Goal: Task Accomplishment & Management: Manage account settings

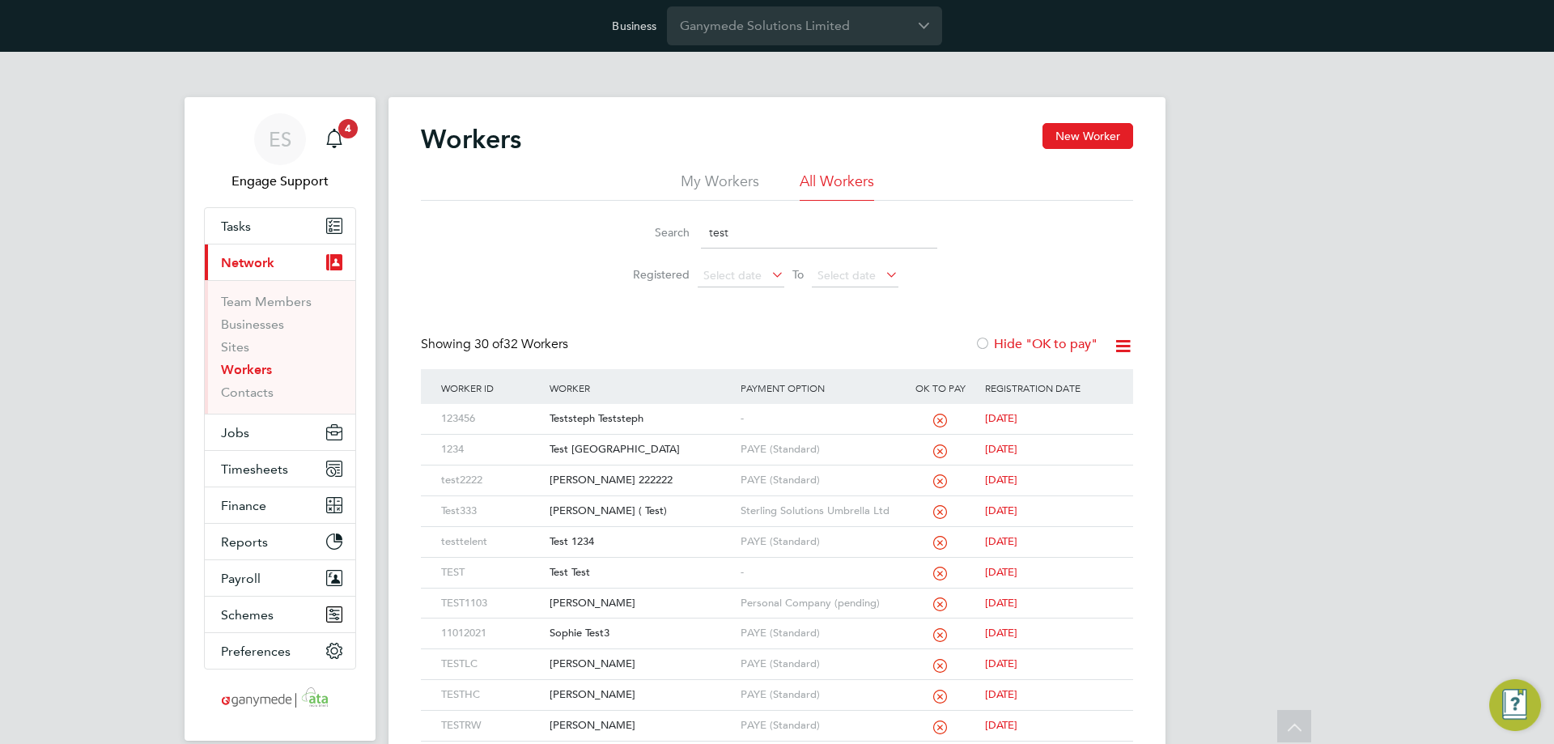
scroll to position [243, 0]
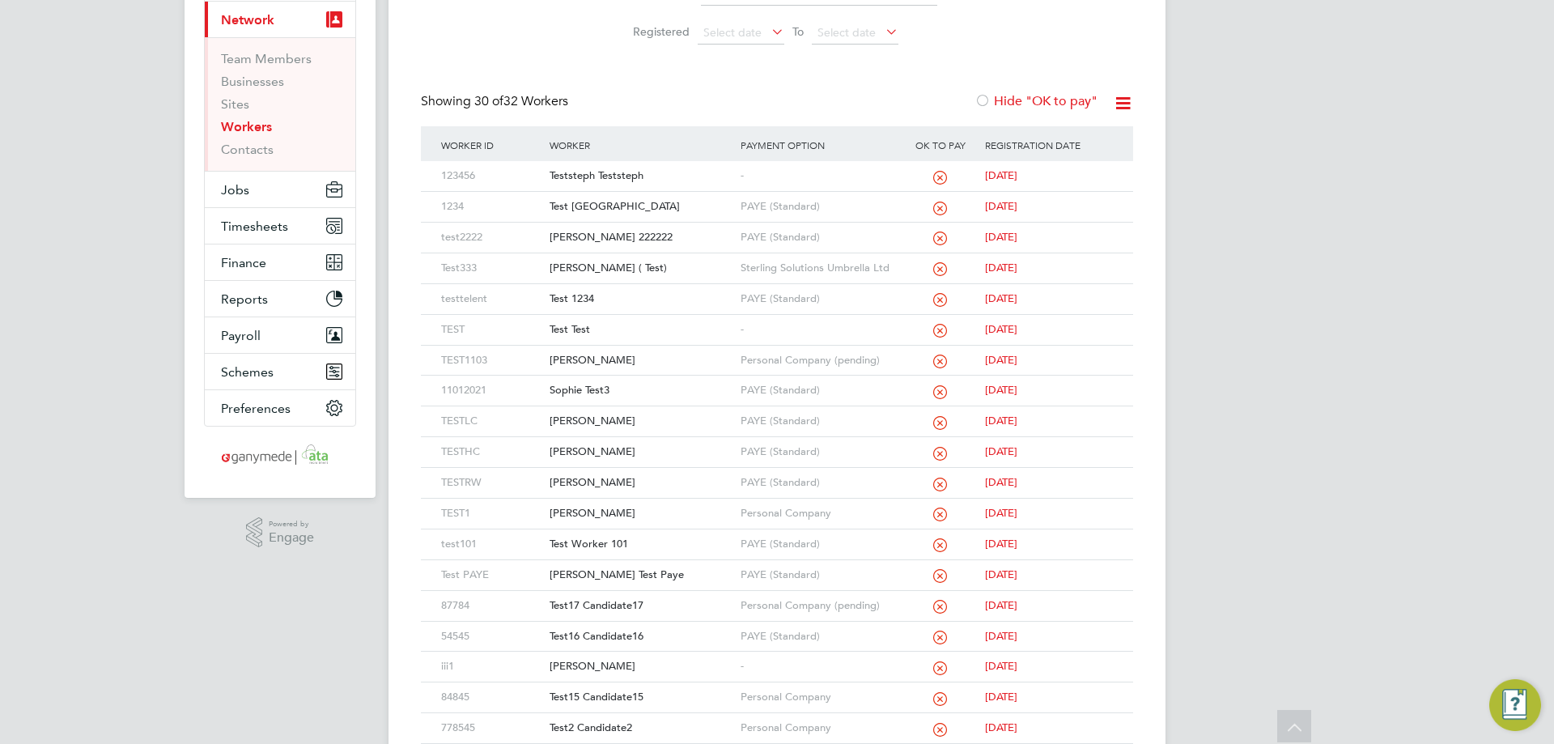
click at [291, 659] on div "ES Engage Support Notifications 4 Applications: Tasks Current page: Network Tea…" at bounding box center [777, 498] width 1554 height 1378
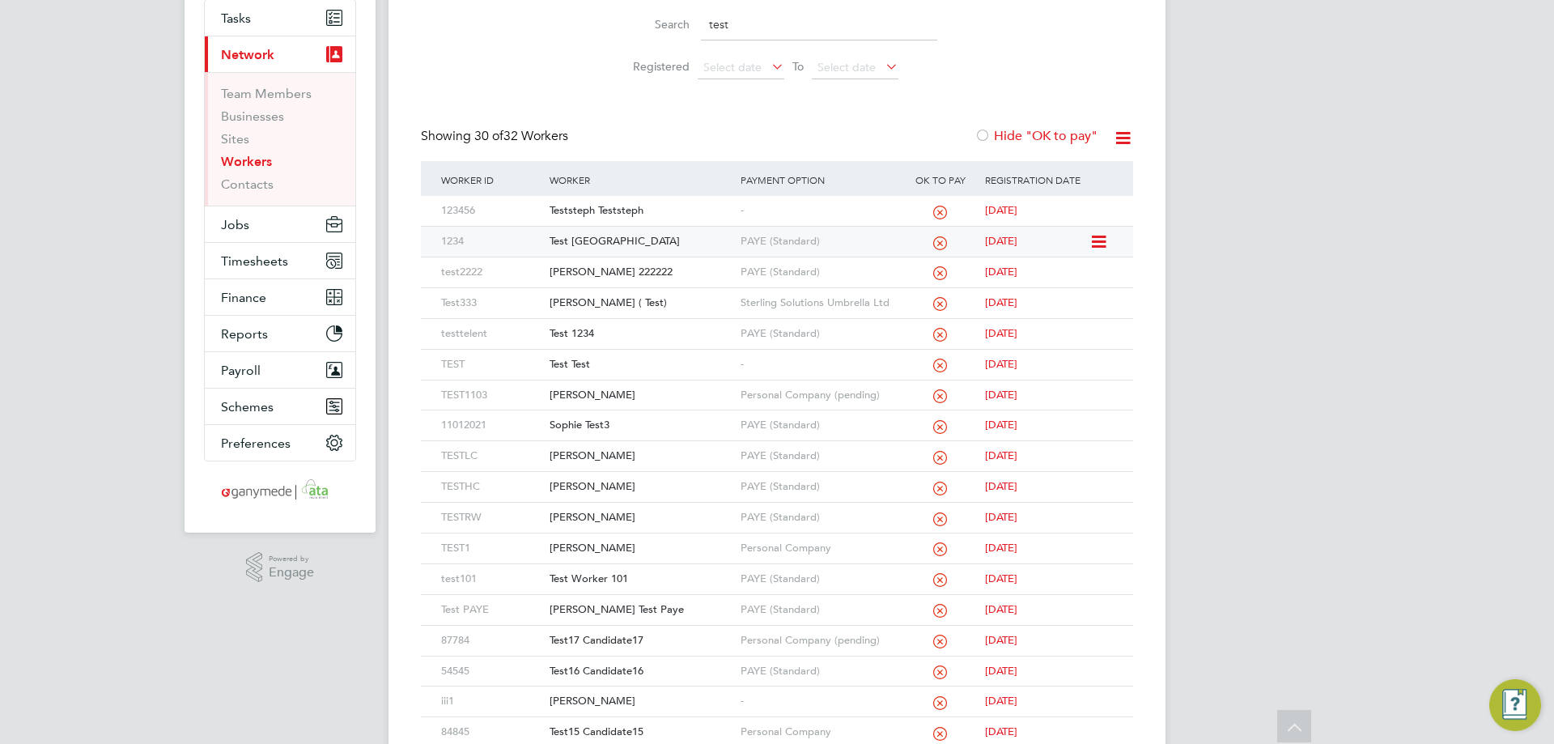
scroll to position [0, 0]
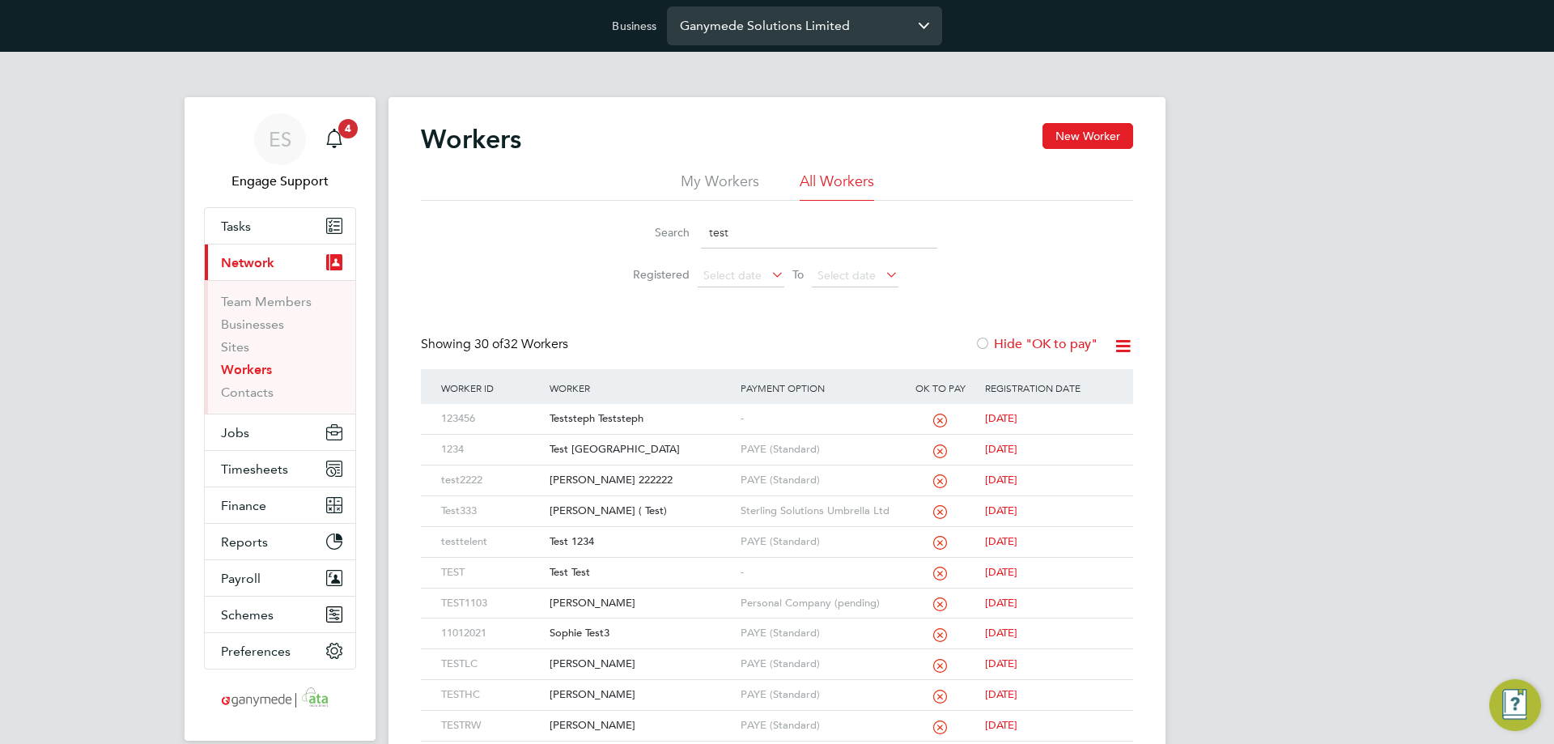
click at [807, 28] on input "Ganymede Solutions Limited" at bounding box center [804, 25] width 275 height 38
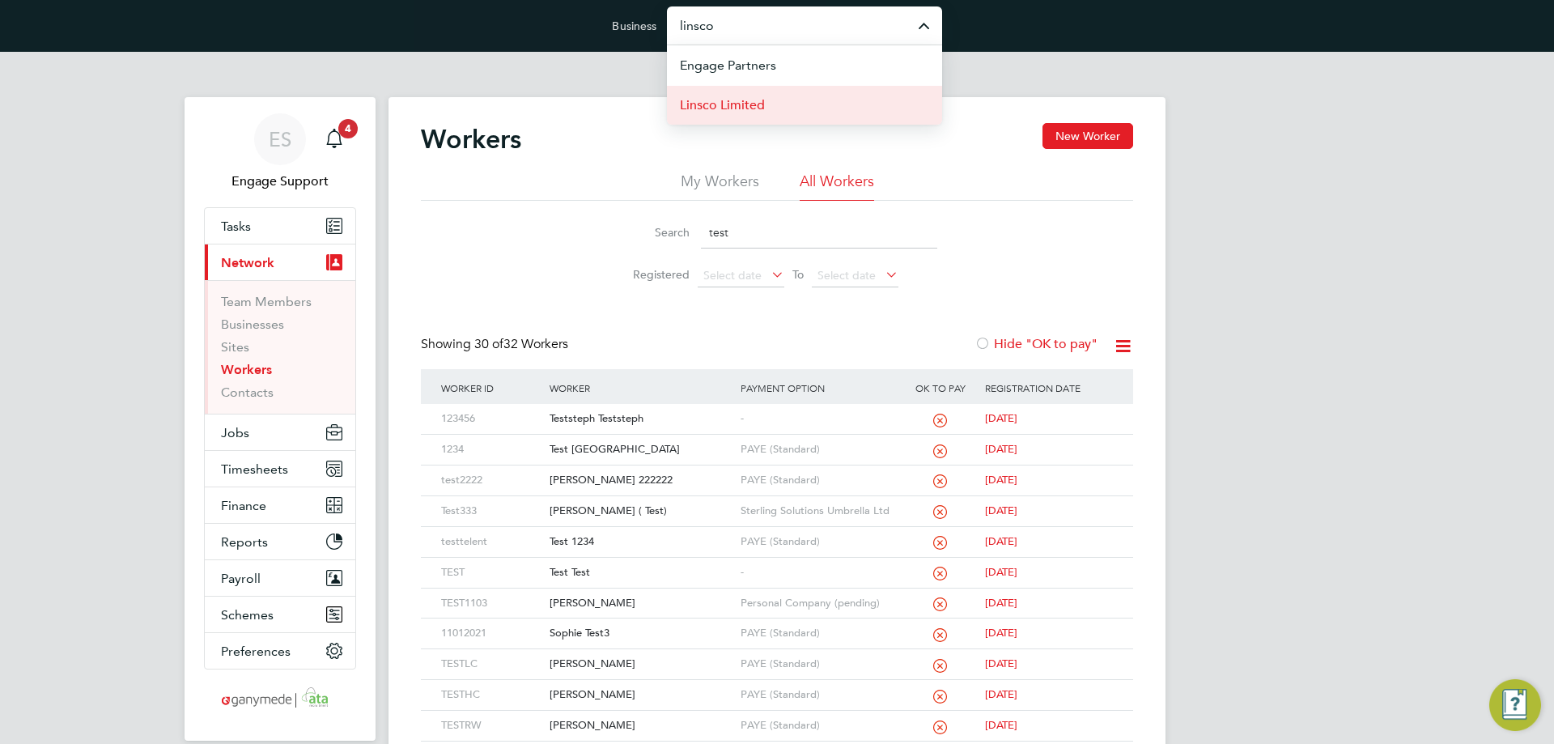
click at [774, 112] on li "Linsco Limited" at bounding box center [804, 105] width 275 height 40
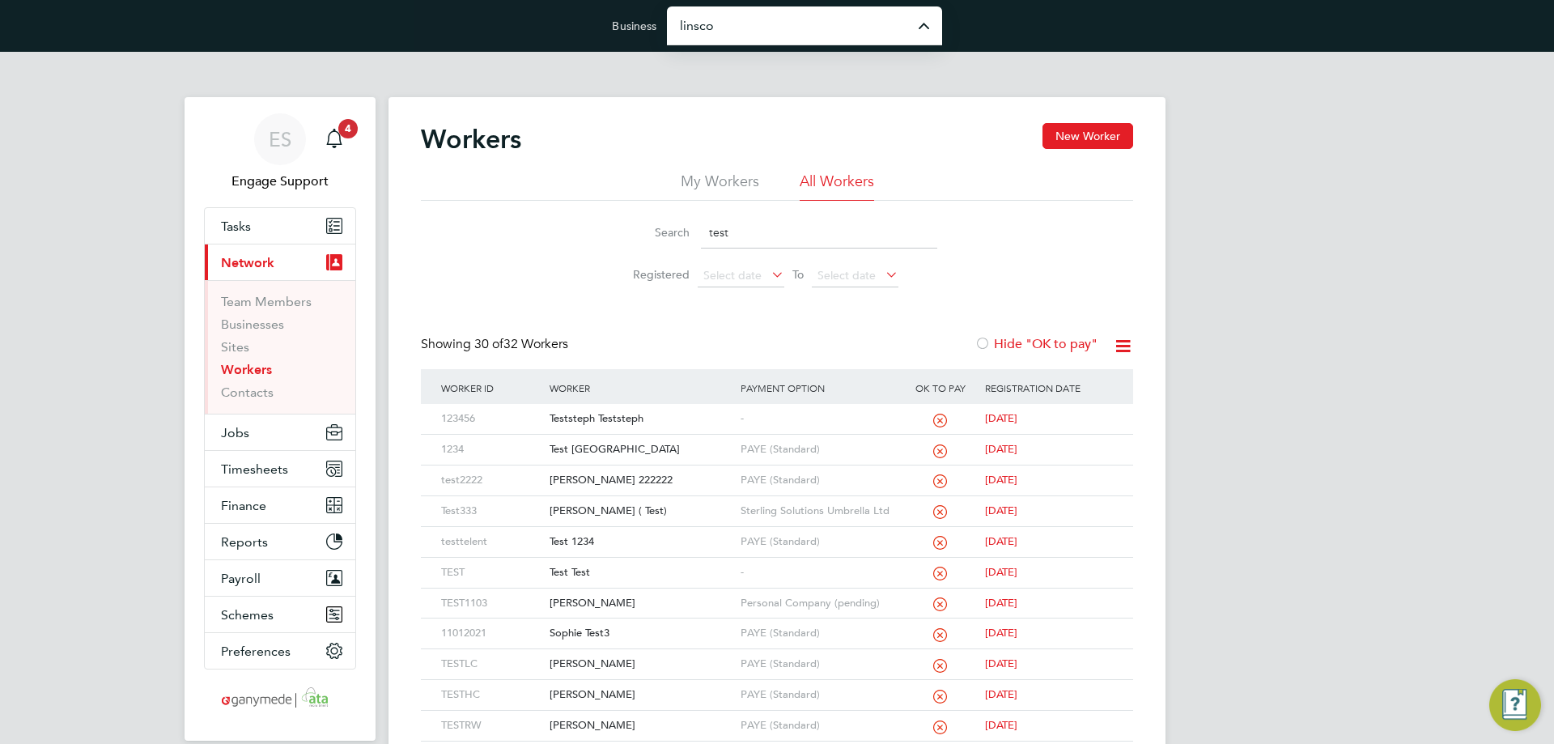
type input "Linsco Limited"
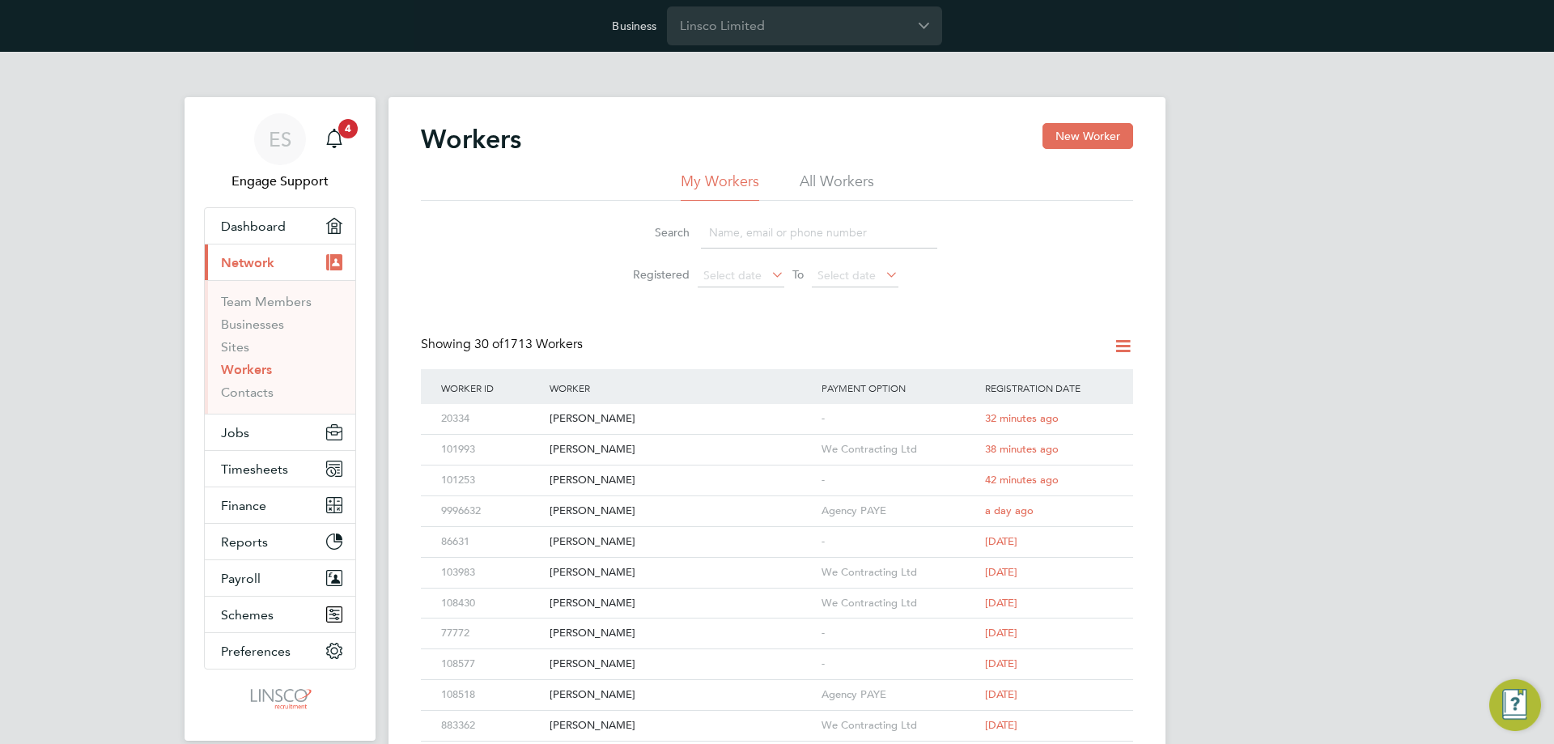
click at [142, 340] on div "ES Engage Support Notifications 4 Applications: Dashboard Current page: Network…" at bounding box center [777, 755] width 1554 height 1406
click at [805, 25] on input "Linsco Limited" at bounding box center [804, 25] width 275 height 38
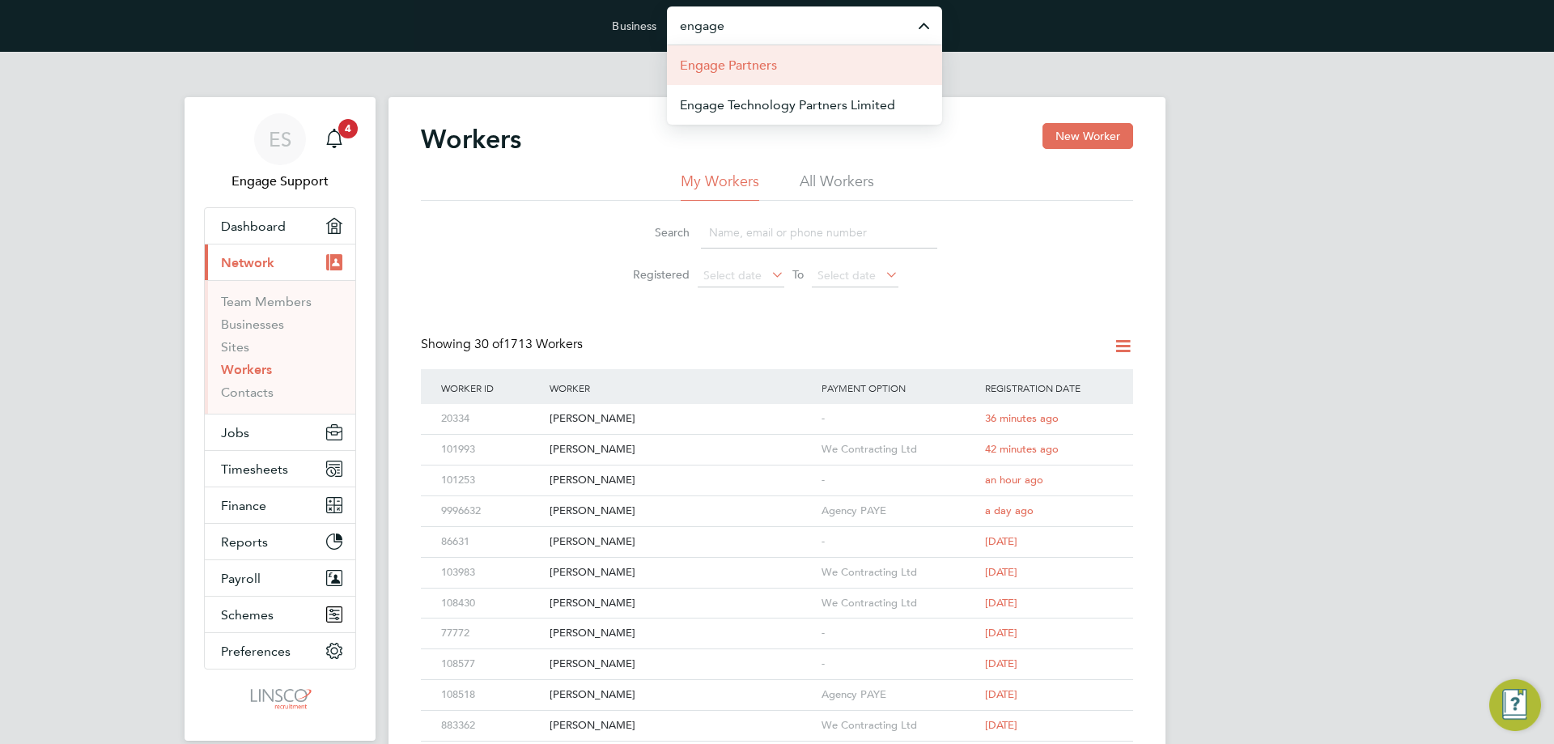
click at [789, 62] on li "Engage Partners" at bounding box center [804, 65] width 275 height 40
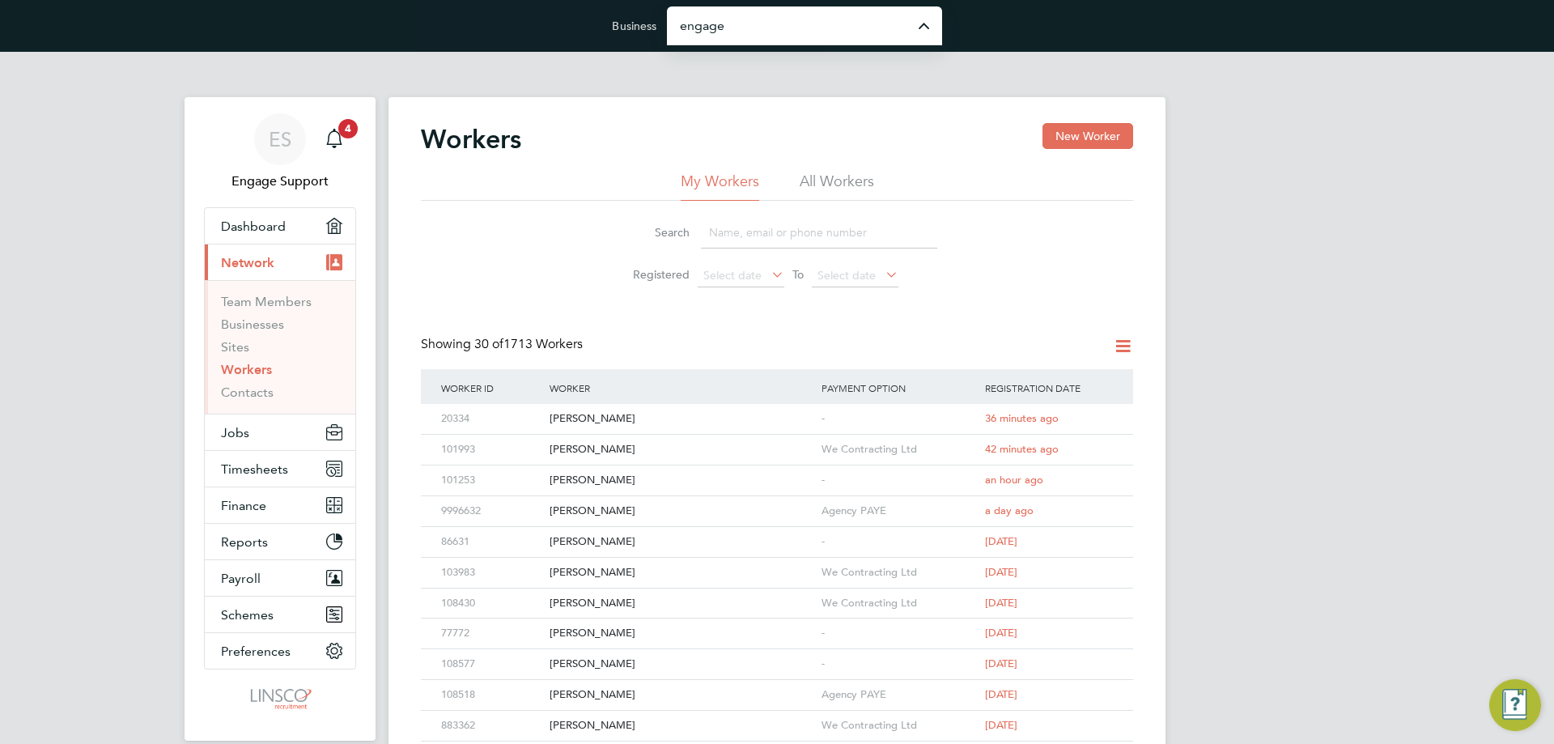
type input "Engage Partners"
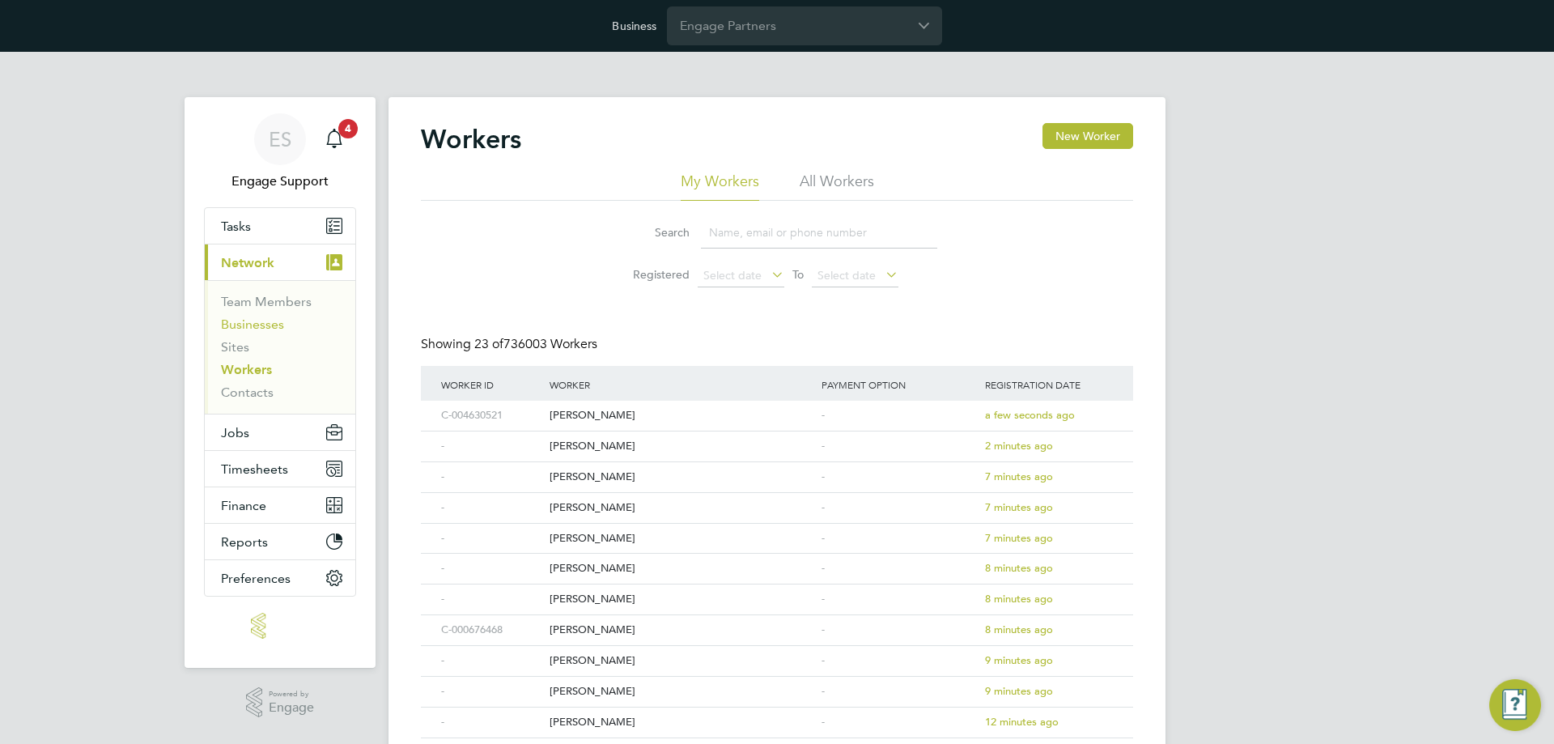
click at [257, 331] on link "Businesses" at bounding box center [252, 323] width 63 height 15
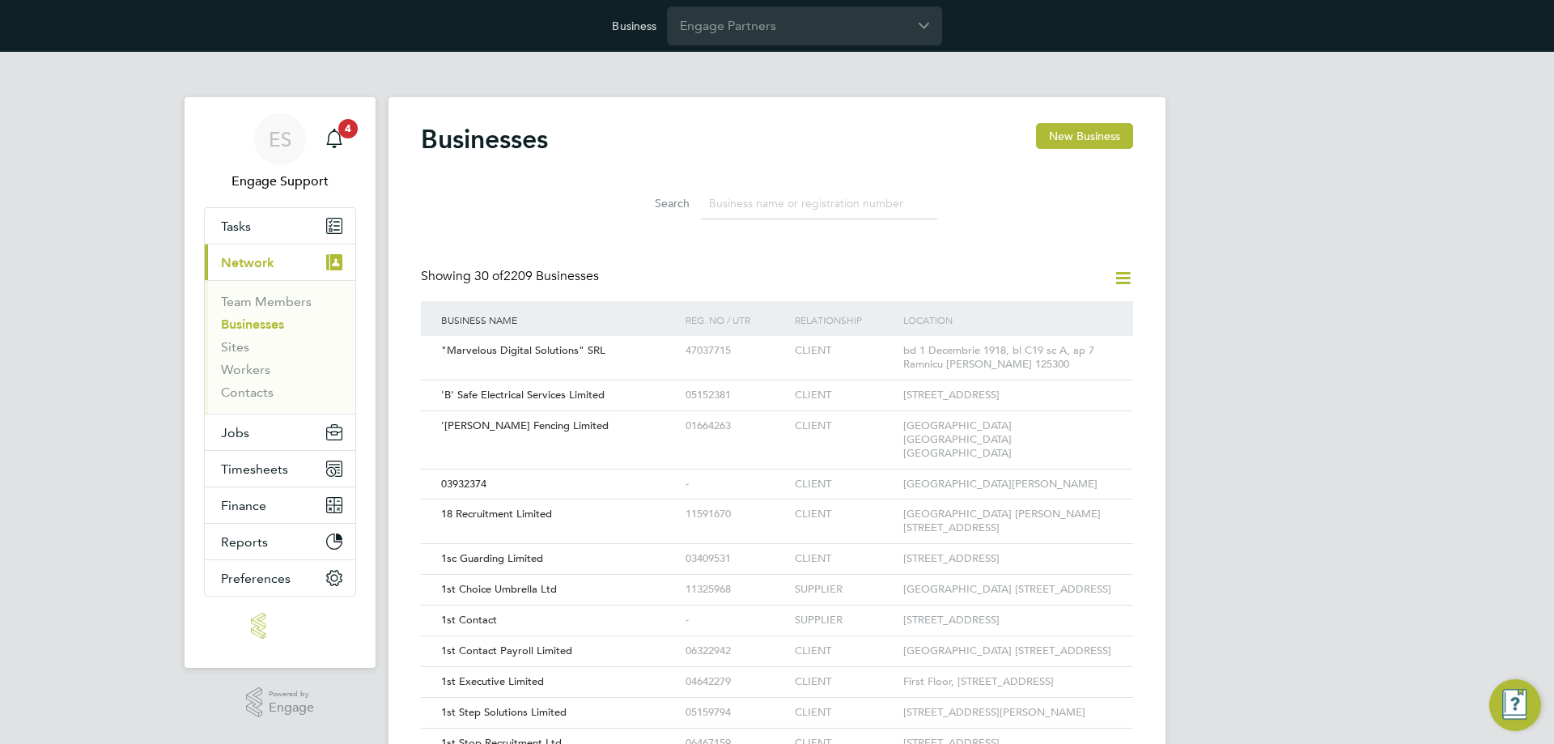
click at [732, 207] on input at bounding box center [819, 204] width 236 height 32
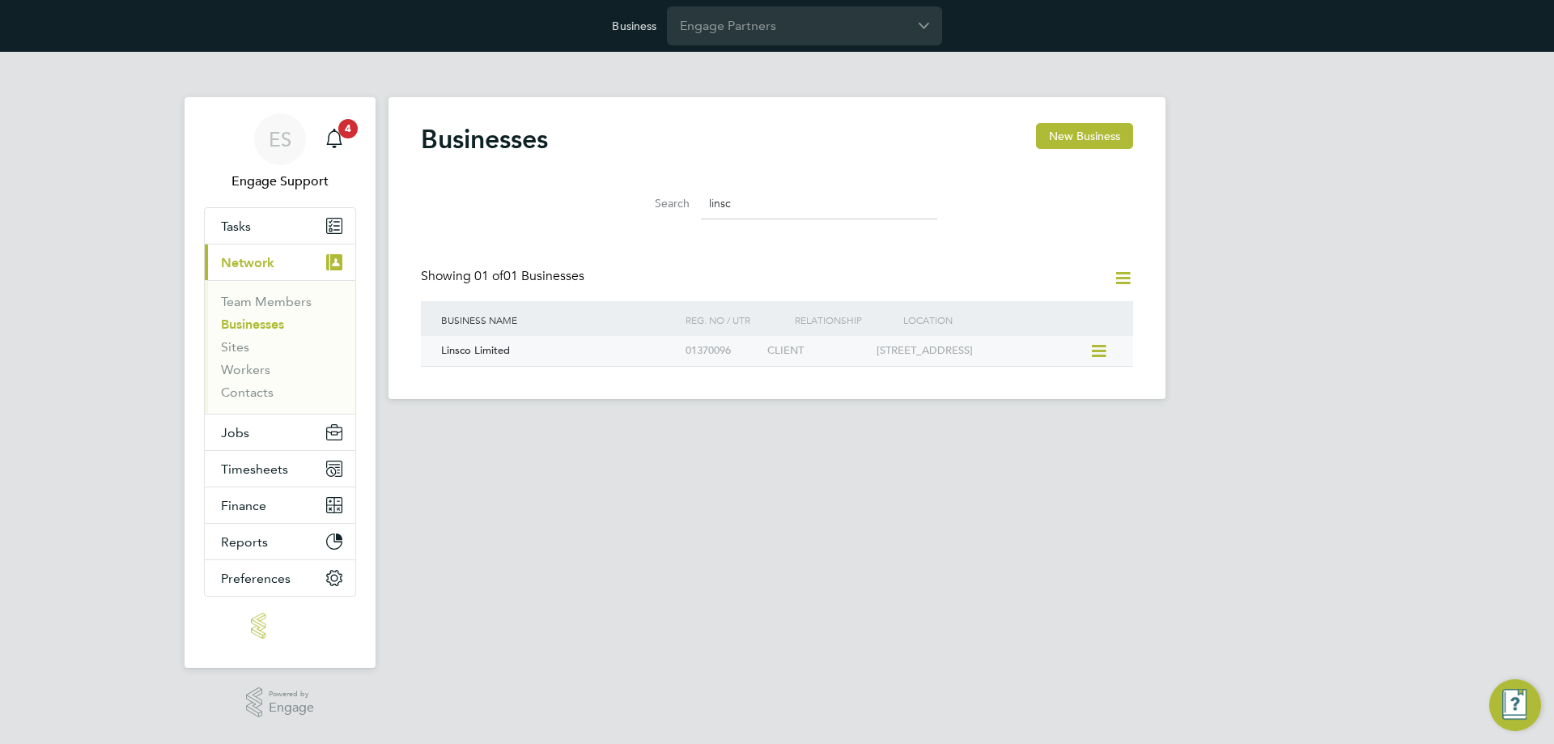
type input "linsc"
click at [660, 359] on div "Linsco Limited" at bounding box center [559, 351] width 244 height 30
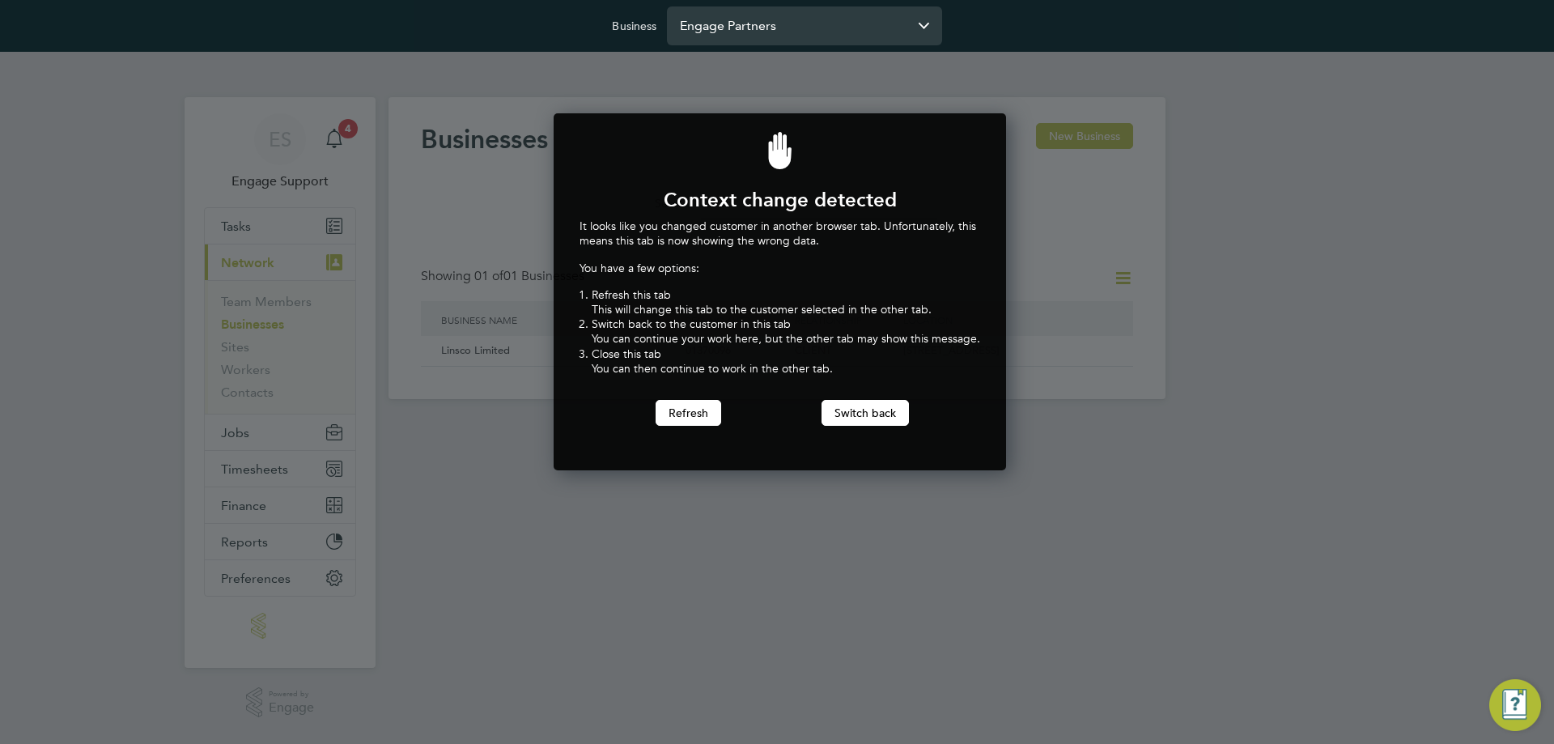
scroll to position [358, 447]
click at [874, 419] on button "Switch back" at bounding box center [865, 413] width 87 height 26
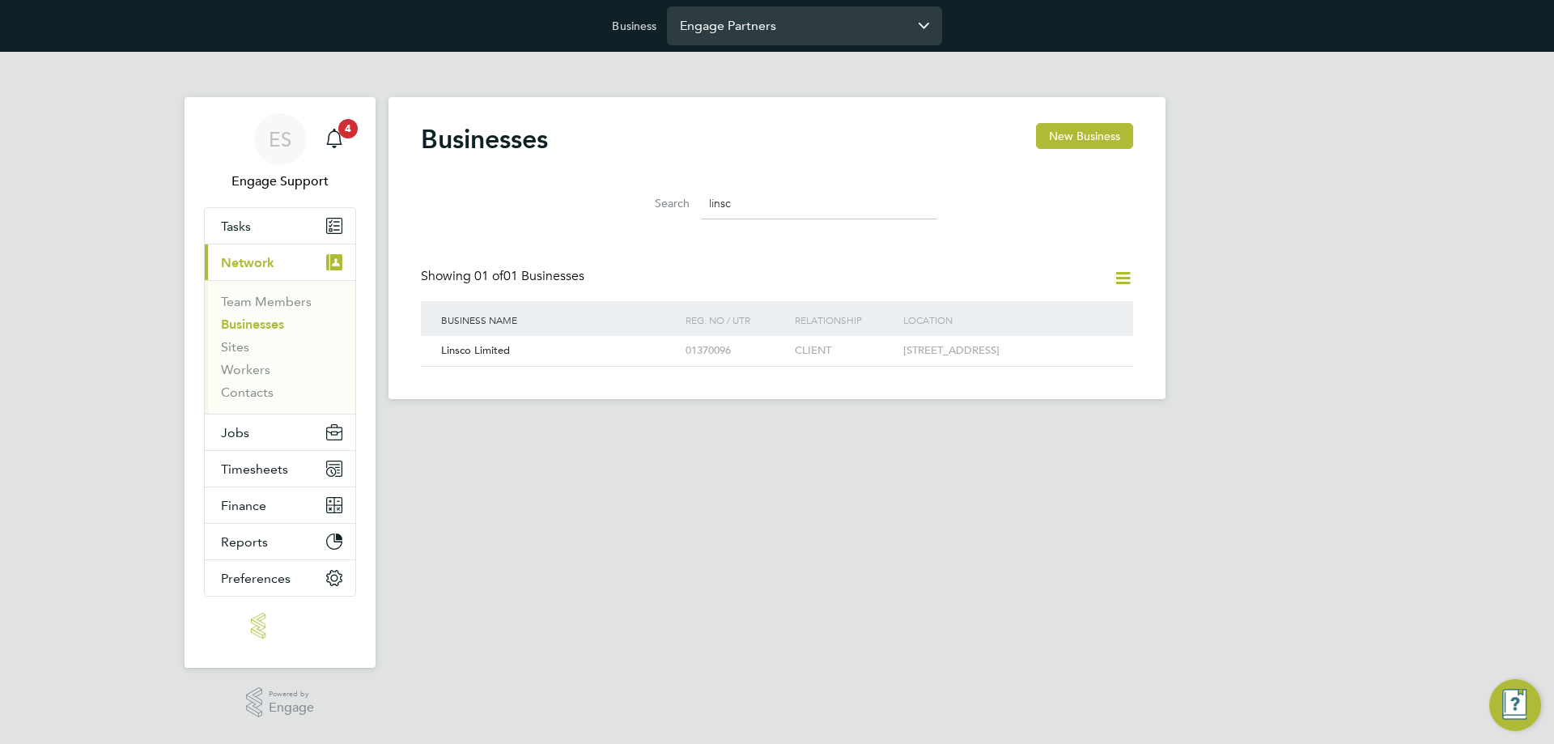
click at [754, 19] on input "Engage Partners" at bounding box center [804, 25] width 275 height 38
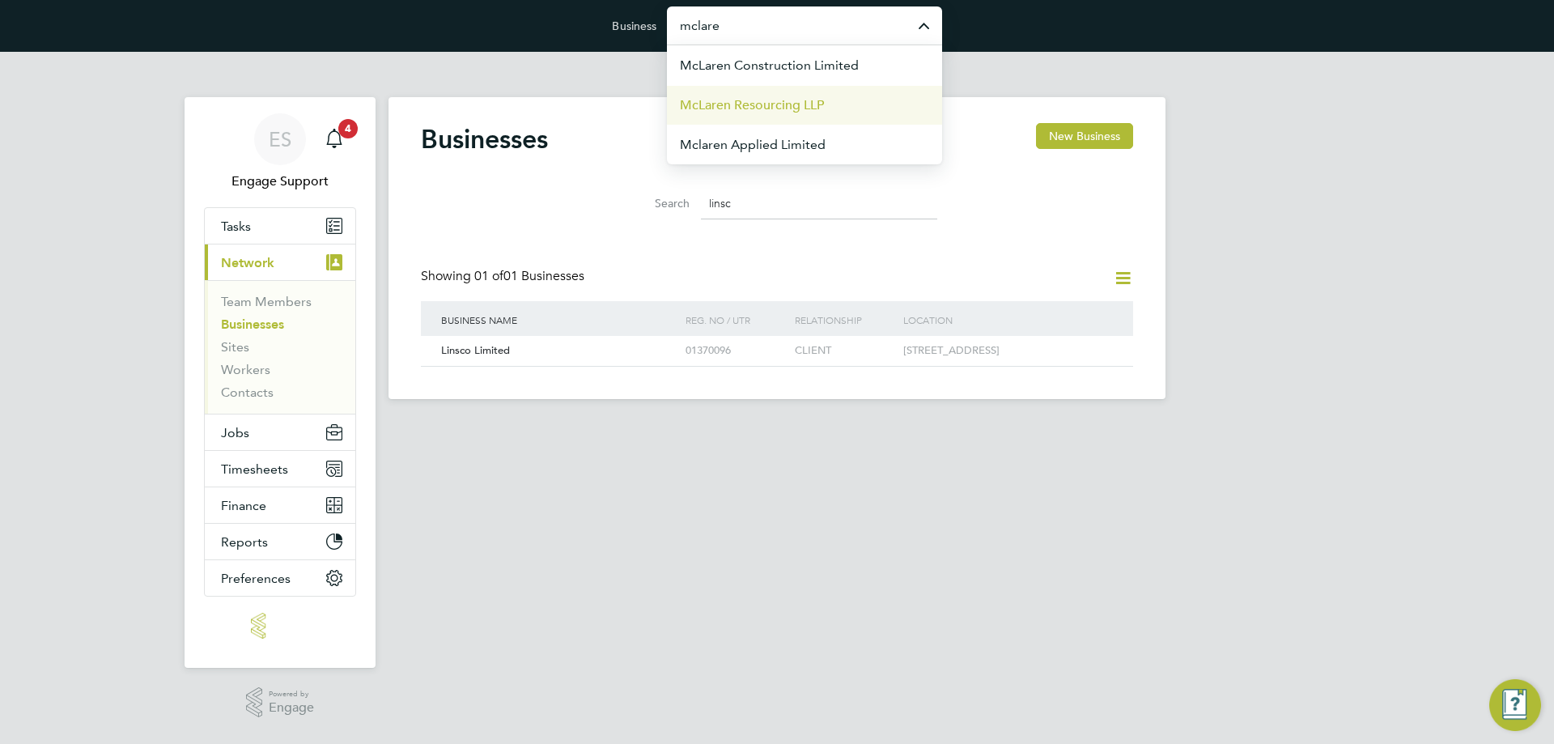
click at [758, 111] on span "McLaren Resourcing LLP" at bounding box center [752, 105] width 144 height 19
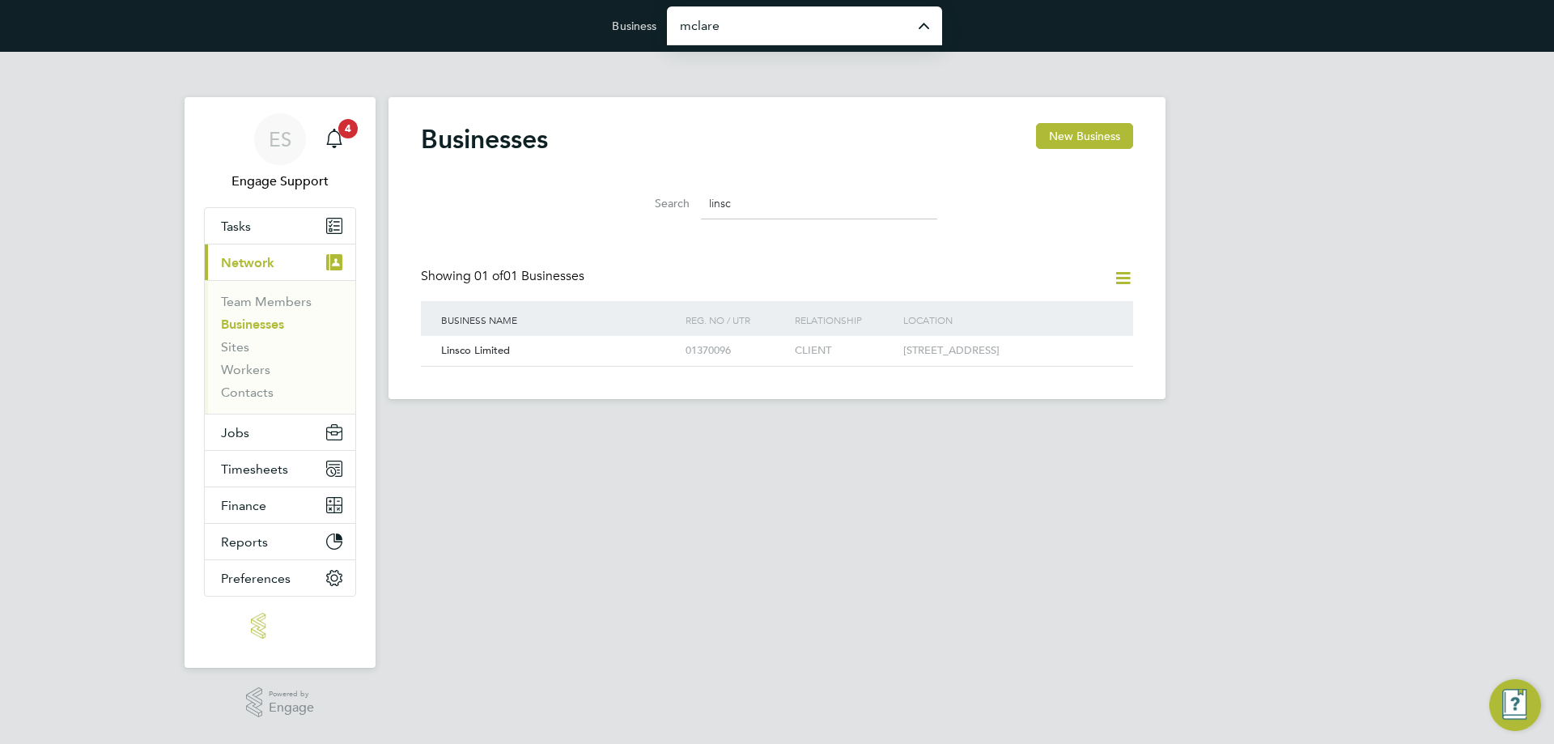
type input "McLaren Resourcing LLP"
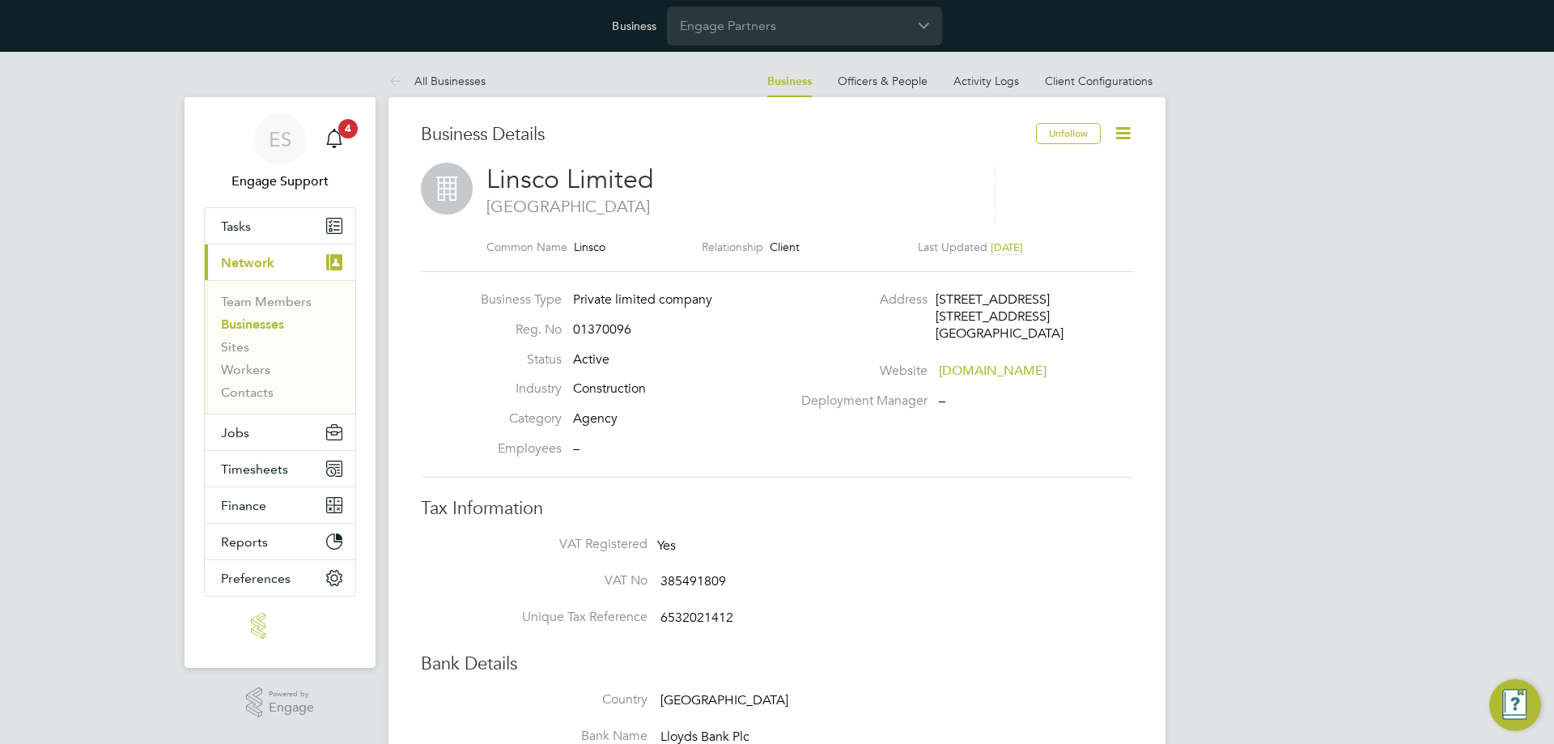
drag, startPoint x: 164, startPoint y: 284, endPoint x: 182, endPoint y: 284, distance: 17.8
click at [1127, 135] on icon at bounding box center [1123, 133] width 20 height 20
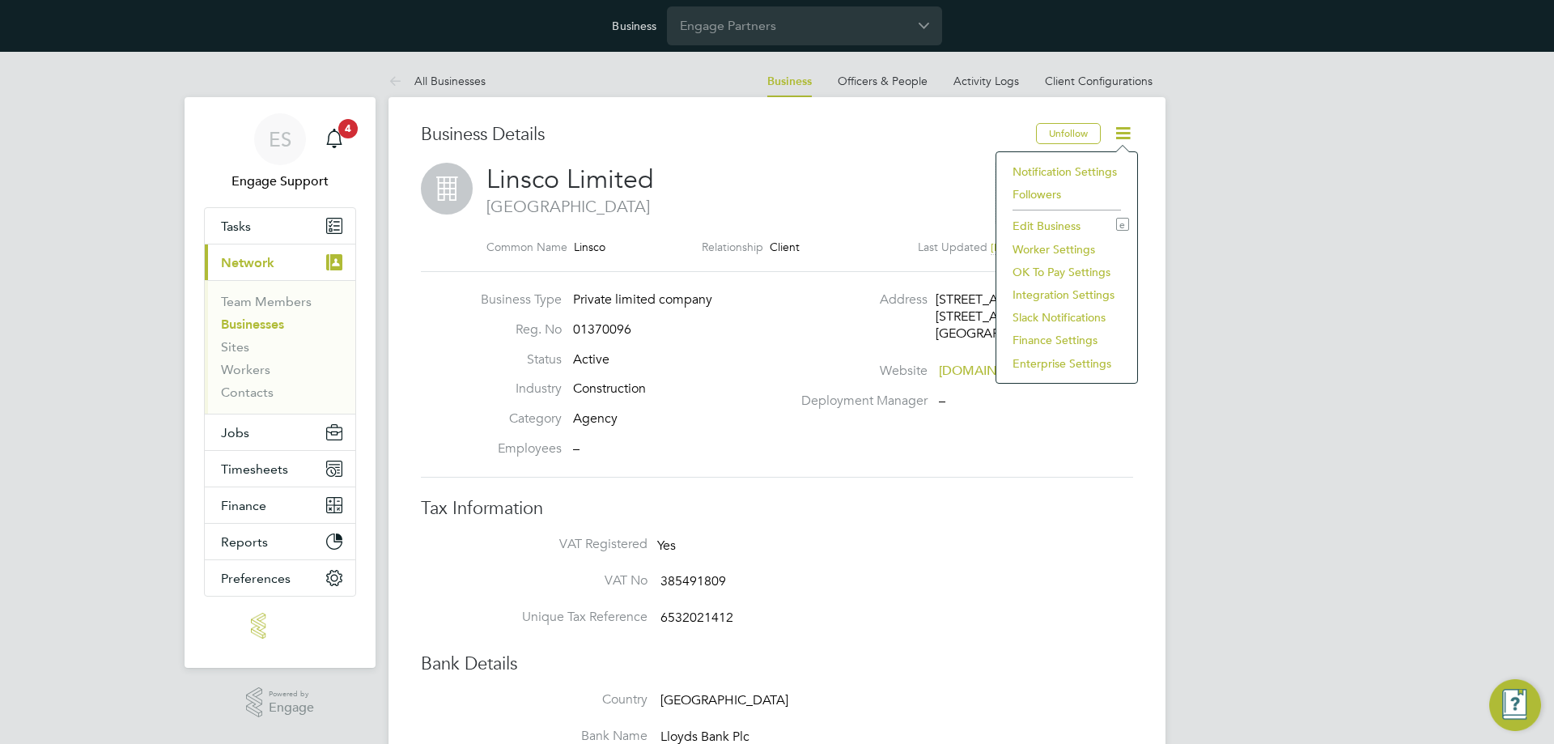
click at [1110, 166] on li "Notification Settings" at bounding box center [1066, 171] width 125 height 23
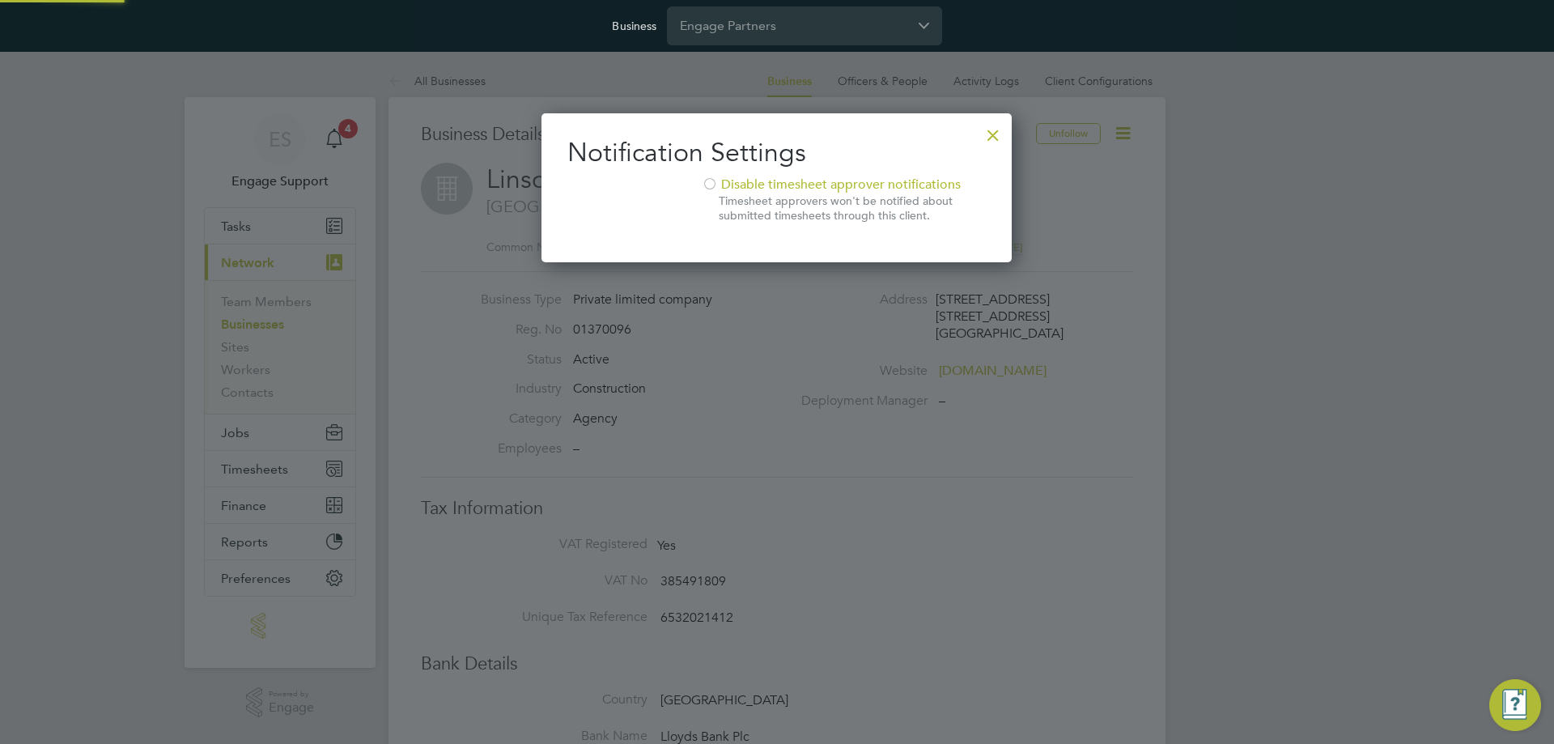
scroll to position [150, 471]
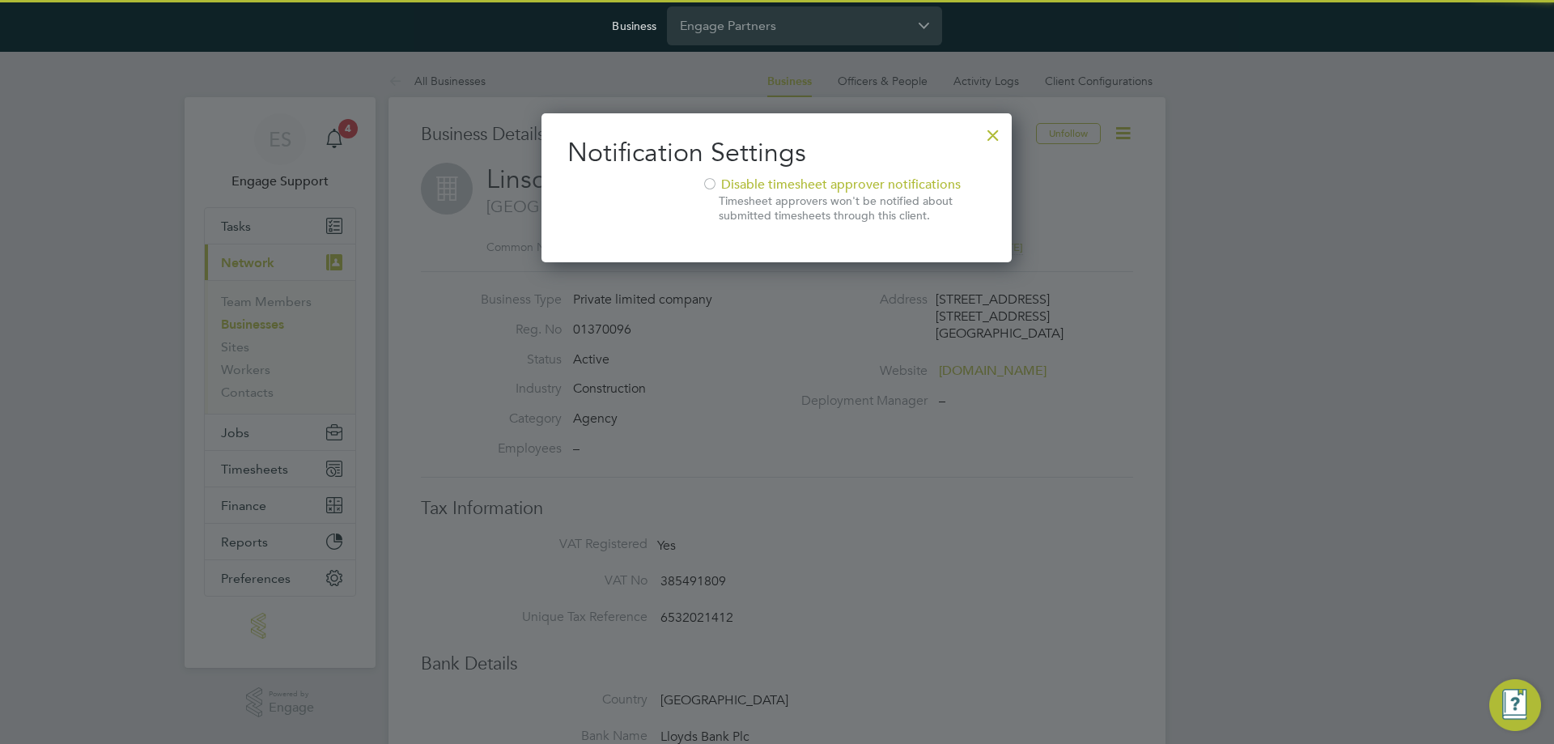
click at [995, 126] on div at bounding box center [993, 131] width 29 height 29
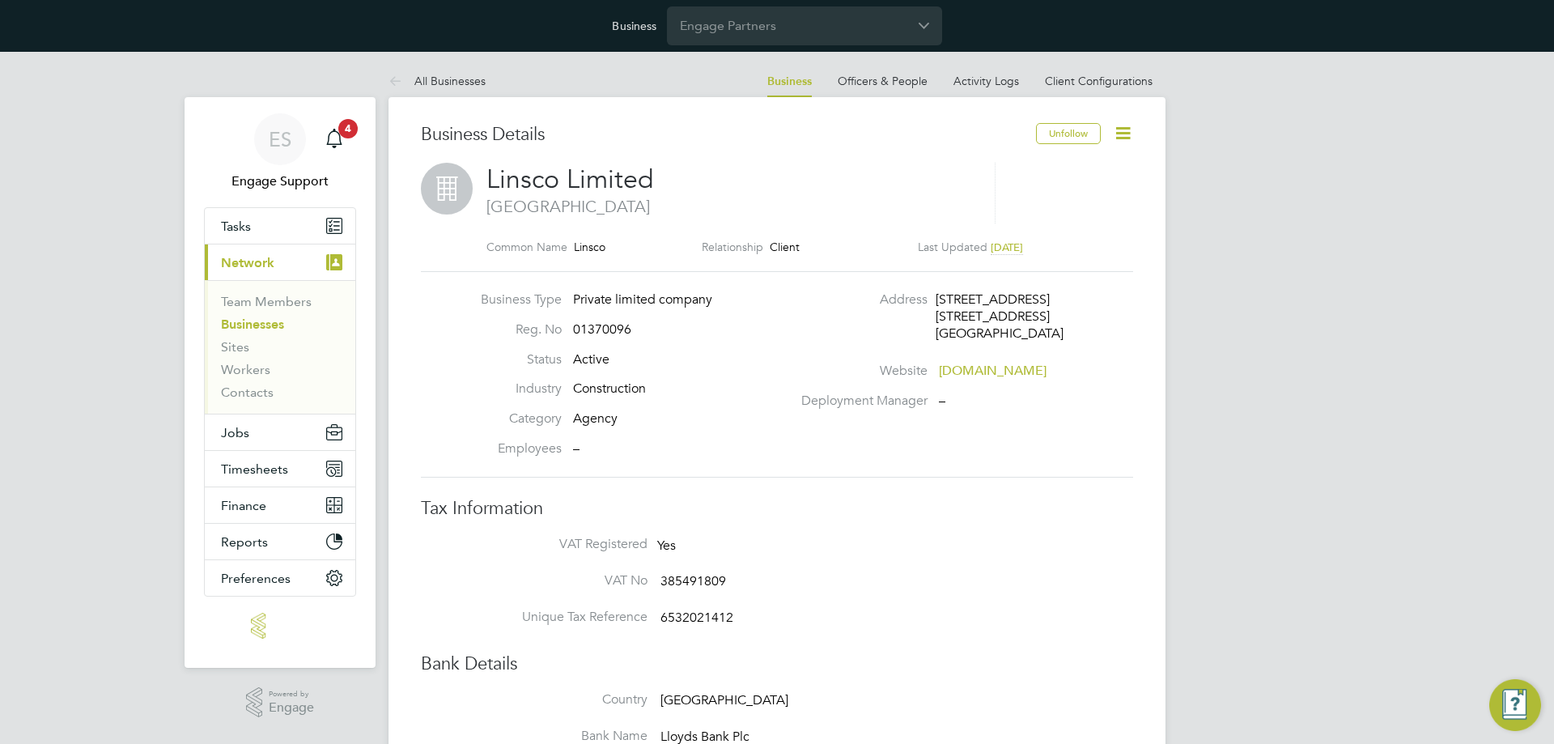
click at [1122, 134] on icon at bounding box center [1123, 133] width 20 height 20
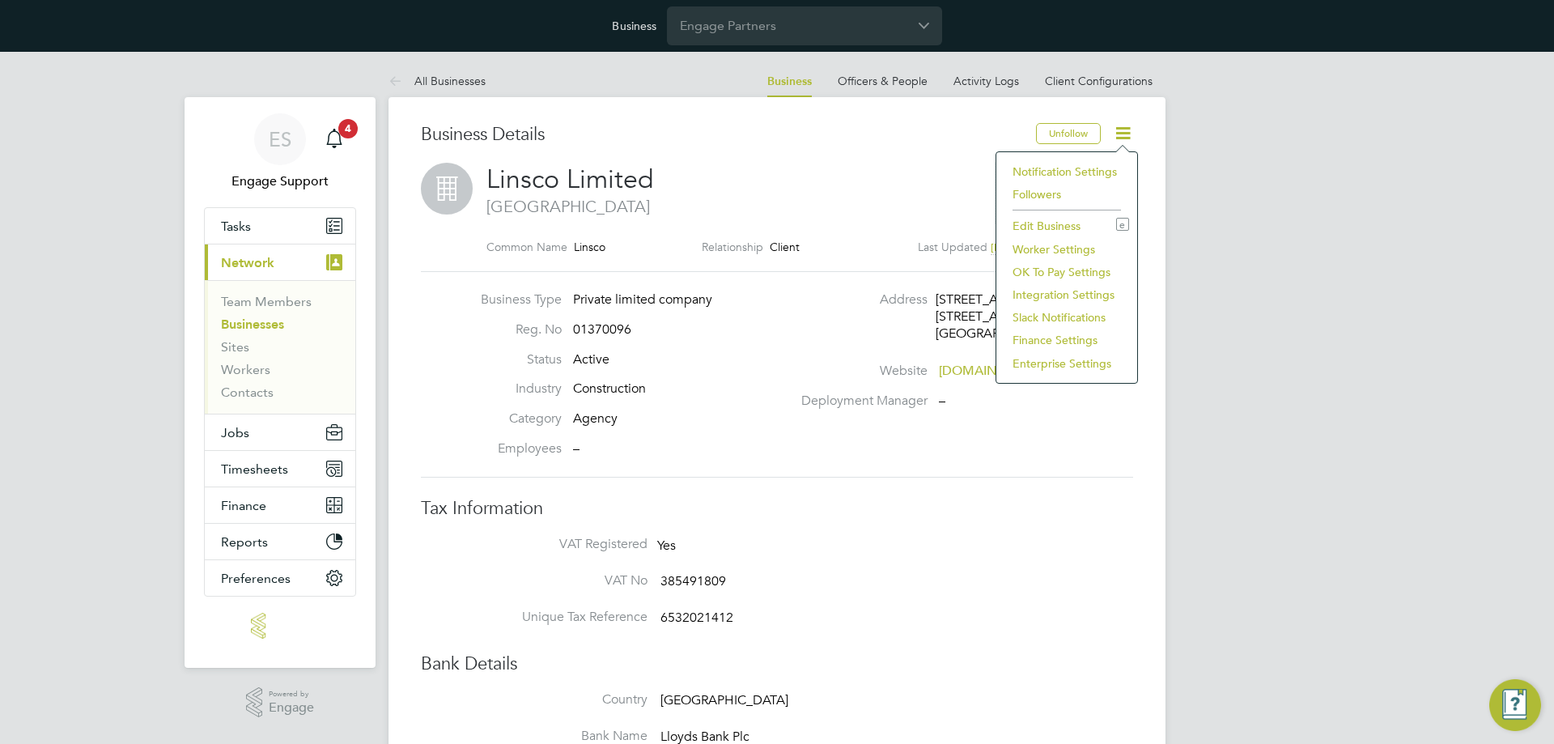
click at [1071, 224] on li "Edit Business e" at bounding box center [1066, 225] width 125 height 23
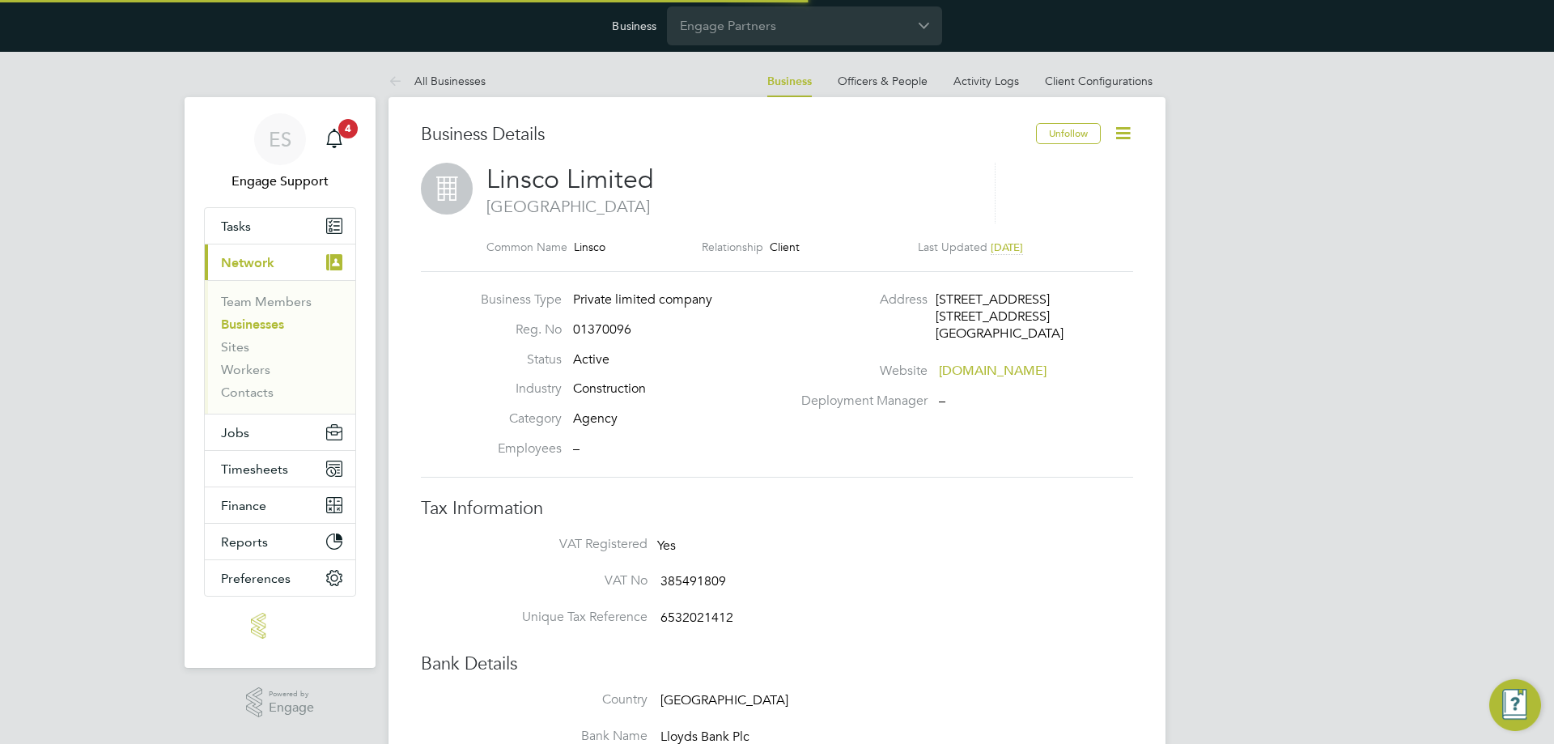
type input "United Kingdom"
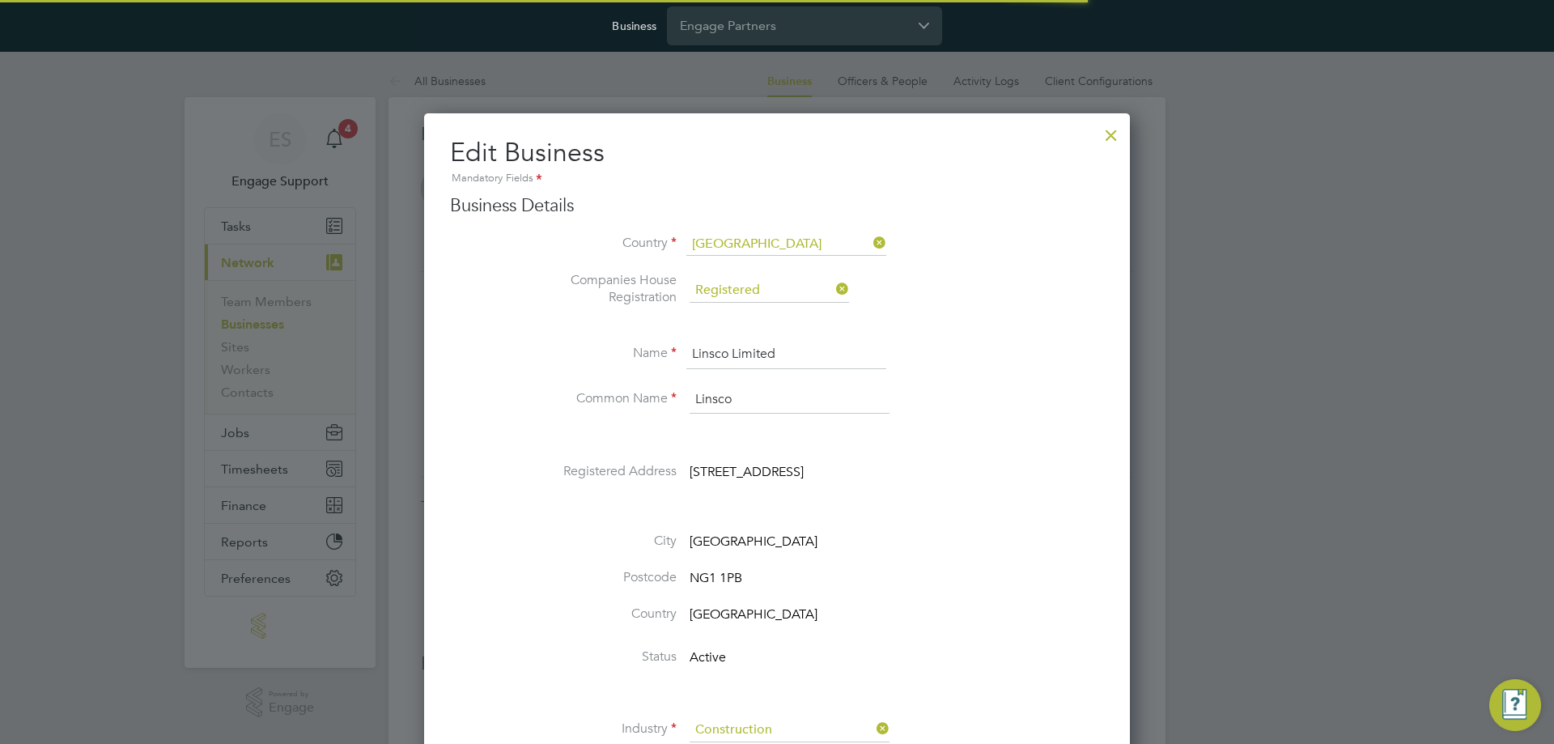
scroll to position [2248, 707]
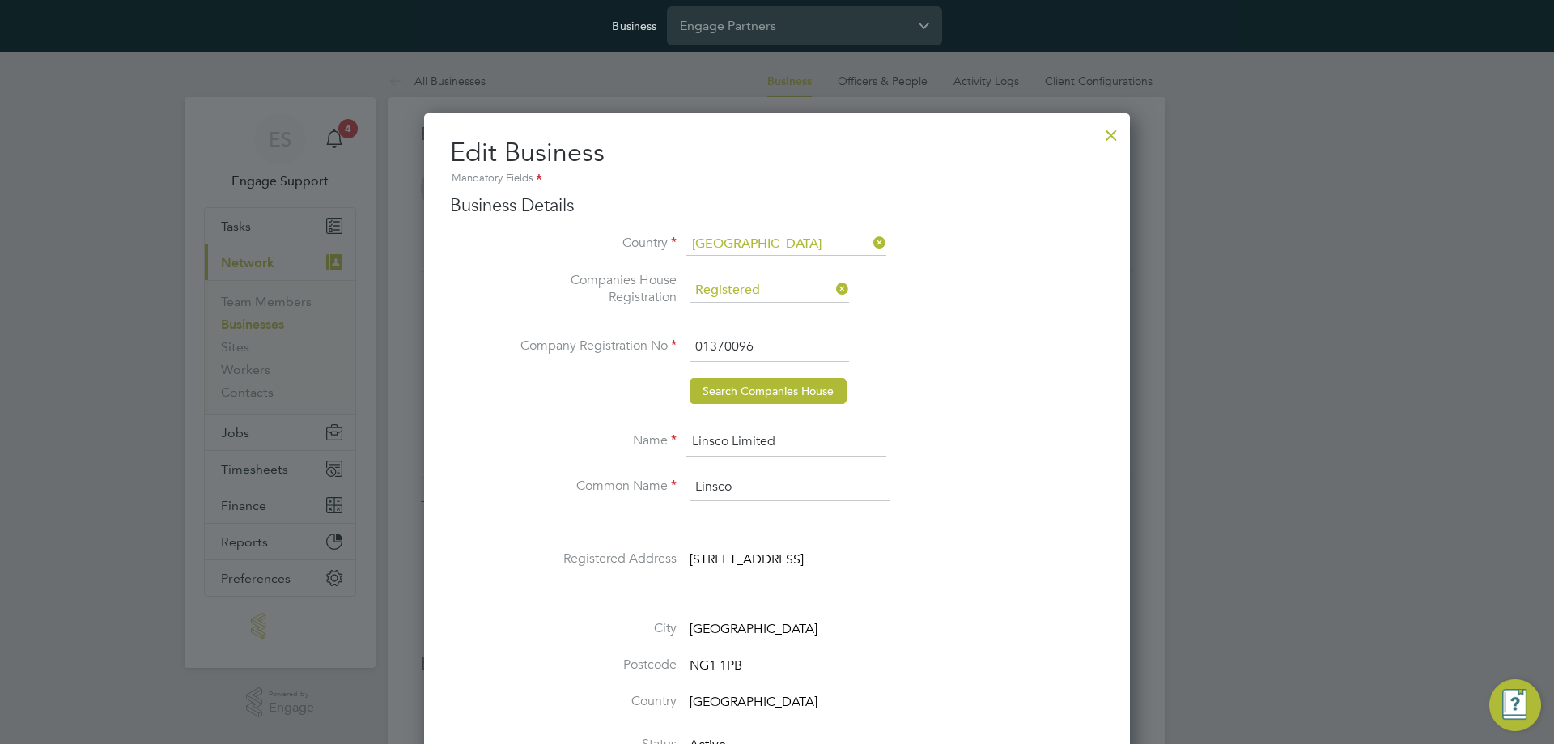
click at [1119, 133] on div at bounding box center [1111, 131] width 29 height 29
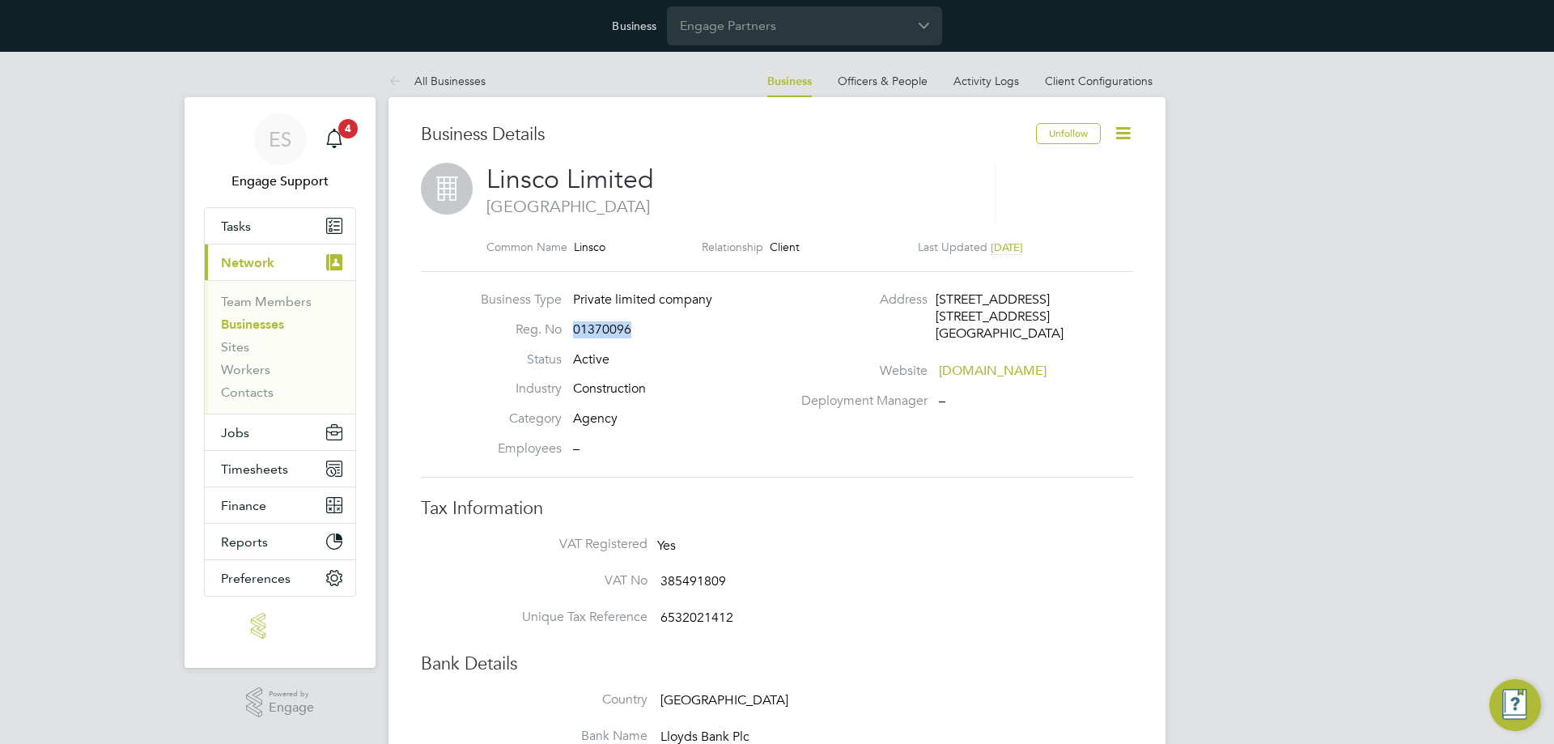
drag, startPoint x: 633, startPoint y: 333, endPoint x: 575, endPoint y: 325, distance: 58.8
click at [575, 325] on li "Reg. No 01370096" at bounding box center [632, 336] width 319 height 30
copy span "01370096"
click at [429, 315] on div "Business Type Private limited company Reg. No 01370096 Status Active Industry C…" at bounding box center [776, 374] width 725 height 166
click at [712, 30] on input "Engage Partners" at bounding box center [804, 25] width 275 height 38
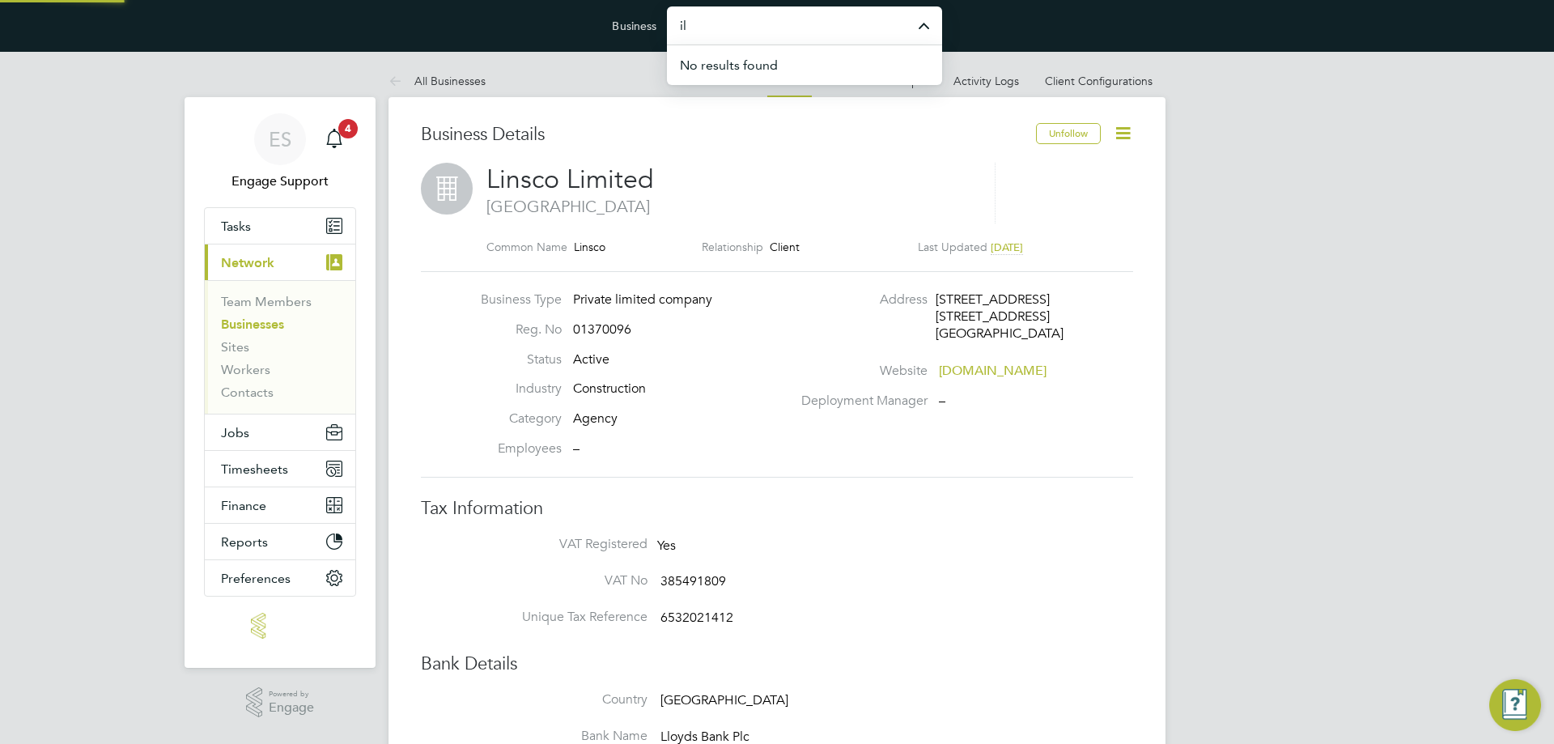
type input "i"
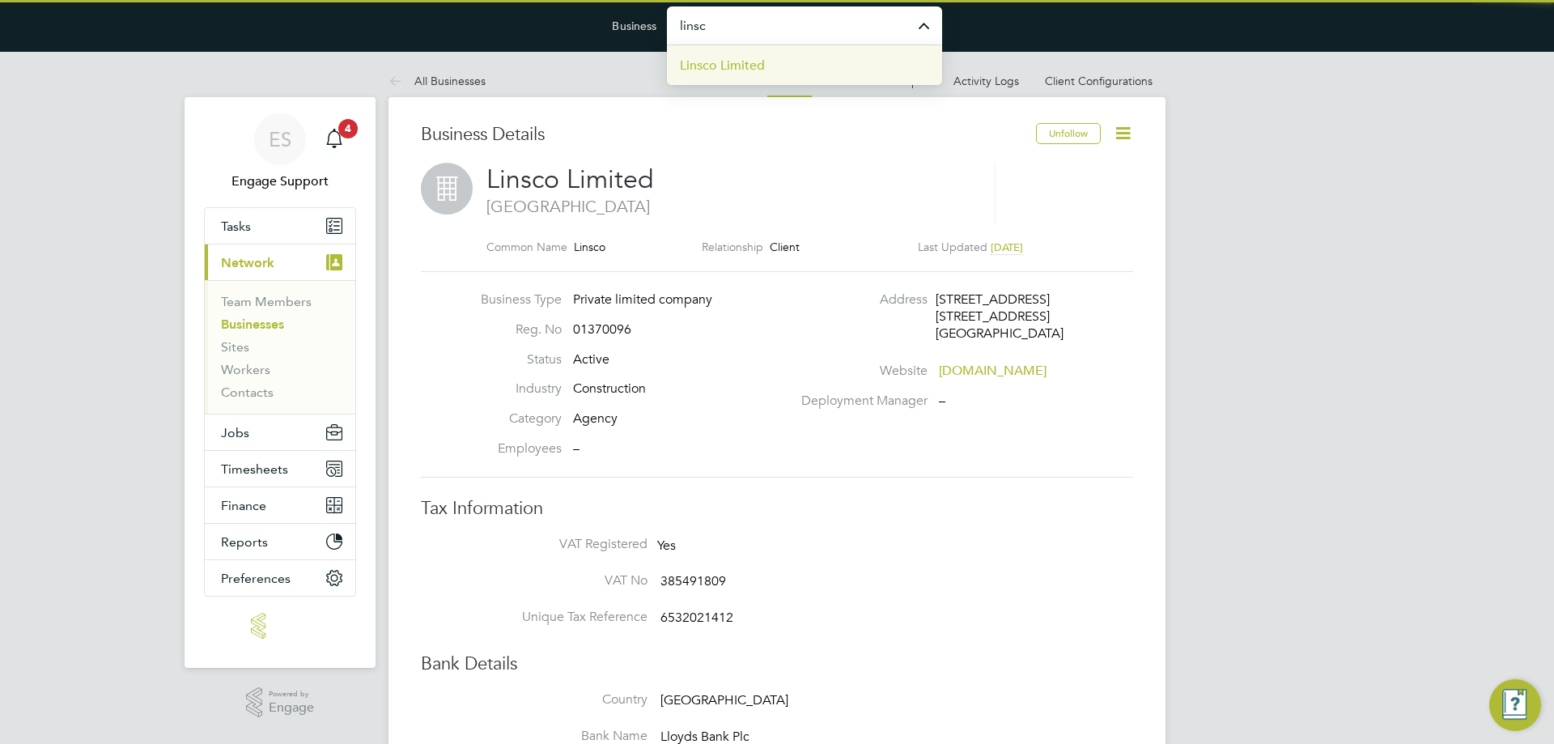
click at [726, 62] on span "Linsco Limited" at bounding box center [722, 65] width 85 height 19
type input "Linsco Limited"
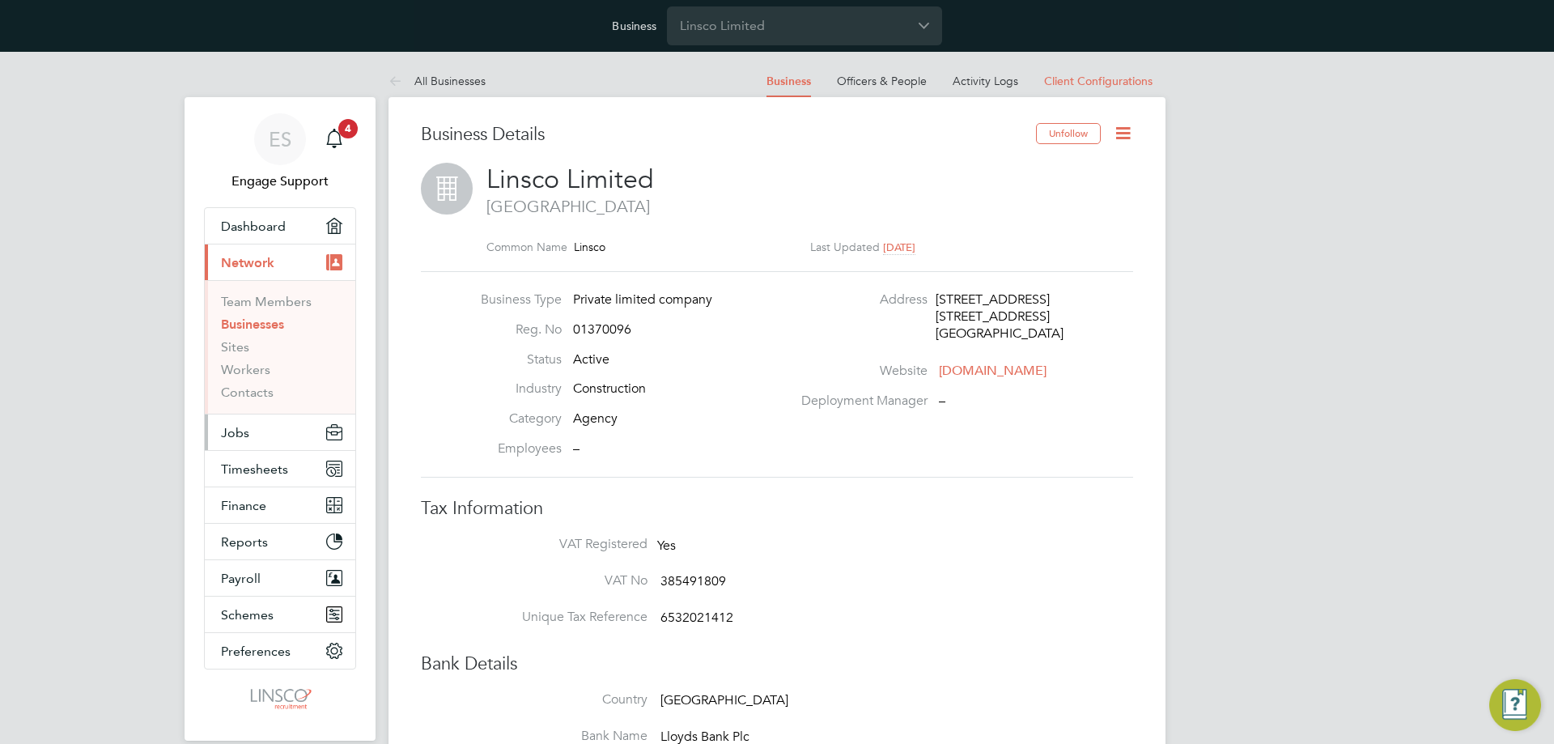
click at [264, 429] on button "Jobs" at bounding box center [280, 432] width 151 height 36
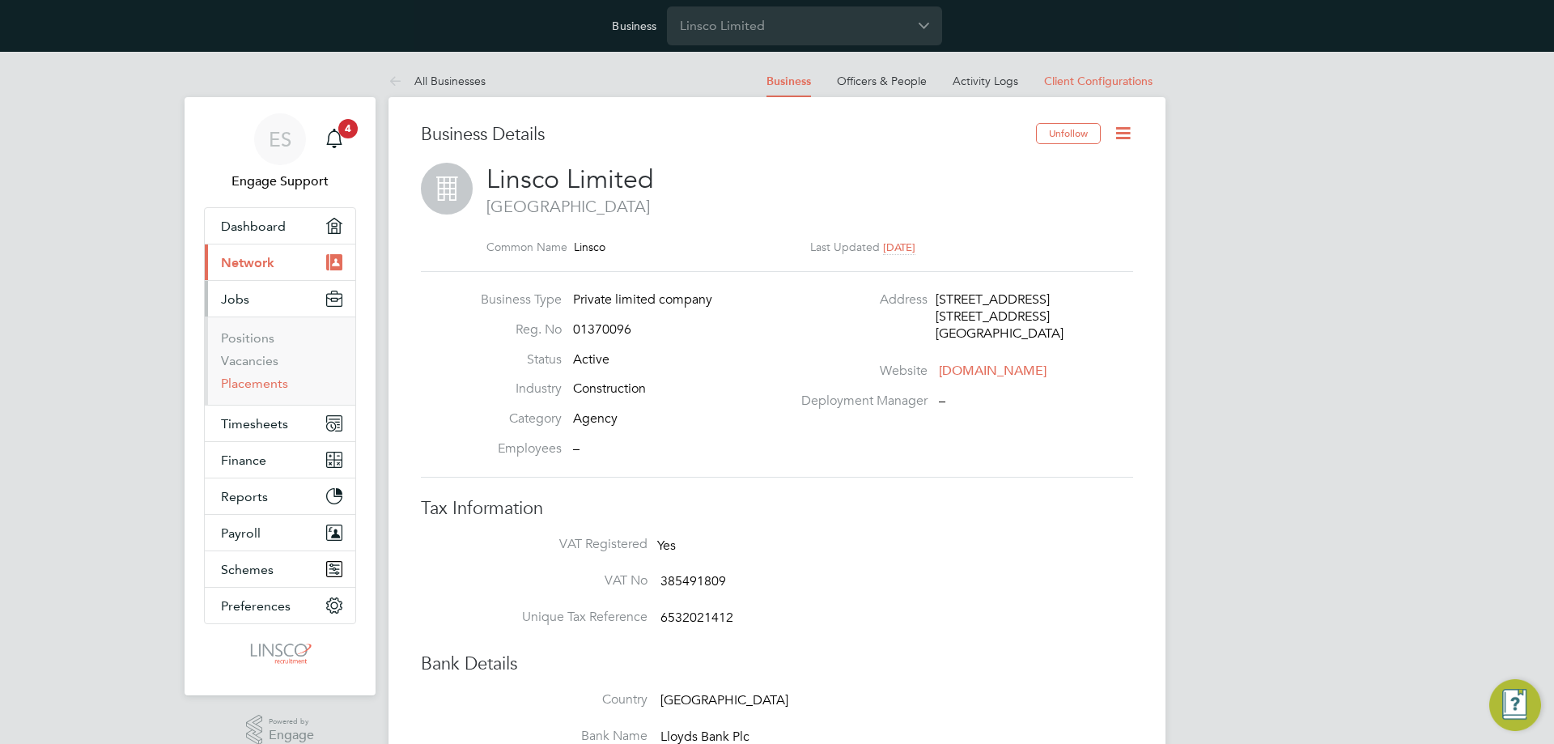
click at [258, 387] on link "Placements" at bounding box center [254, 383] width 67 height 15
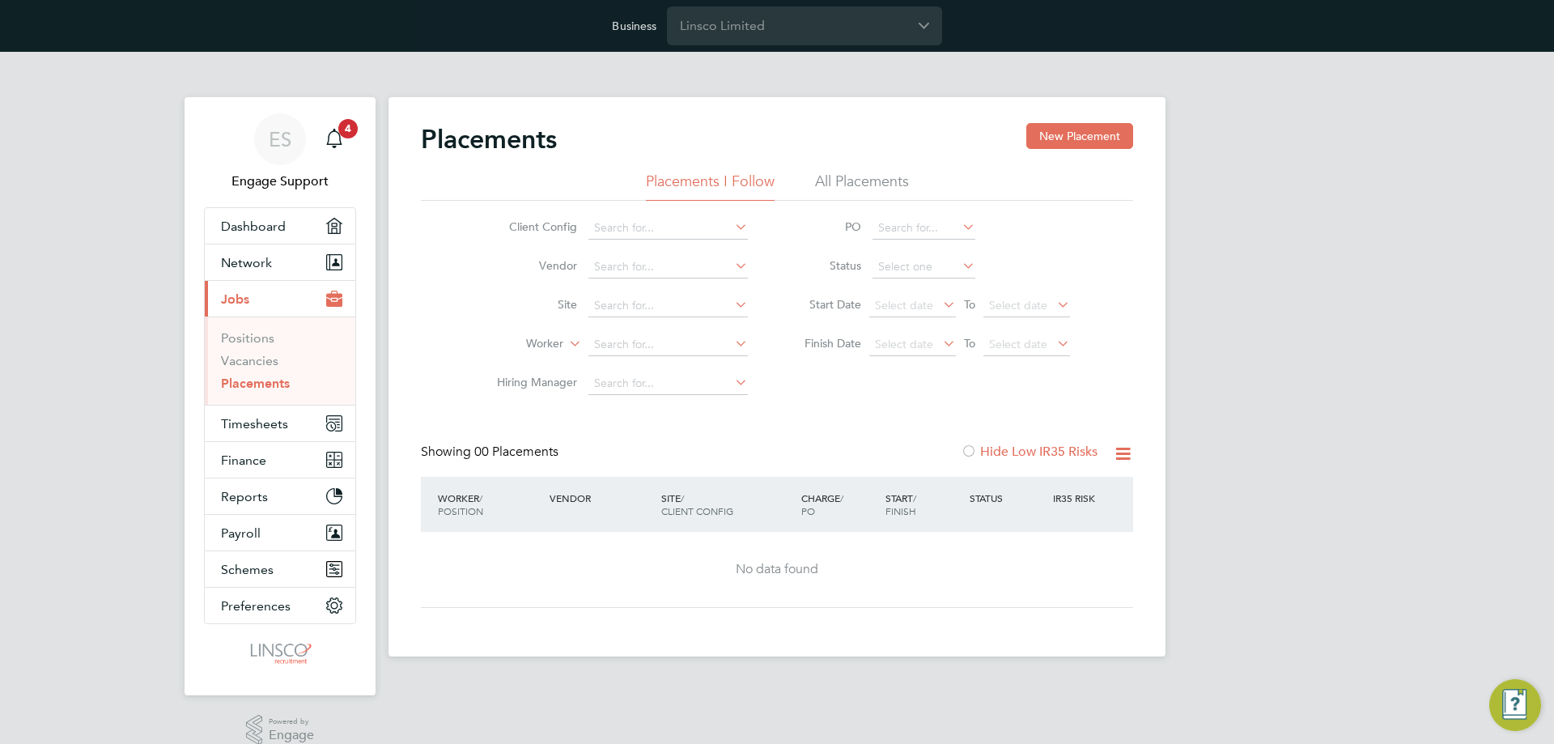
click at [851, 185] on li "All Placements" at bounding box center [862, 186] width 94 height 29
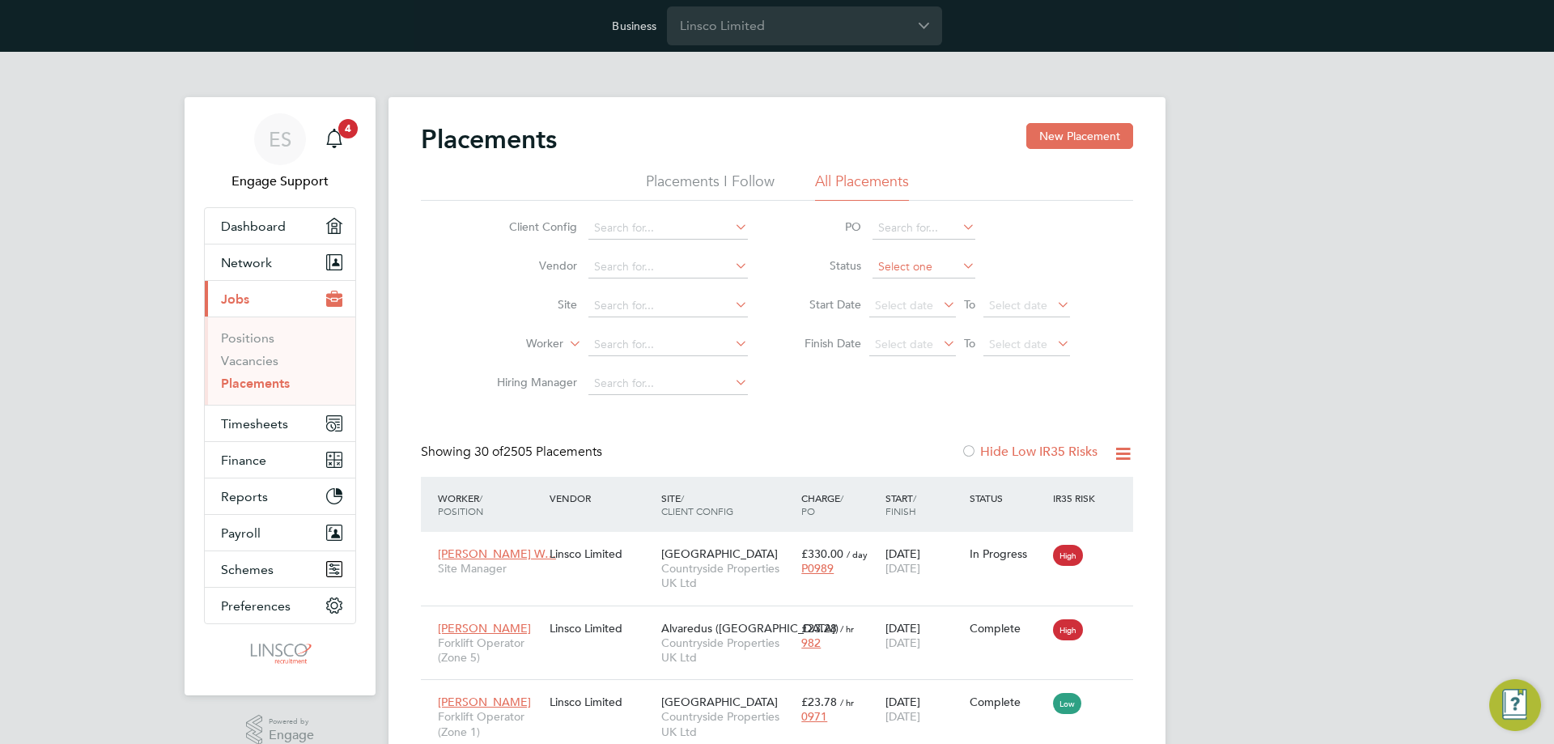
click at [939, 350] on li "In Progress" at bounding box center [924, 352] width 104 height 21
type input "In Progress"
click at [735, 39] on input "Linsco Limited" at bounding box center [804, 25] width 275 height 38
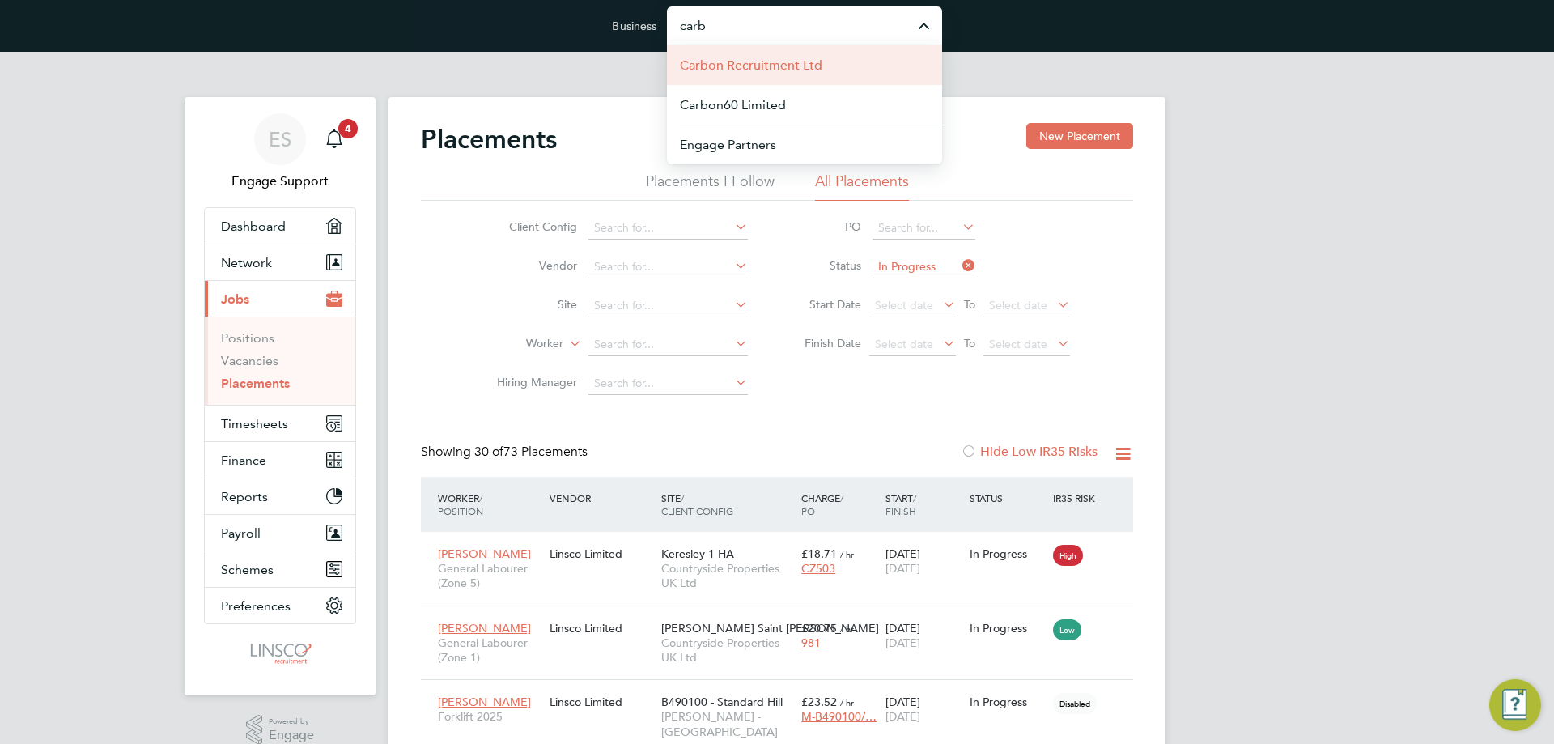
click at [843, 64] on li "Carbon Recruitment Ltd" at bounding box center [804, 65] width 275 height 40
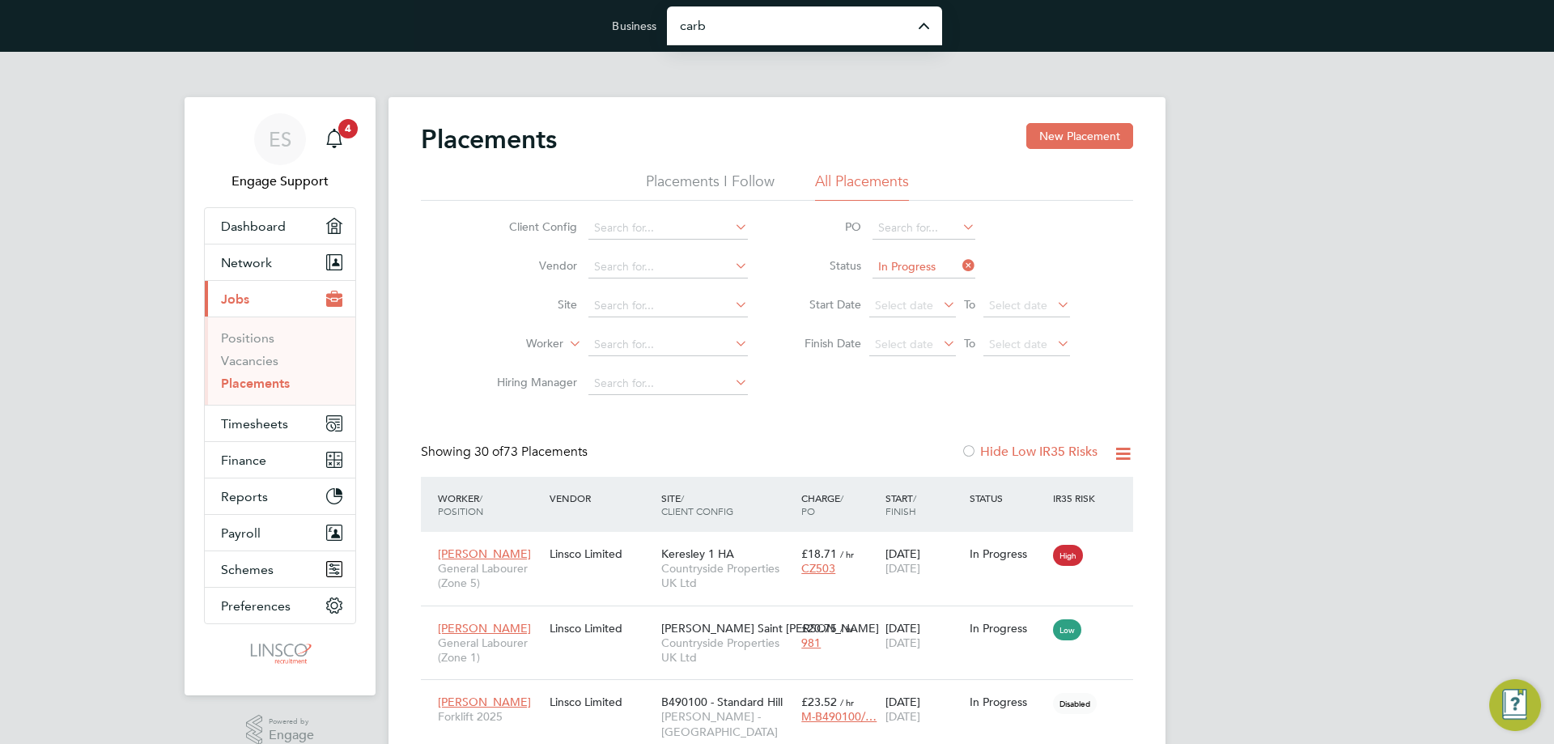
type input "Carbon Recruitment Ltd"
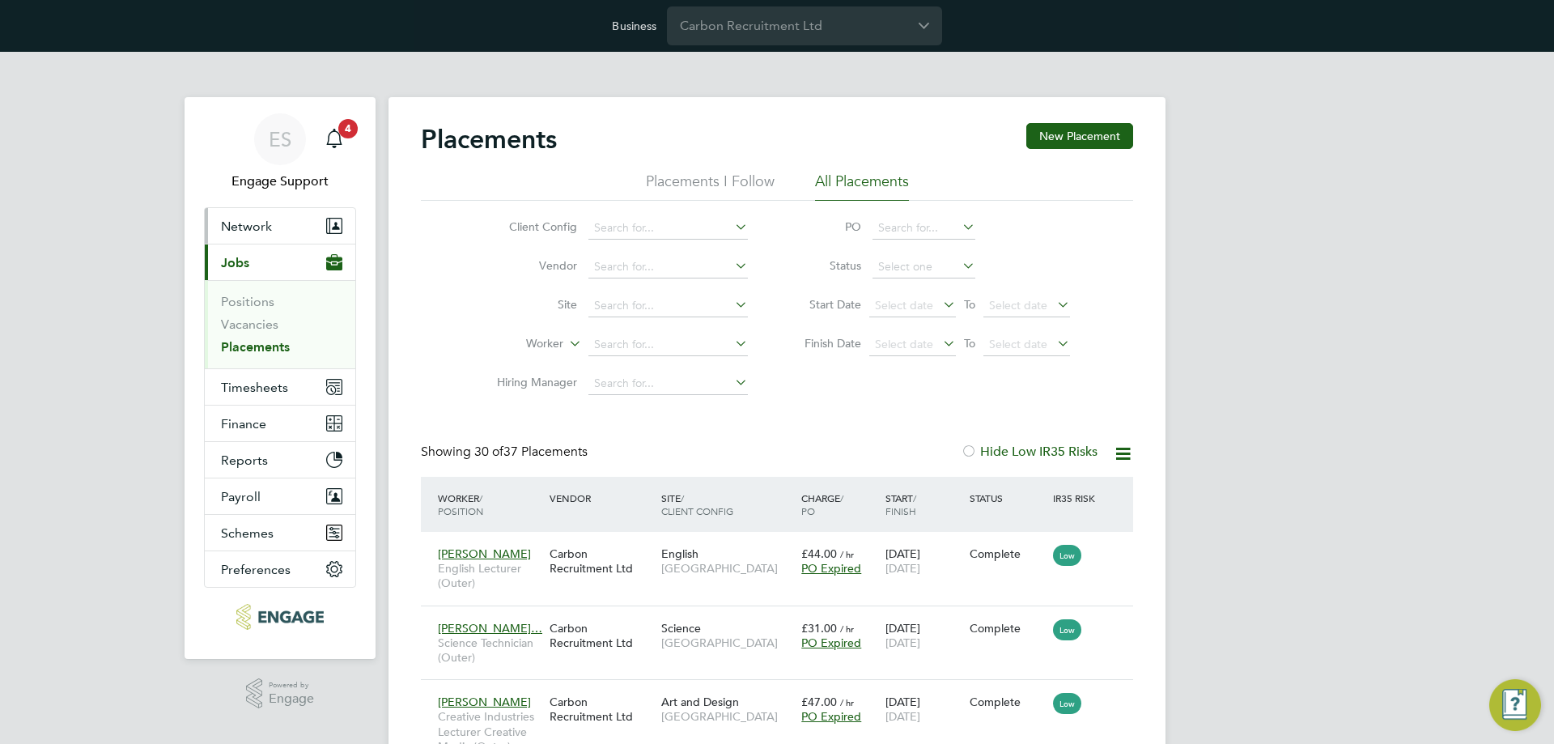
drag, startPoint x: 246, startPoint y: 225, endPoint x: 257, endPoint y: 235, distance: 14.9
click at [248, 227] on span "Network" at bounding box center [246, 226] width 51 height 15
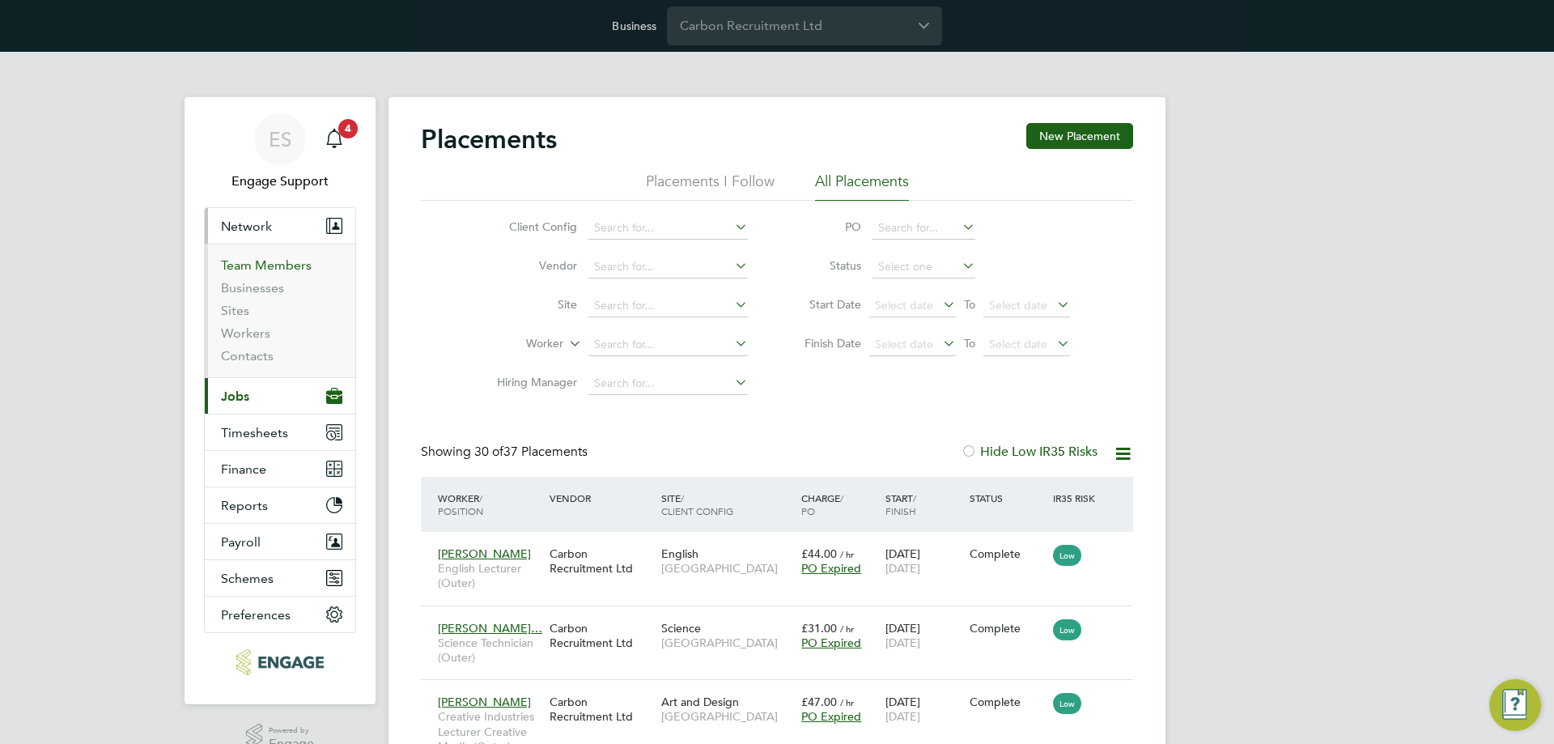
click at [263, 264] on link "Team Members" at bounding box center [266, 264] width 91 height 15
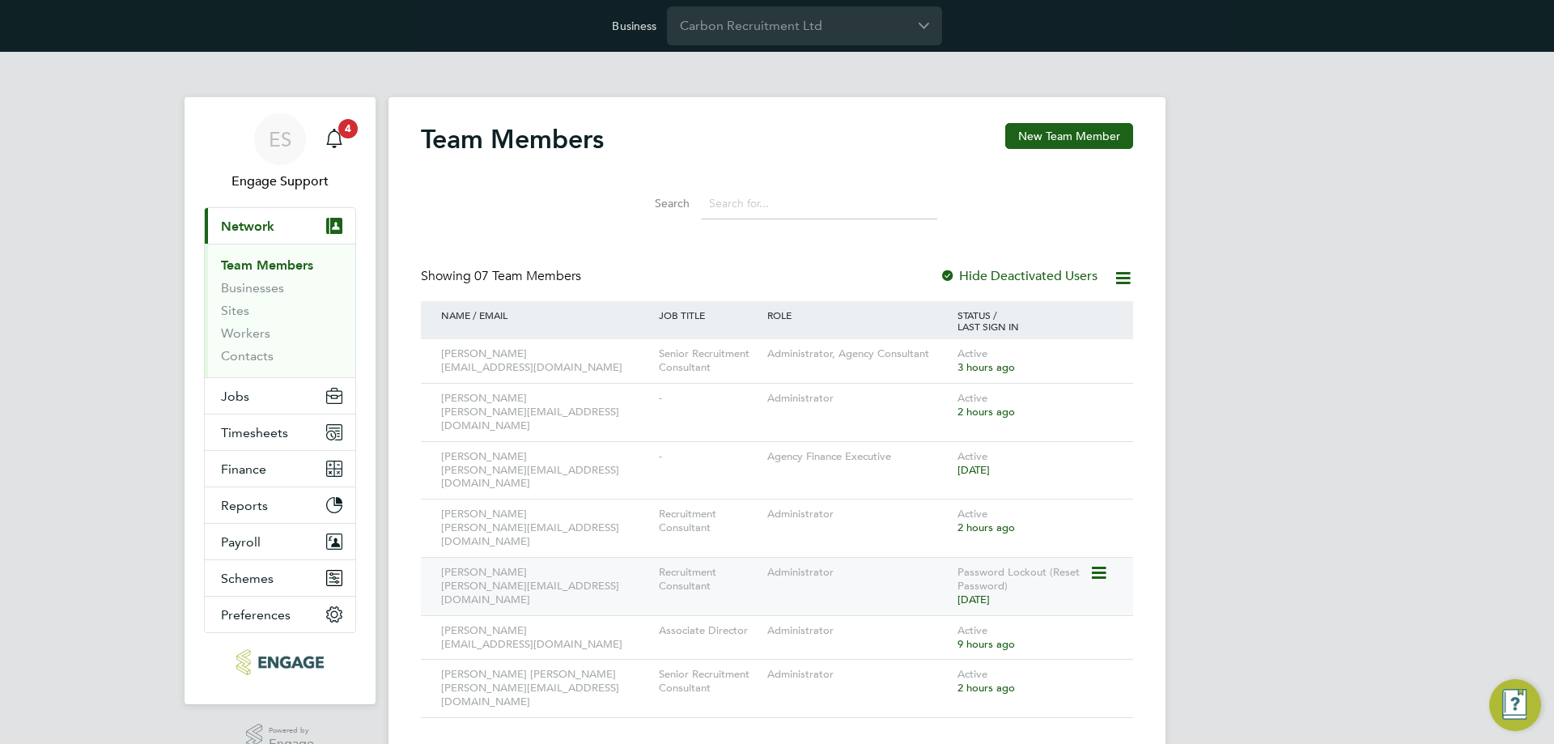
click at [1091, 563] on icon at bounding box center [1097, 572] width 16 height 19
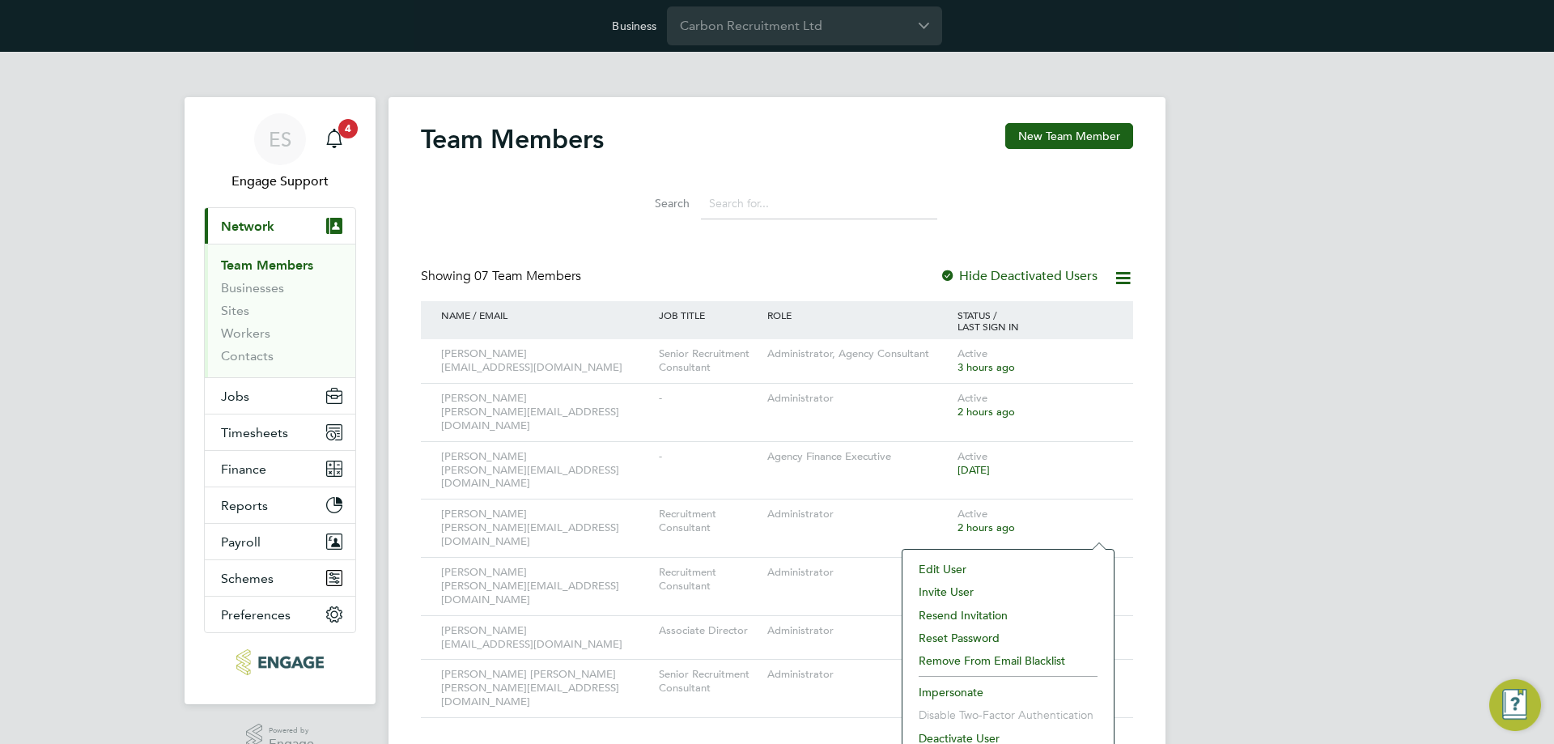
click at [1036, 561] on li "Edit User" at bounding box center [1008, 569] width 195 height 23
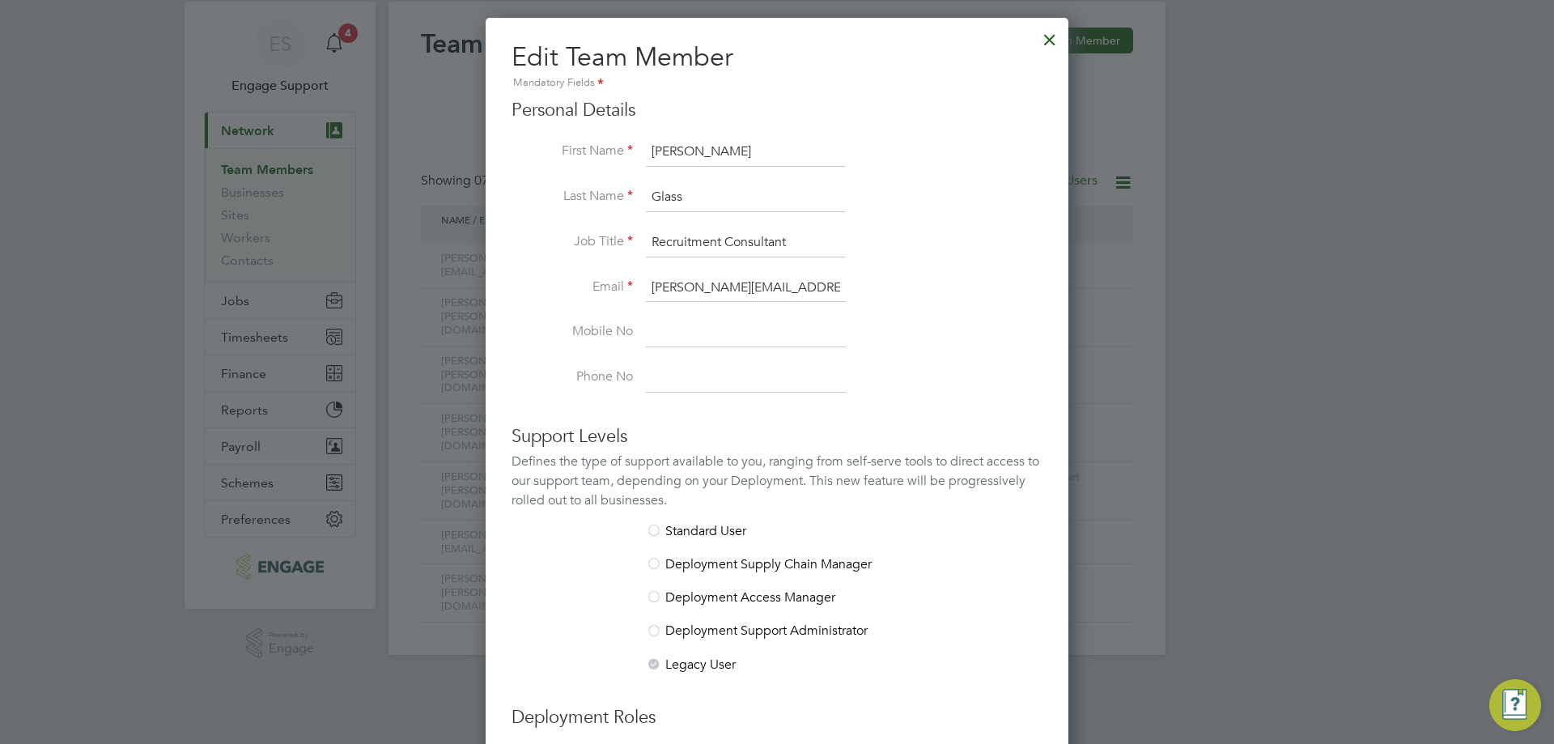
click at [679, 288] on input "louis@carbonrecruitment.co.uk" at bounding box center [746, 288] width 200 height 29
type input "louisdeactivated@carbonrecruitment.co.uk"
drag, startPoint x: 684, startPoint y: 195, endPoint x: 635, endPoint y: 197, distance: 49.4
click at [635, 197] on li "Last Name Glass" at bounding box center [777, 205] width 531 height 45
click at [675, 193] on input "Glass" at bounding box center [746, 197] width 200 height 29
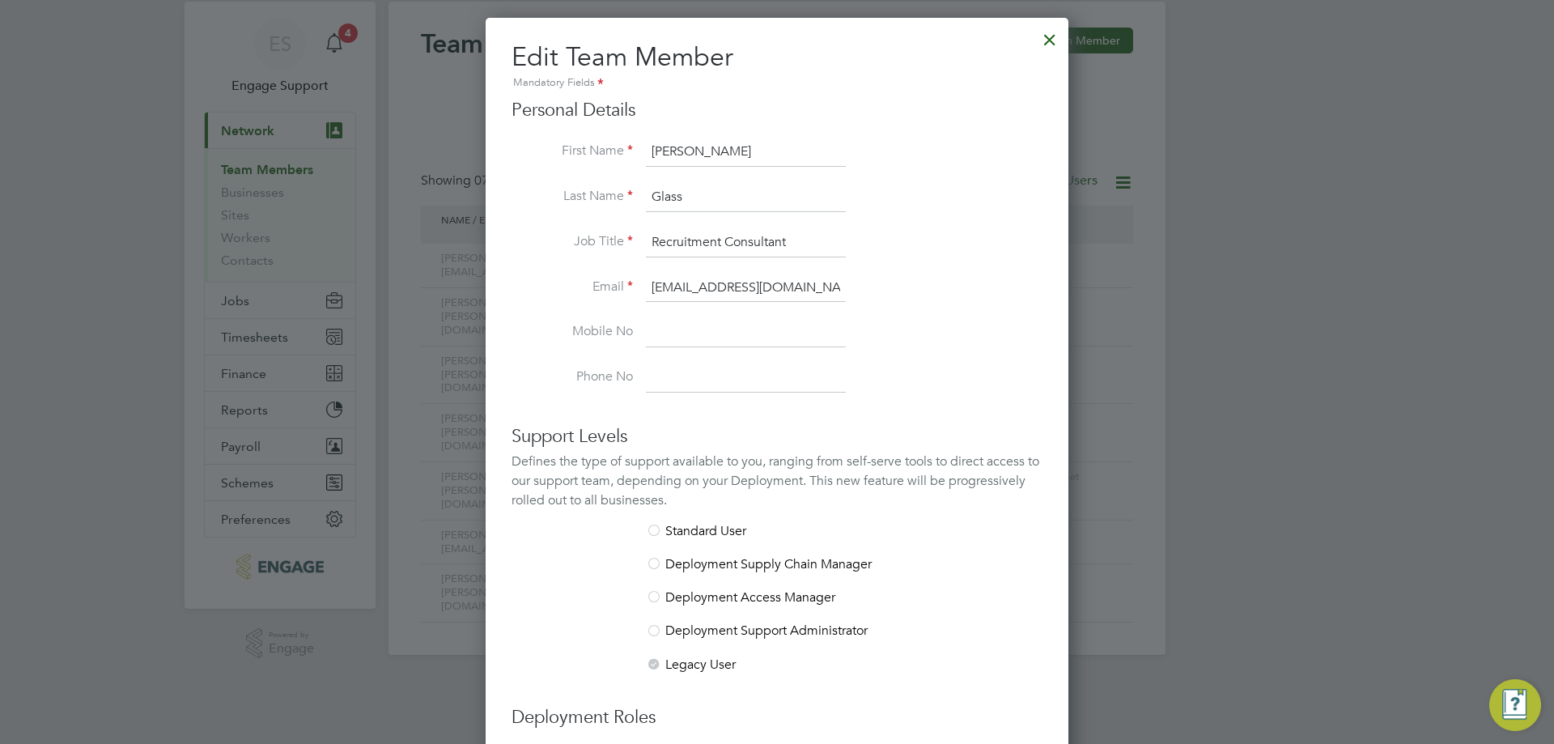
click at [894, 378] on li "Phone No" at bounding box center [777, 377] width 531 height 29
click at [1050, 39] on div at bounding box center [1049, 35] width 29 height 29
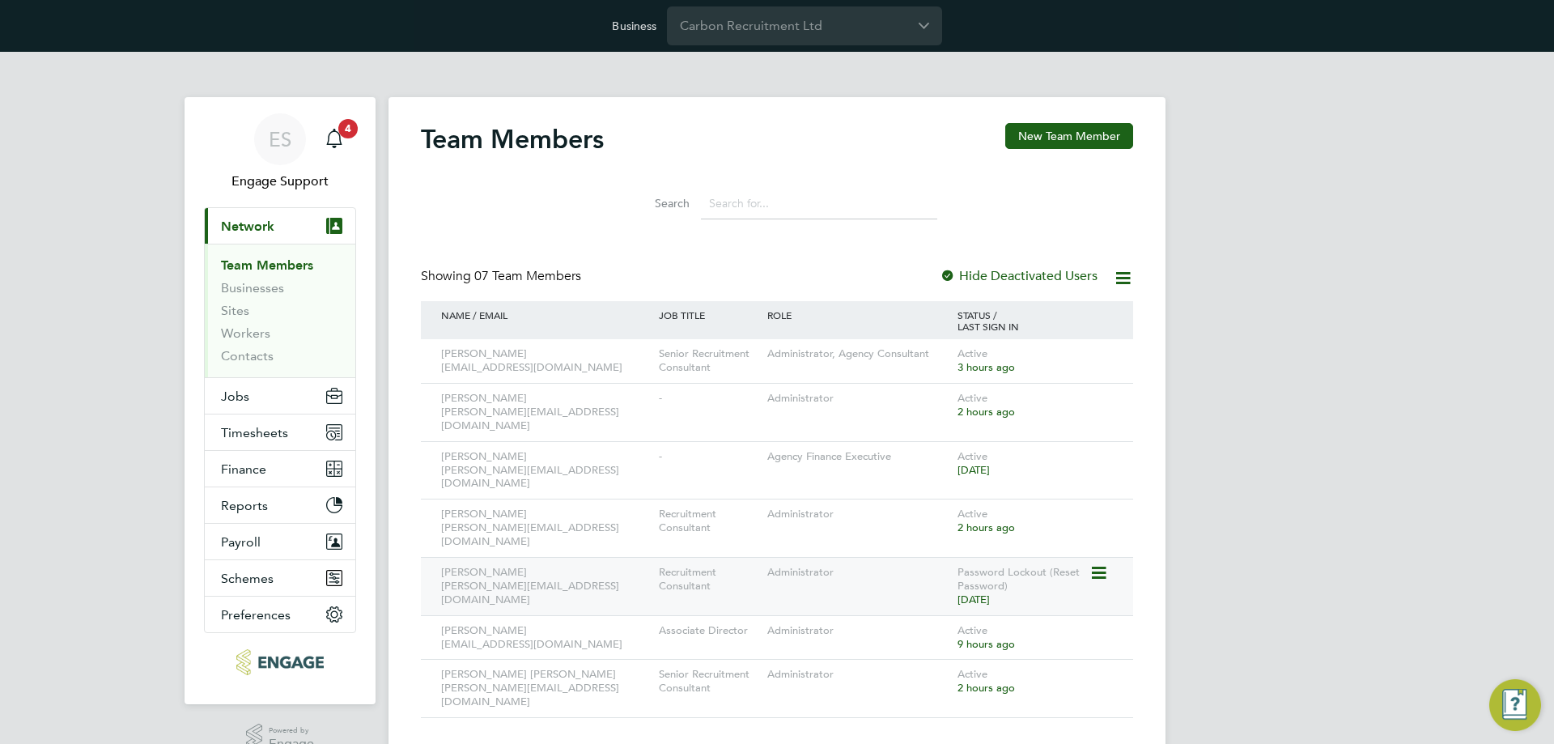
click at [1095, 563] on icon at bounding box center [1097, 572] width 16 height 19
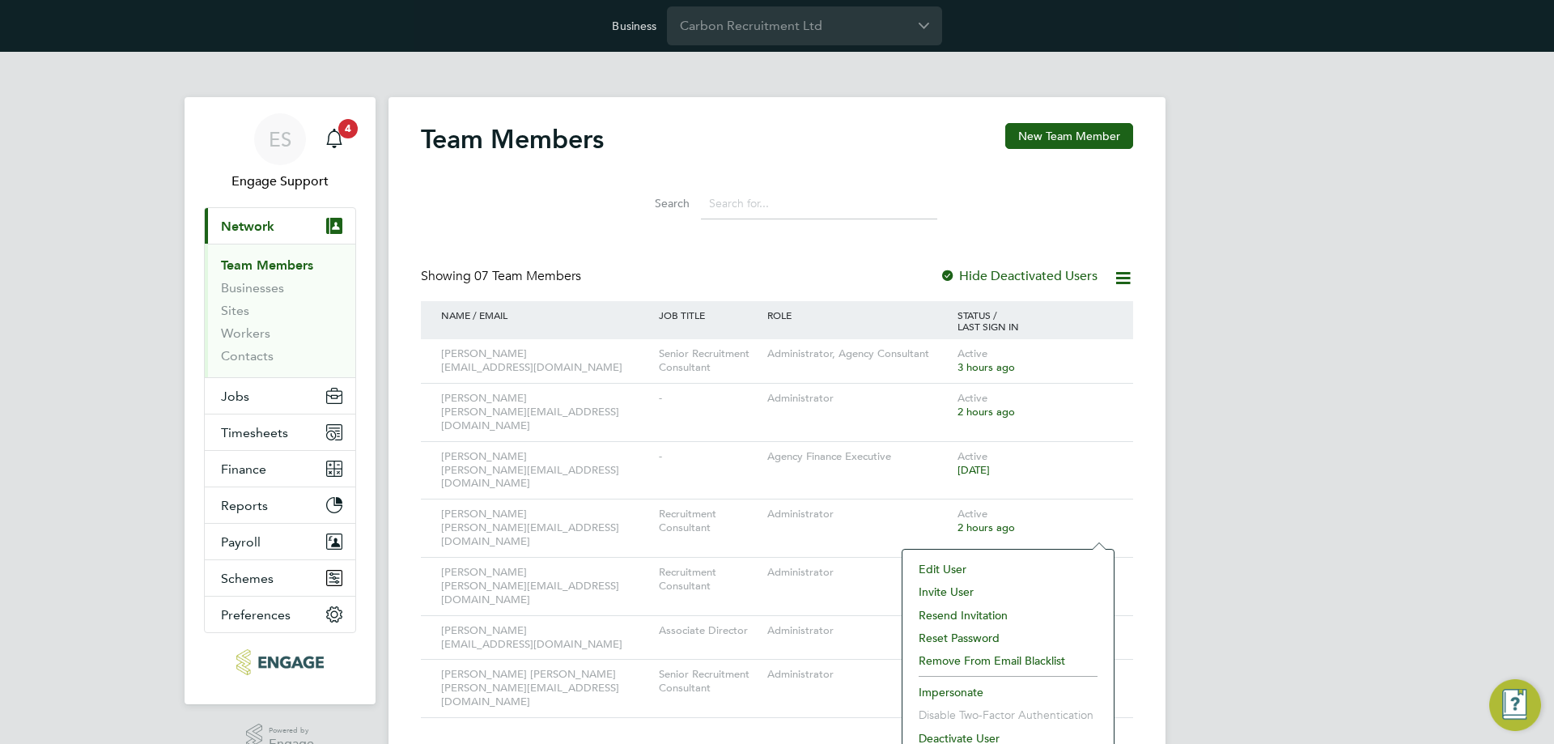
click at [973, 565] on li "Edit User" at bounding box center [1008, 569] width 195 height 23
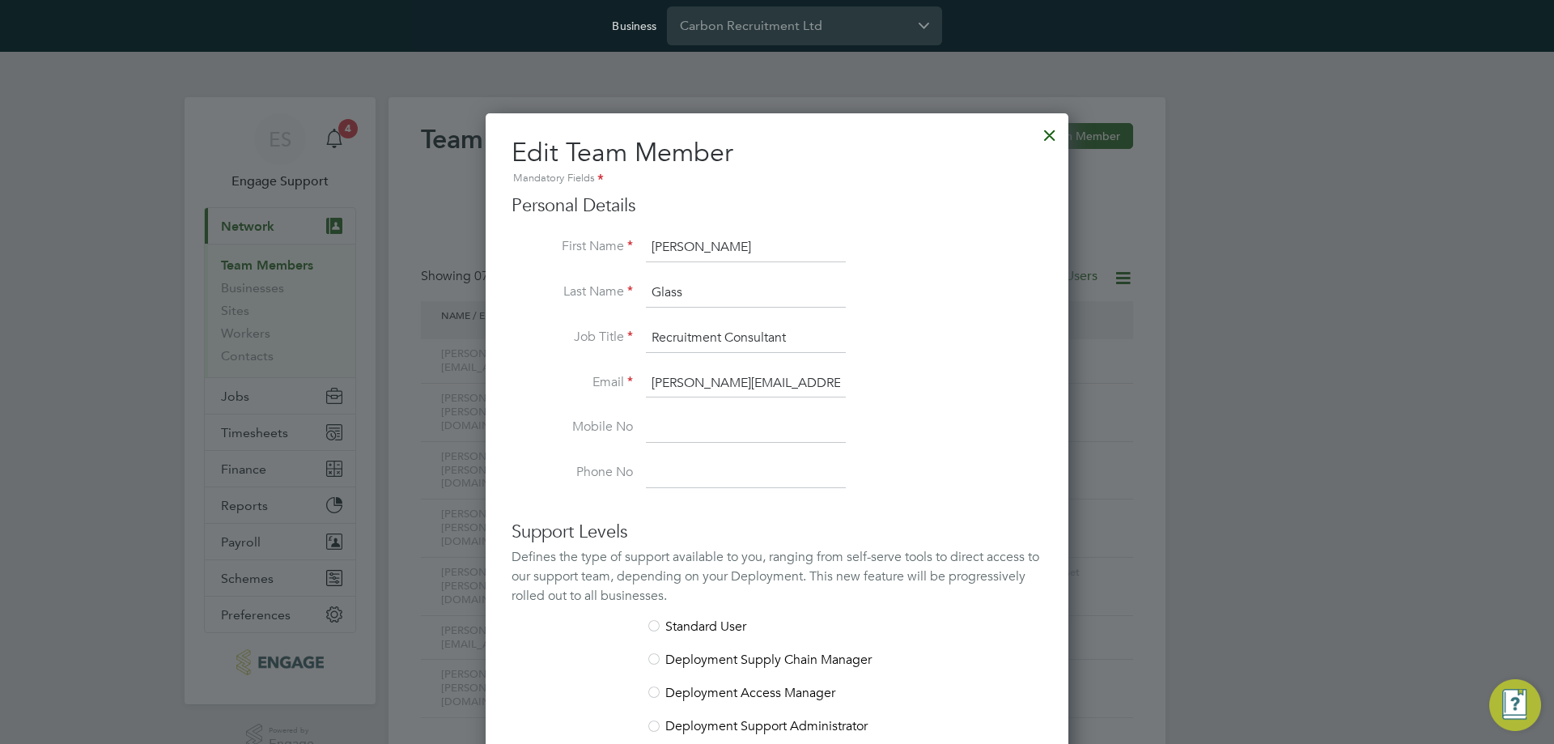
click at [681, 385] on input "louis@carbonrecruitment.co.uk" at bounding box center [746, 383] width 200 height 29
type input "louisdeactivated@carbonrecruitment.co.uk"
click at [568, 462] on li "Phone No" at bounding box center [777, 473] width 531 height 29
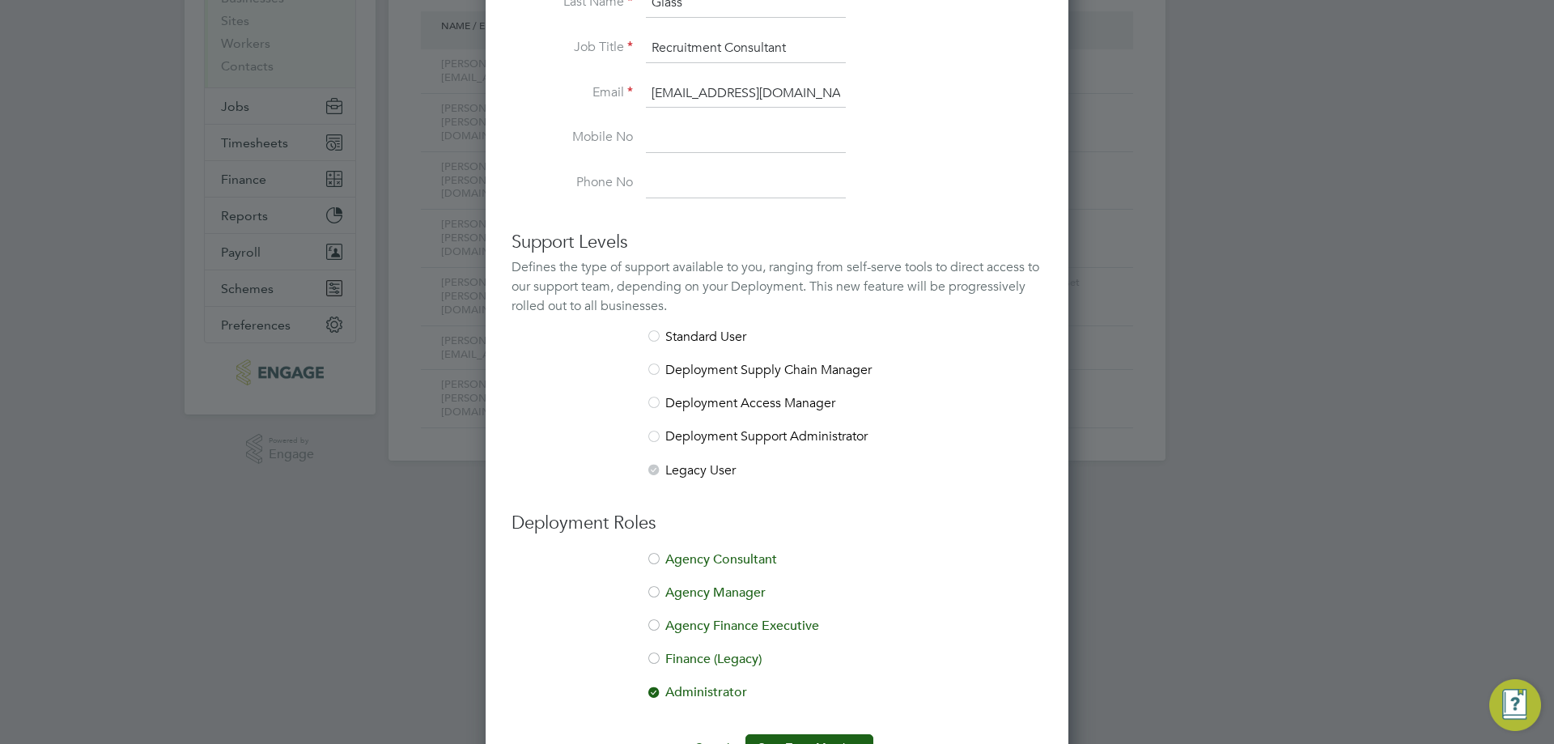
scroll to position [338, 0]
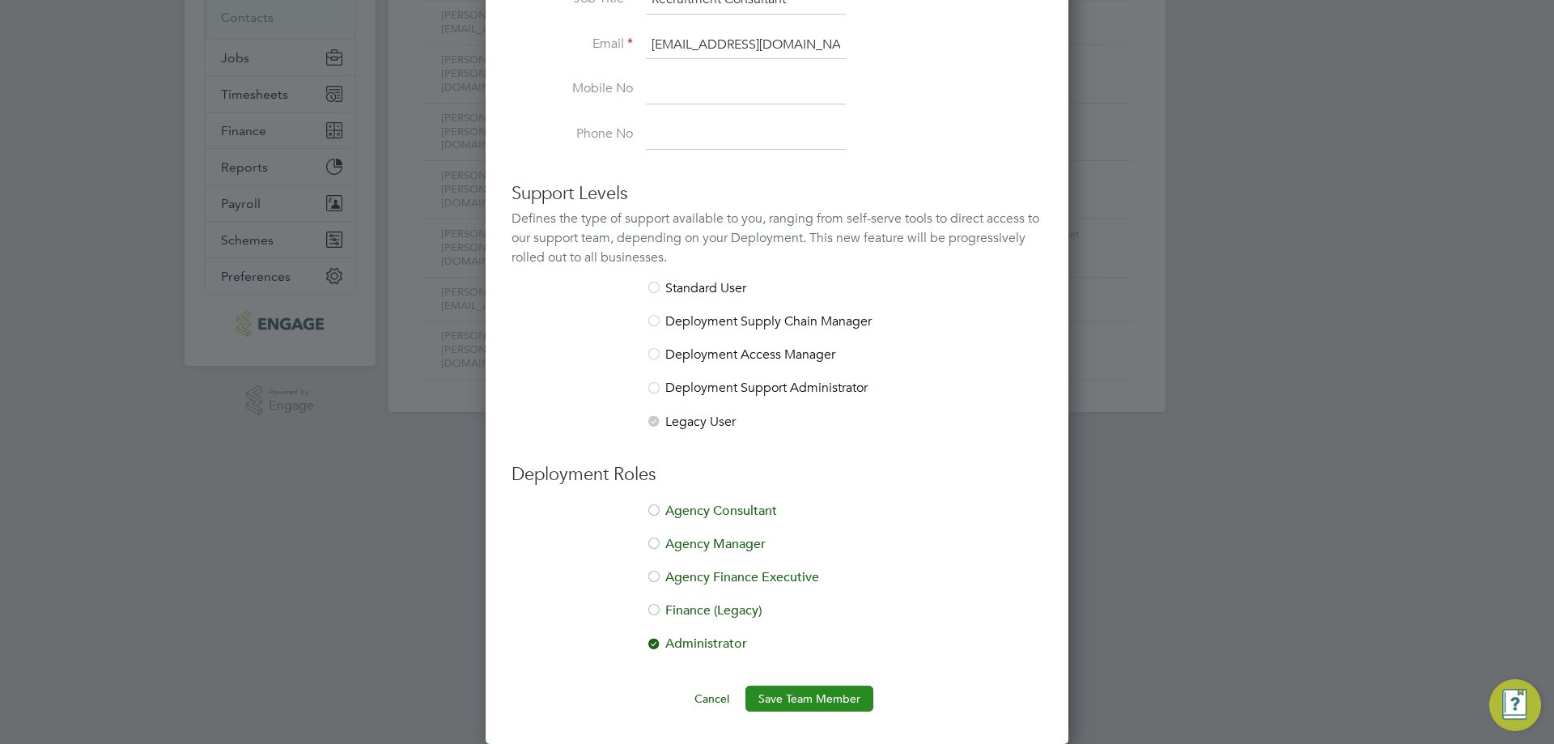
click at [823, 699] on button "Save Team Member" at bounding box center [809, 699] width 128 height 26
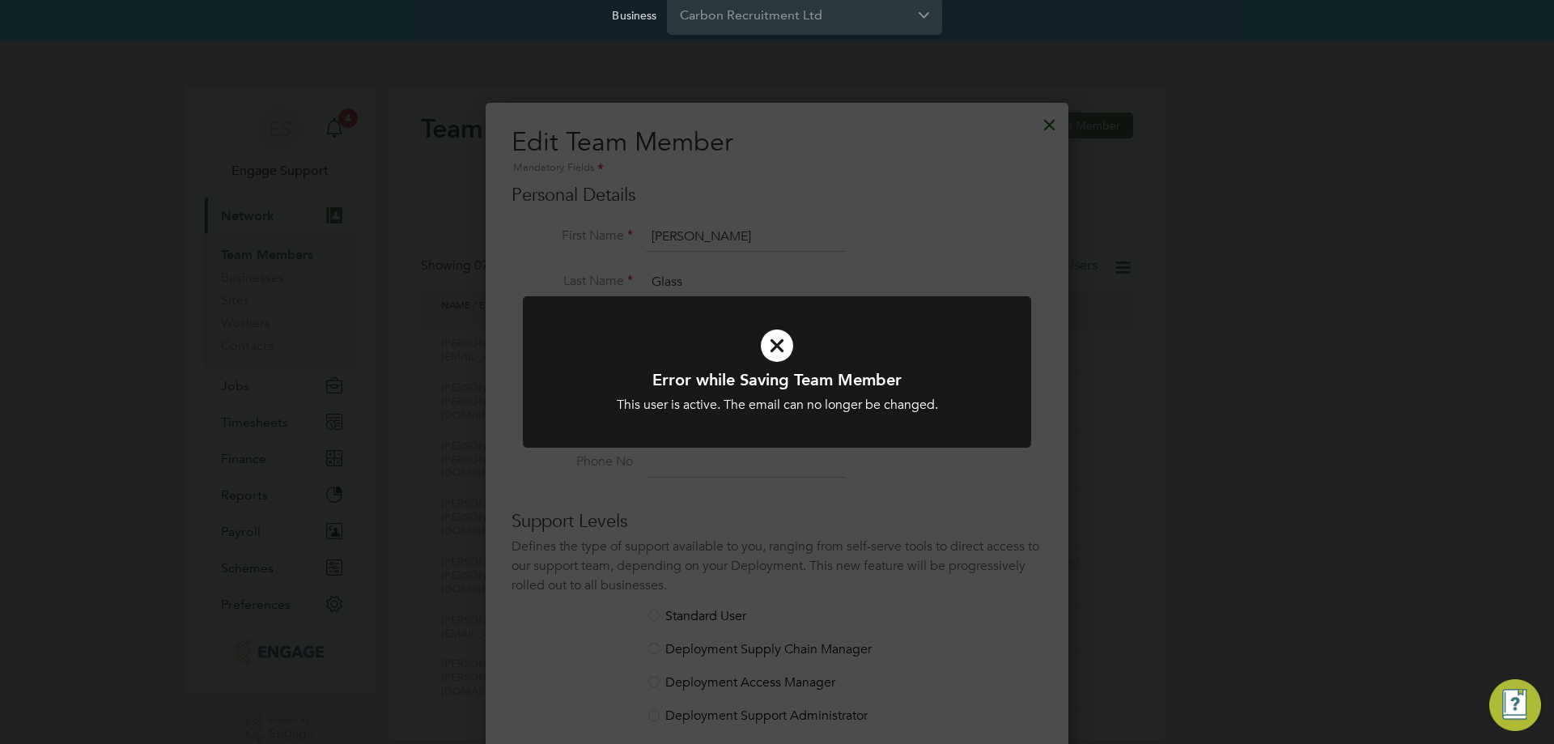
scroll to position [0, 0]
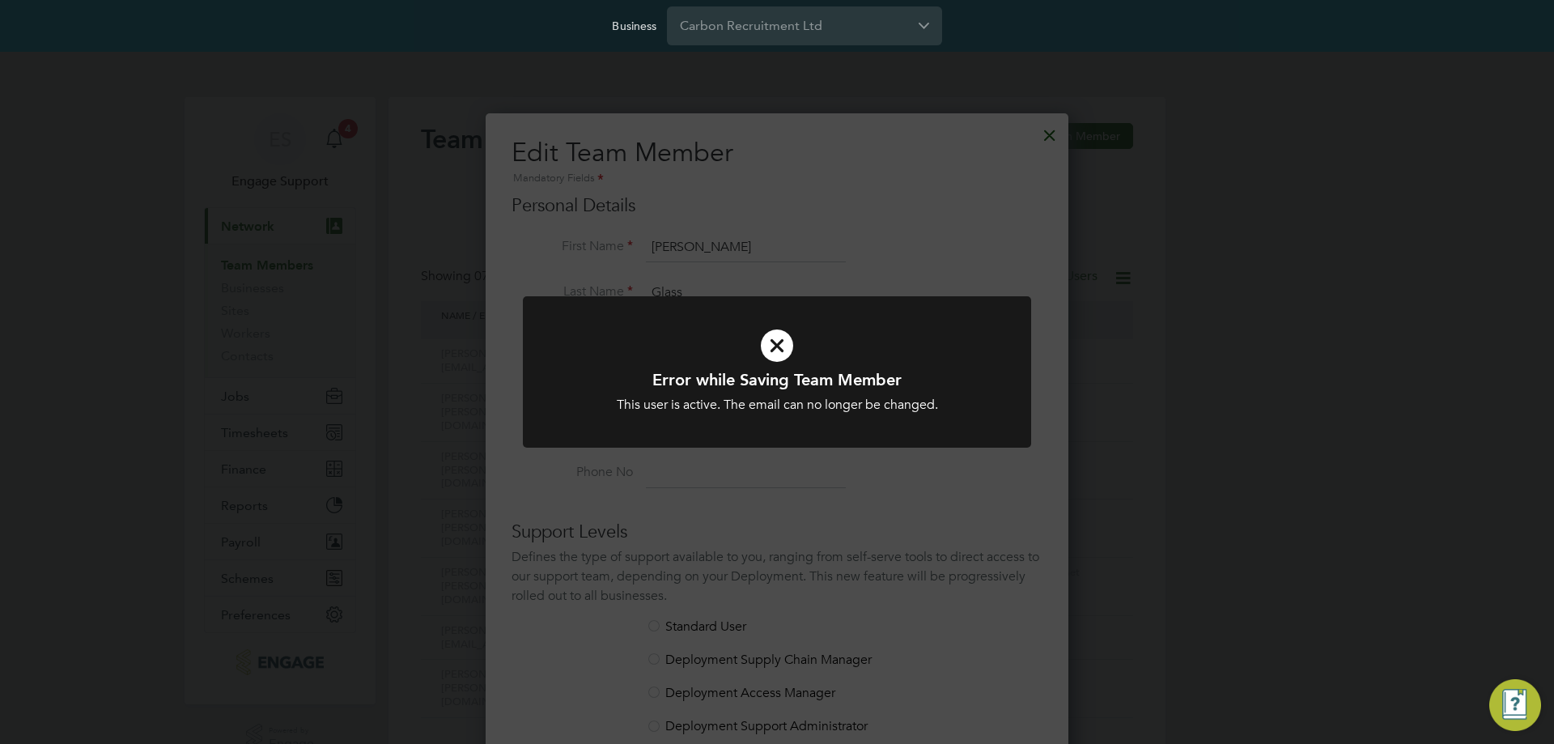
click at [1039, 145] on div "Error while Saving Team Member This user is active. The email can no longer be …" at bounding box center [777, 372] width 1554 height 744
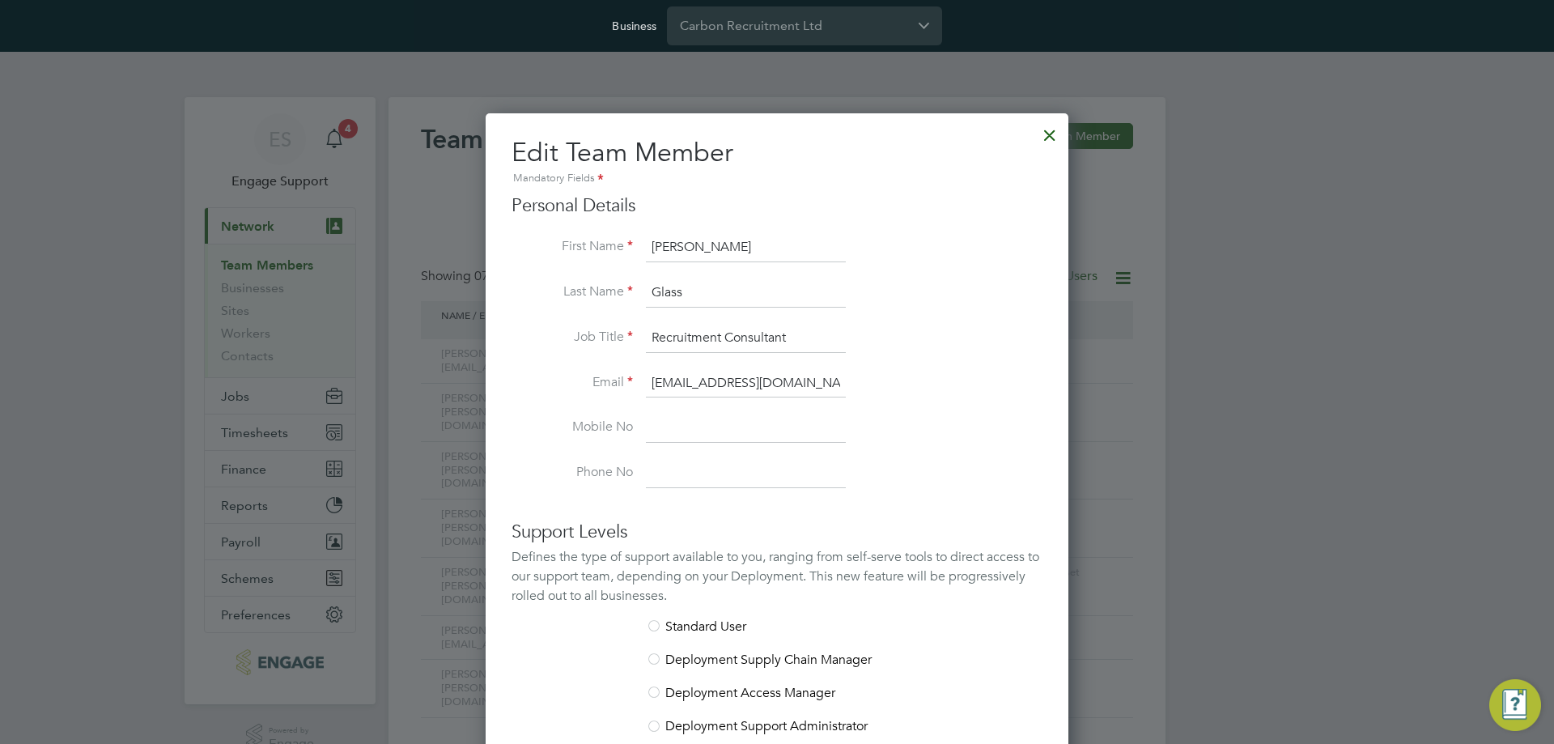
click at [1047, 133] on div at bounding box center [1049, 131] width 29 height 29
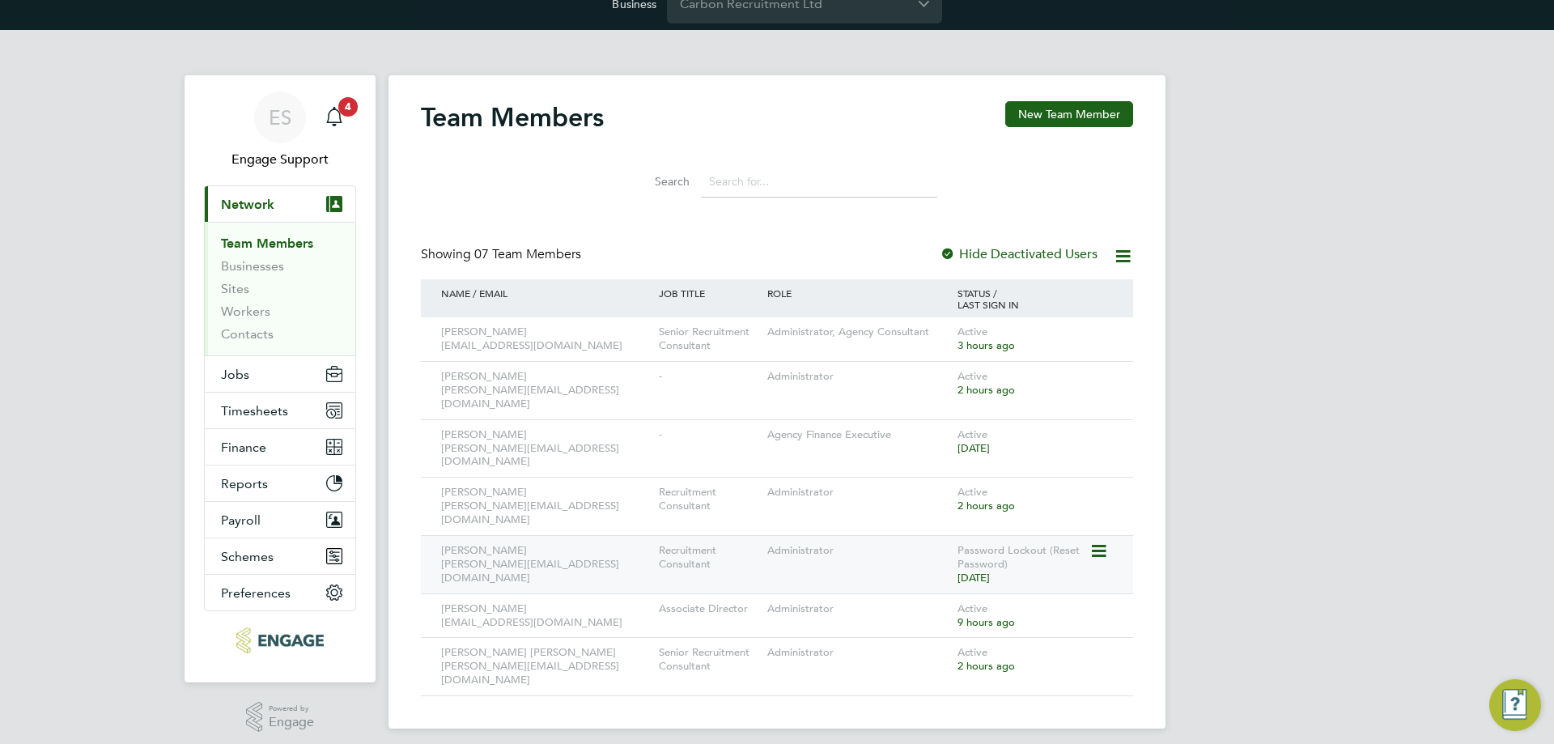
scroll to position [23, 0]
click at [1101, 541] on icon at bounding box center [1097, 550] width 16 height 19
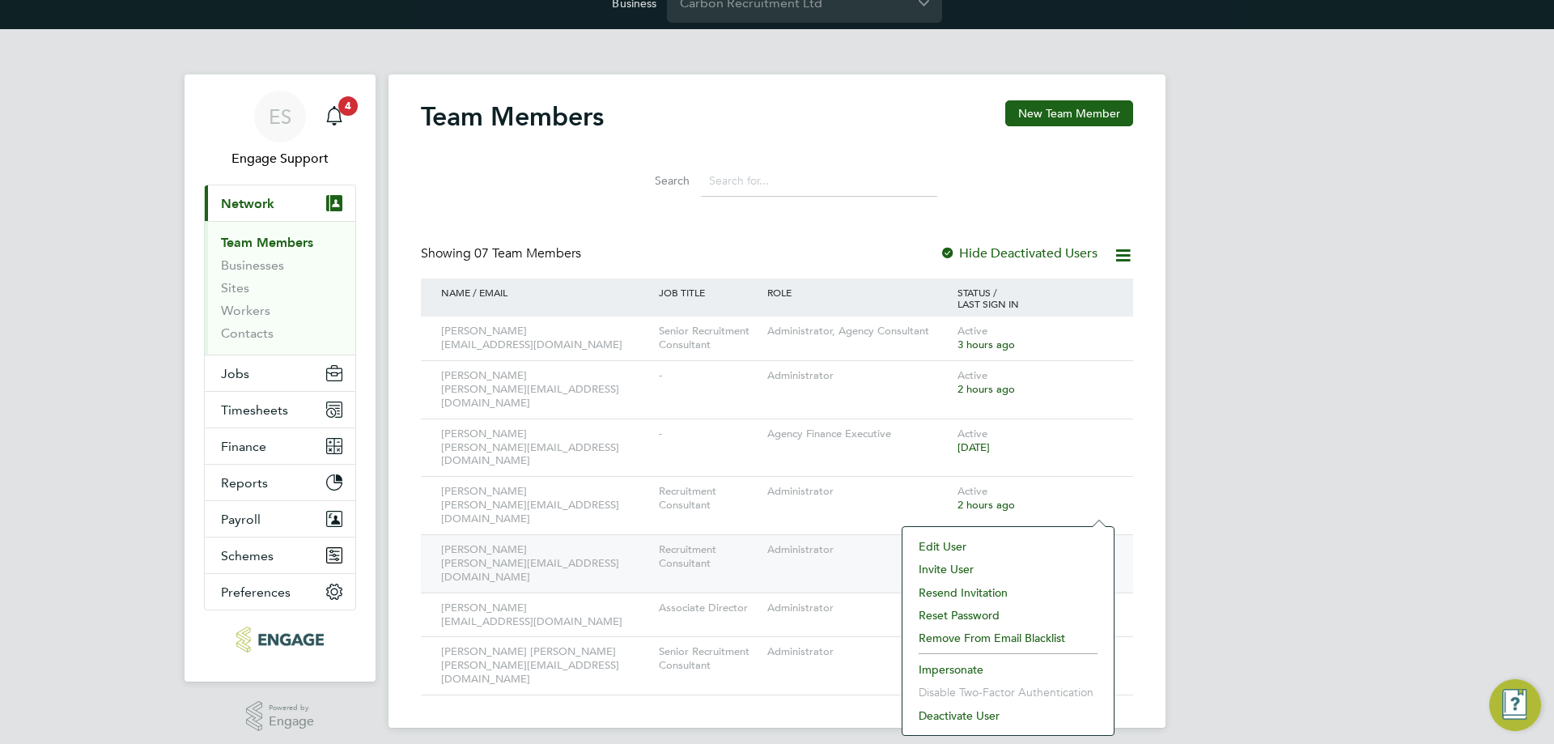
scroll to position [30, 0]
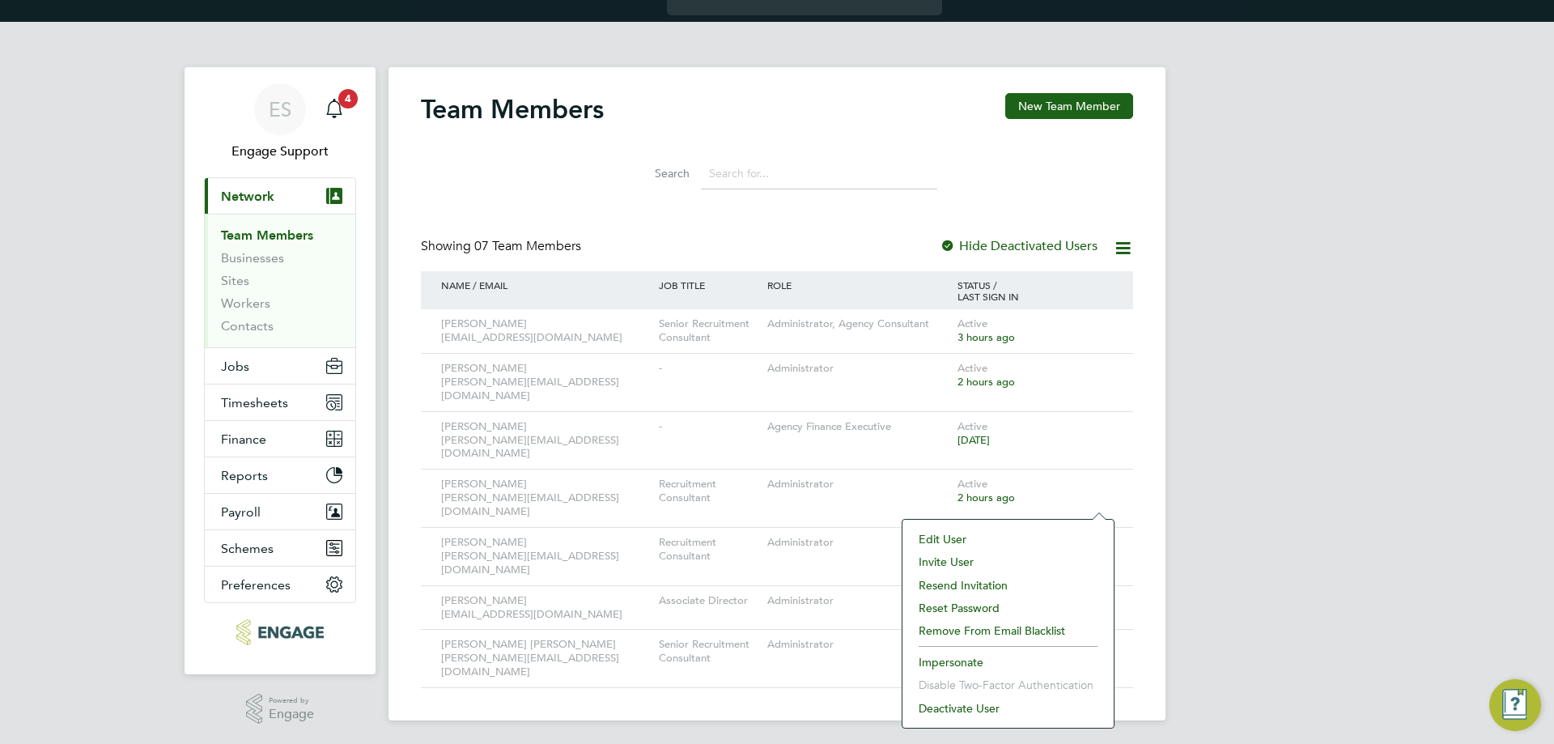
click at [963, 660] on li "Impersonate" at bounding box center [1008, 662] width 195 height 23
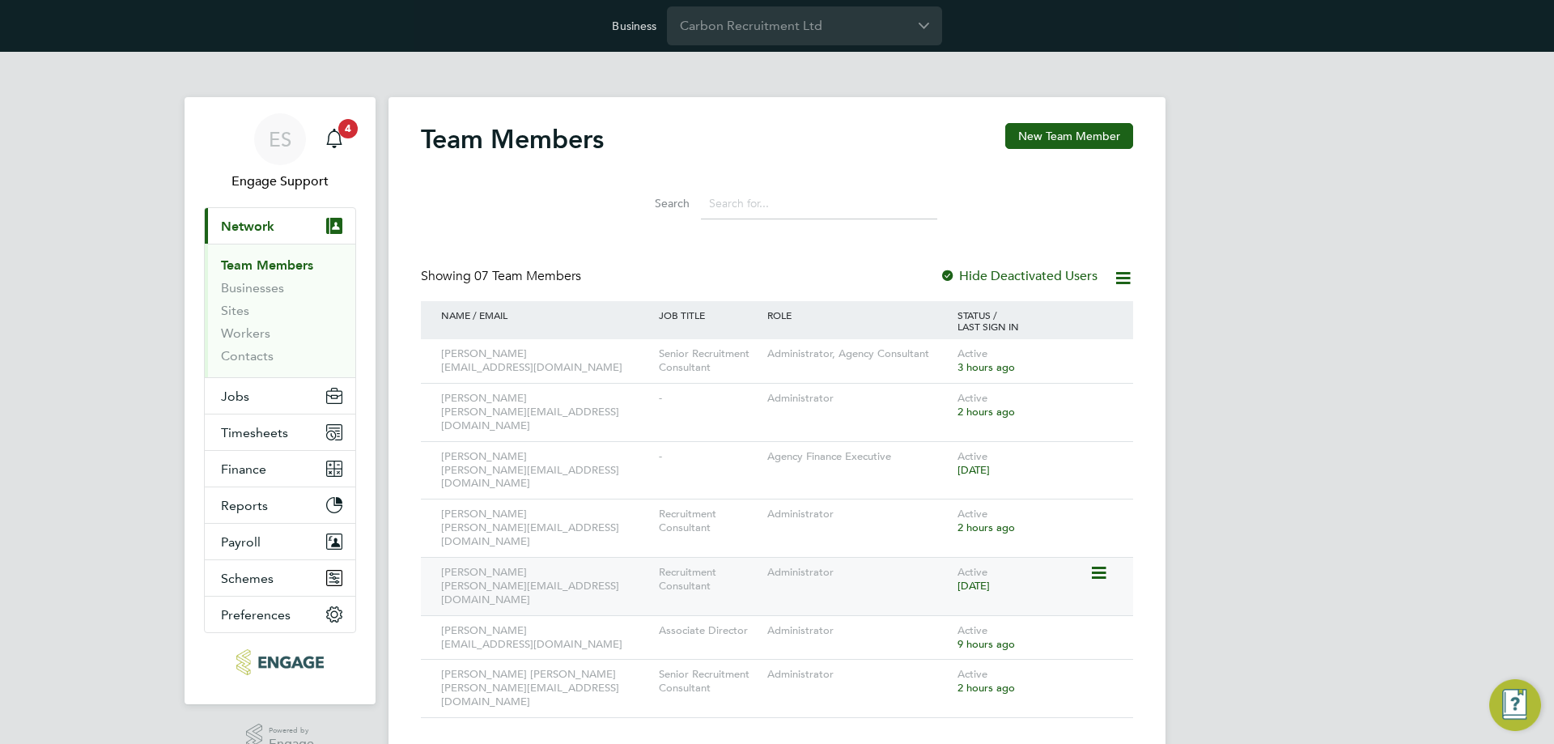
click at [1101, 563] on icon at bounding box center [1097, 572] width 16 height 19
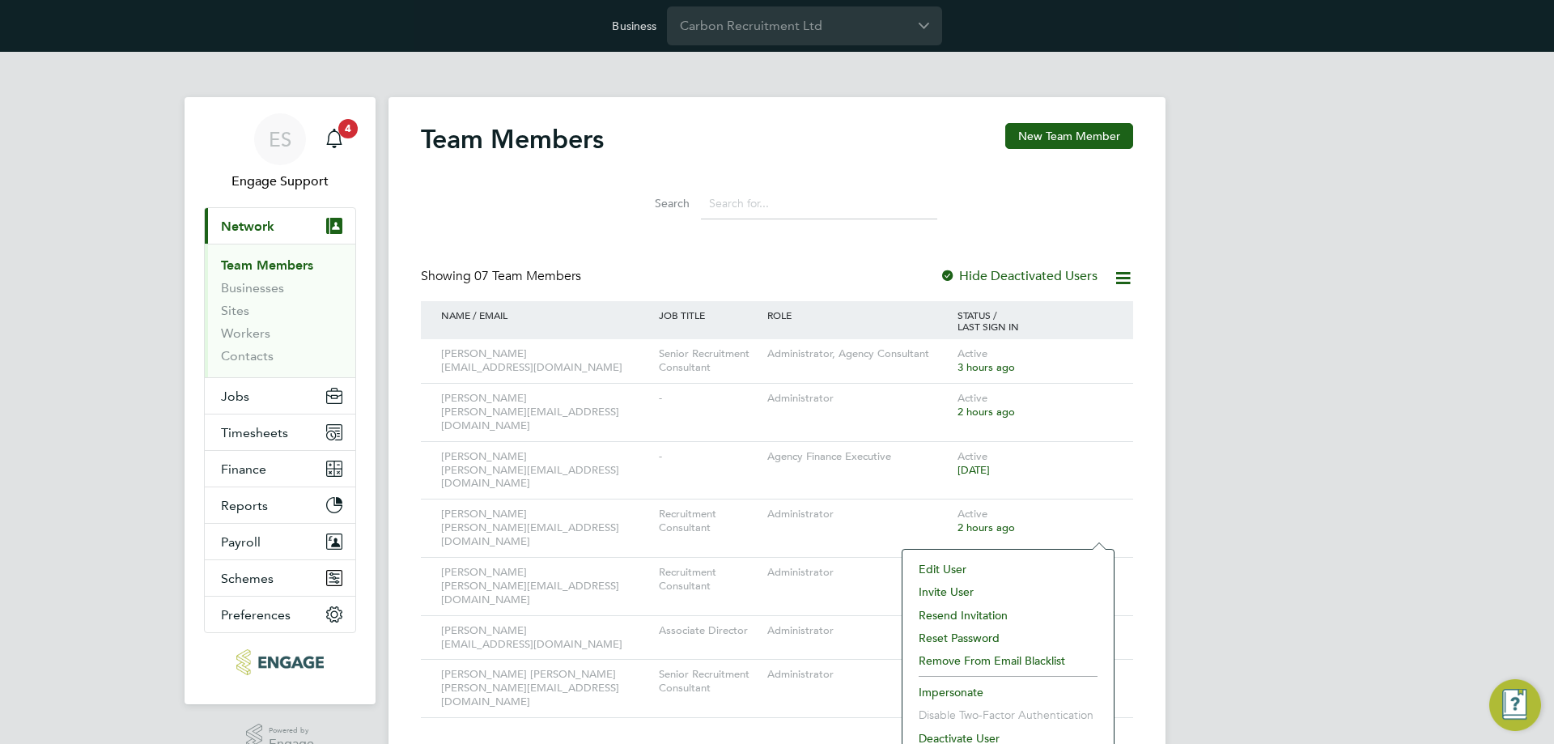
click at [958, 689] on li "Impersonate" at bounding box center [1008, 692] width 195 height 23
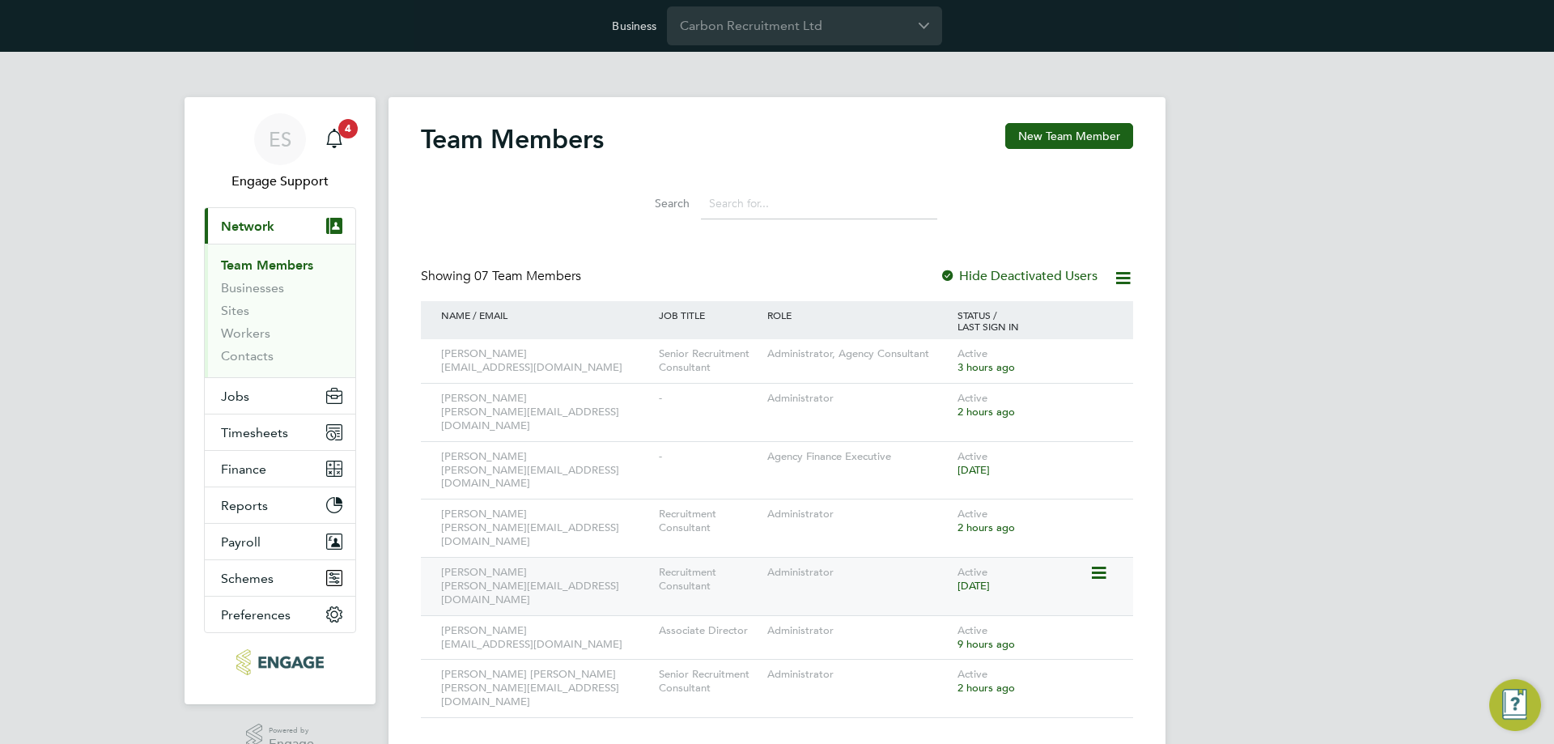
click at [1101, 563] on icon at bounding box center [1097, 572] width 16 height 19
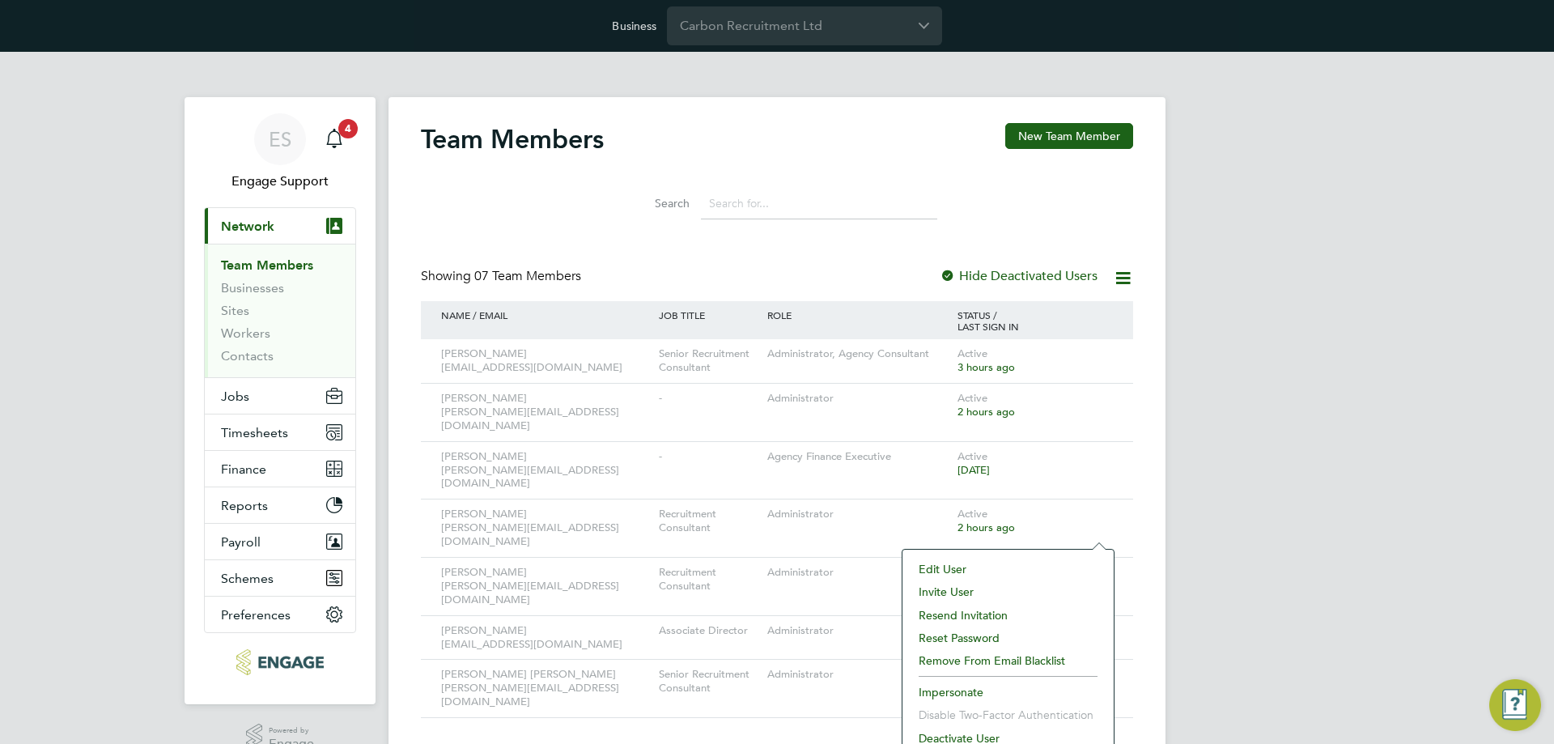
click at [986, 738] on li "Deactivate User" at bounding box center [1008, 738] width 195 height 23
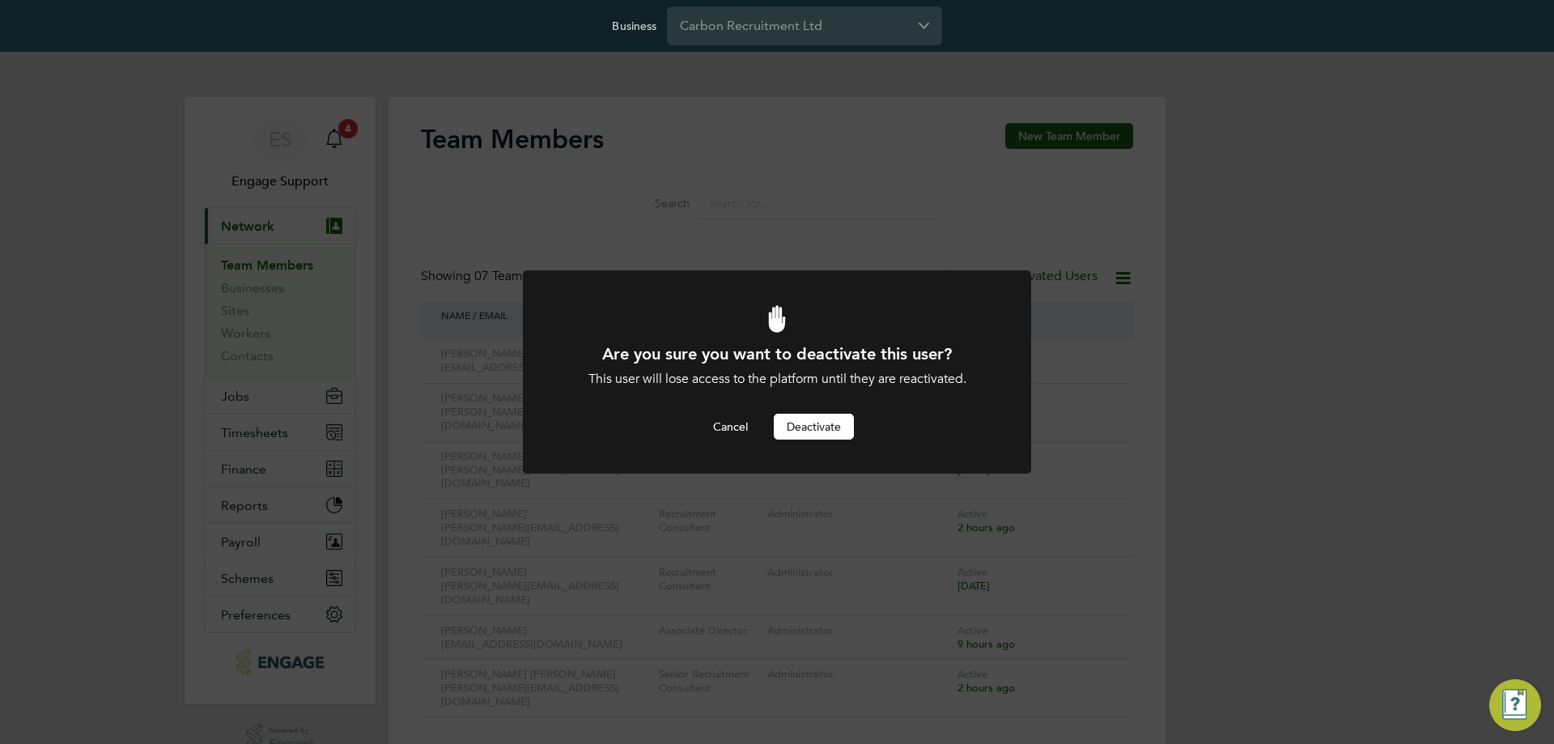
click at [804, 423] on button "Deactivate" at bounding box center [814, 427] width 80 height 26
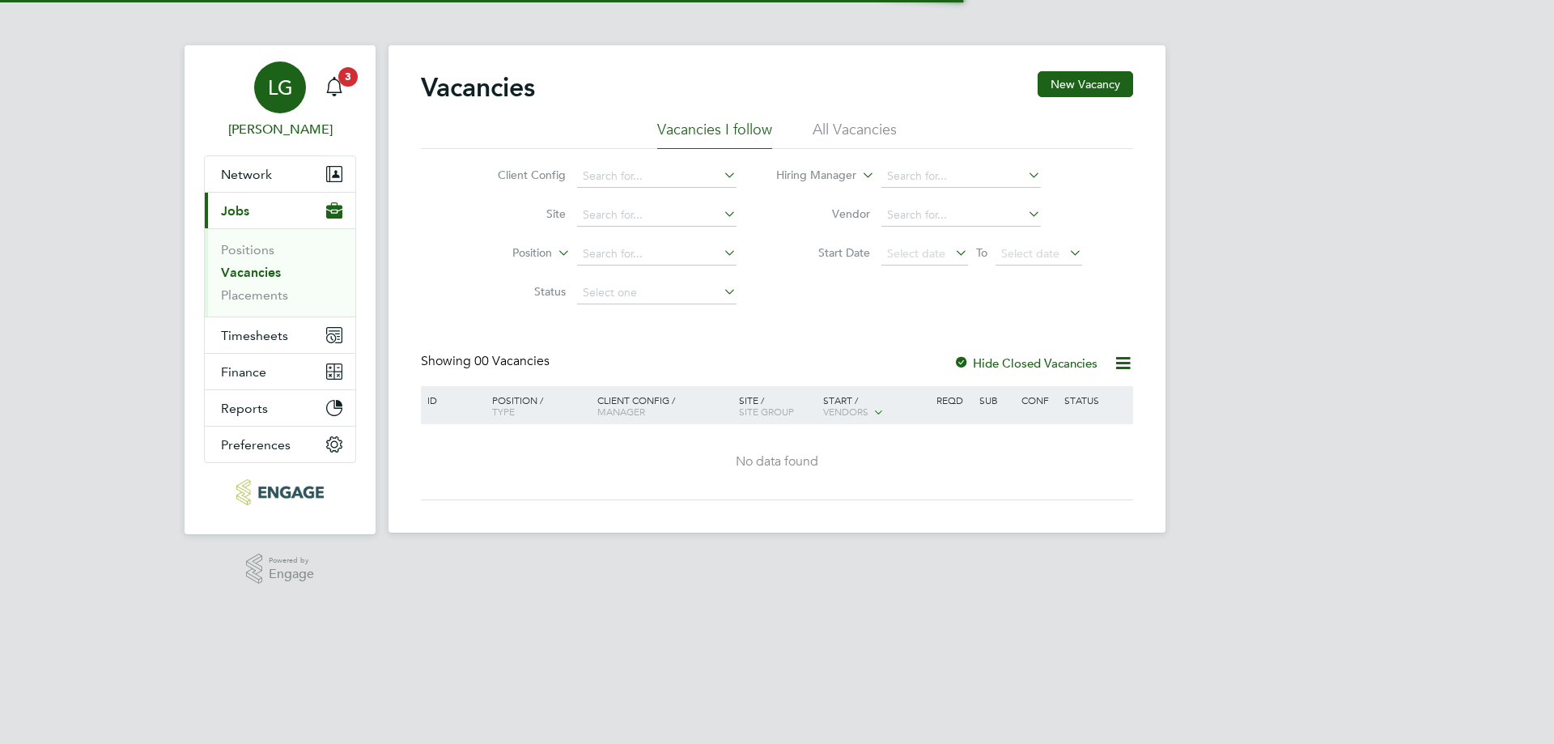
click at [283, 81] on span "LG" at bounding box center [280, 87] width 25 height 21
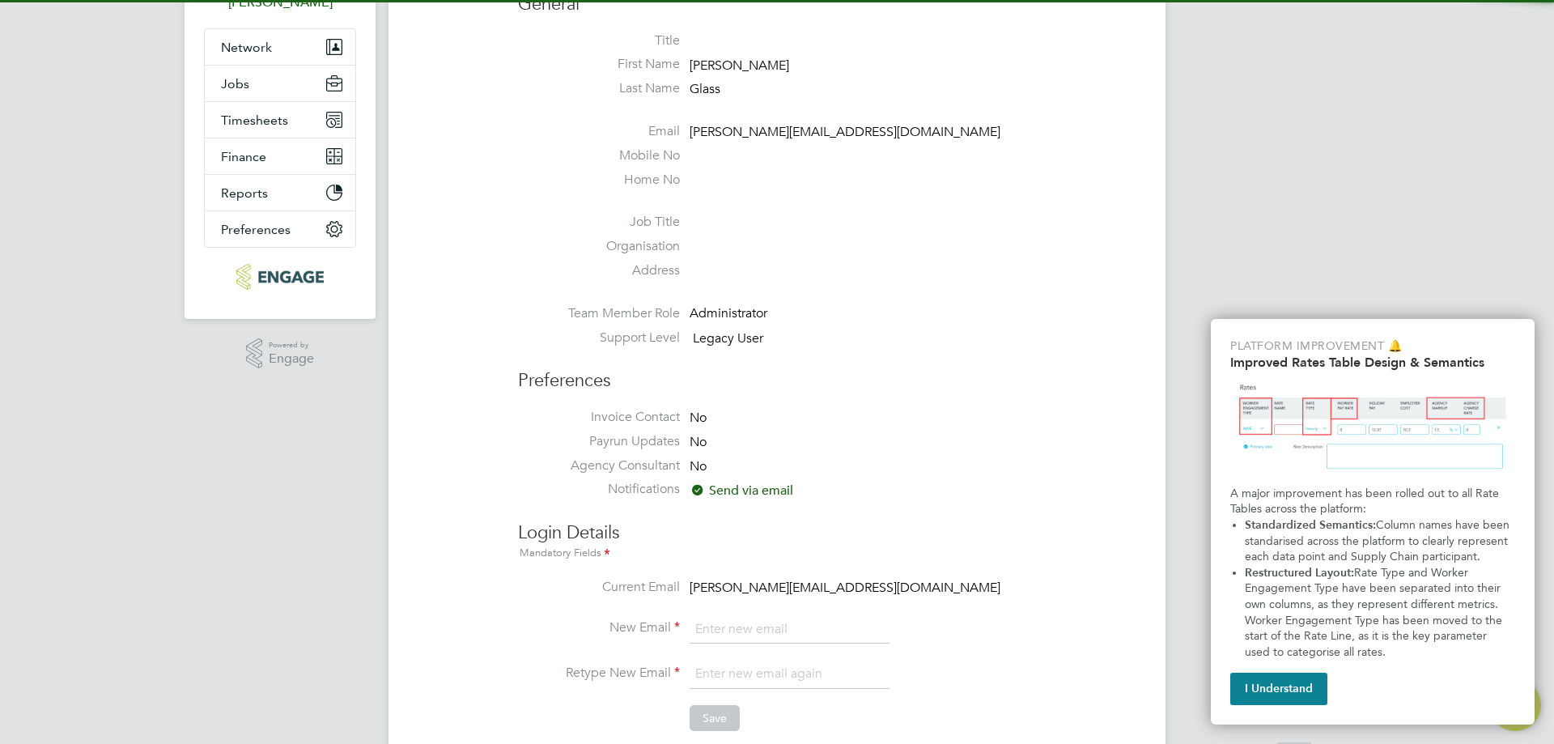
scroll to position [405, 0]
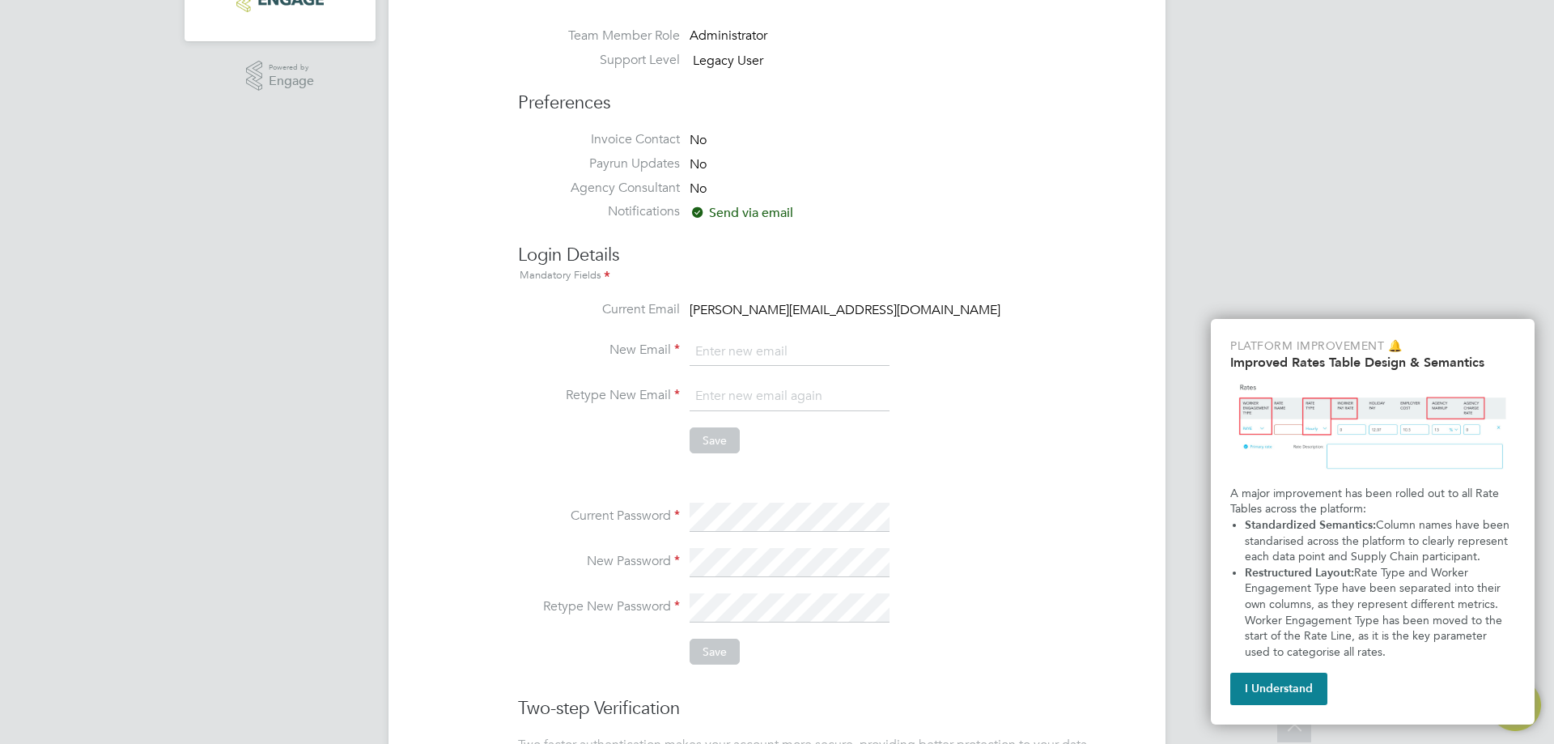
click at [760, 308] on span "[PERSON_NAME][EMAIL_ADDRESS][DOMAIN_NAME]" at bounding box center [845, 310] width 311 height 16
click at [760, 308] on span "louis@carbonrecruitment.co.uk" at bounding box center [845, 310] width 311 height 16
copy ul "louis@carbonrecruitment.co.uk New Email"
click at [764, 350] on input "email" at bounding box center [790, 352] width 200 height 29
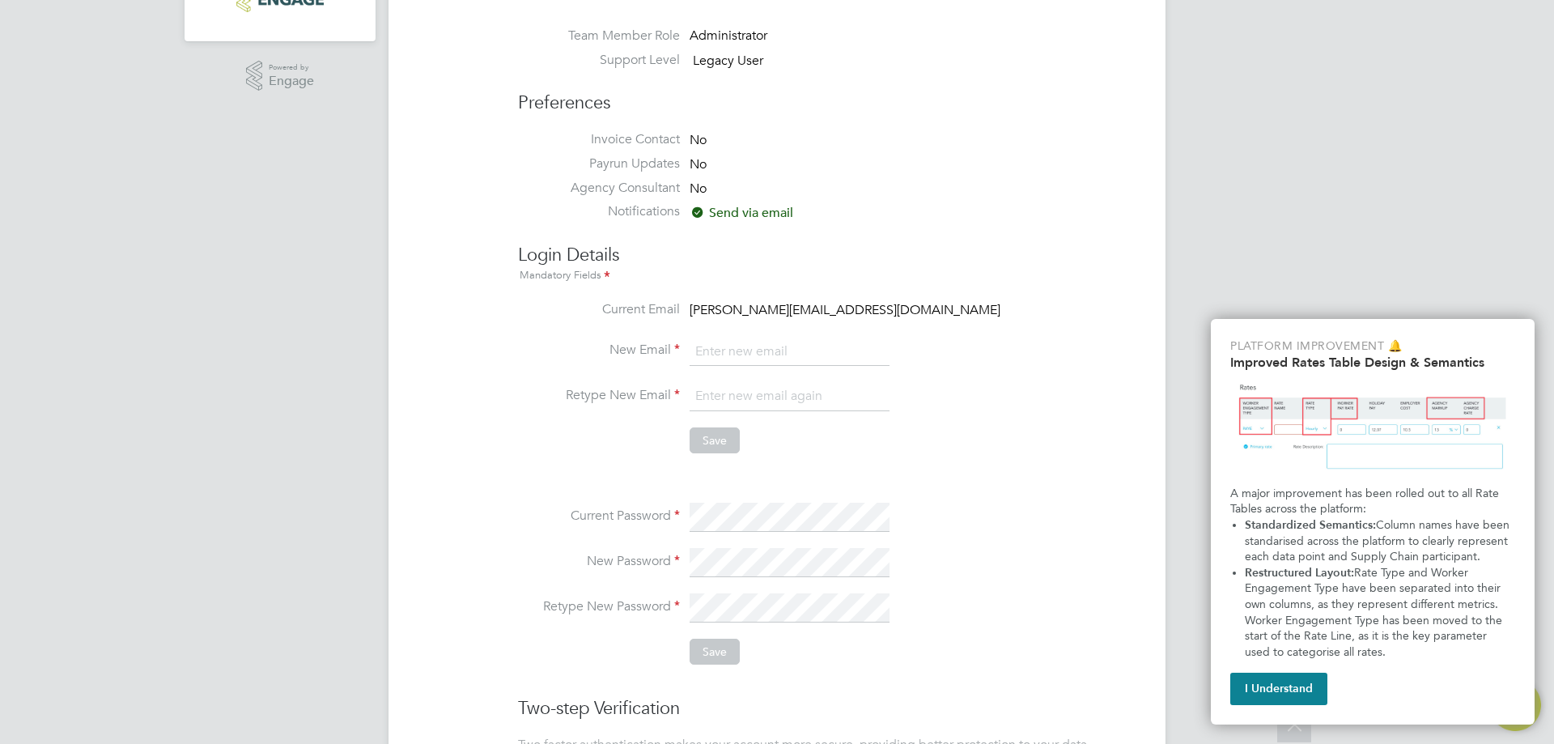
paste input "louis@carbonrecruitment.co.uk"
type input "louis@carbonrecruitment.co.uk"
click at [705, 389] on input "email" at bounding box center [790, 396] width 200 height 29
paste input "louis@carbonrecruitment.co.uk"
type input "louis@carbonrecruitment.co.uk"
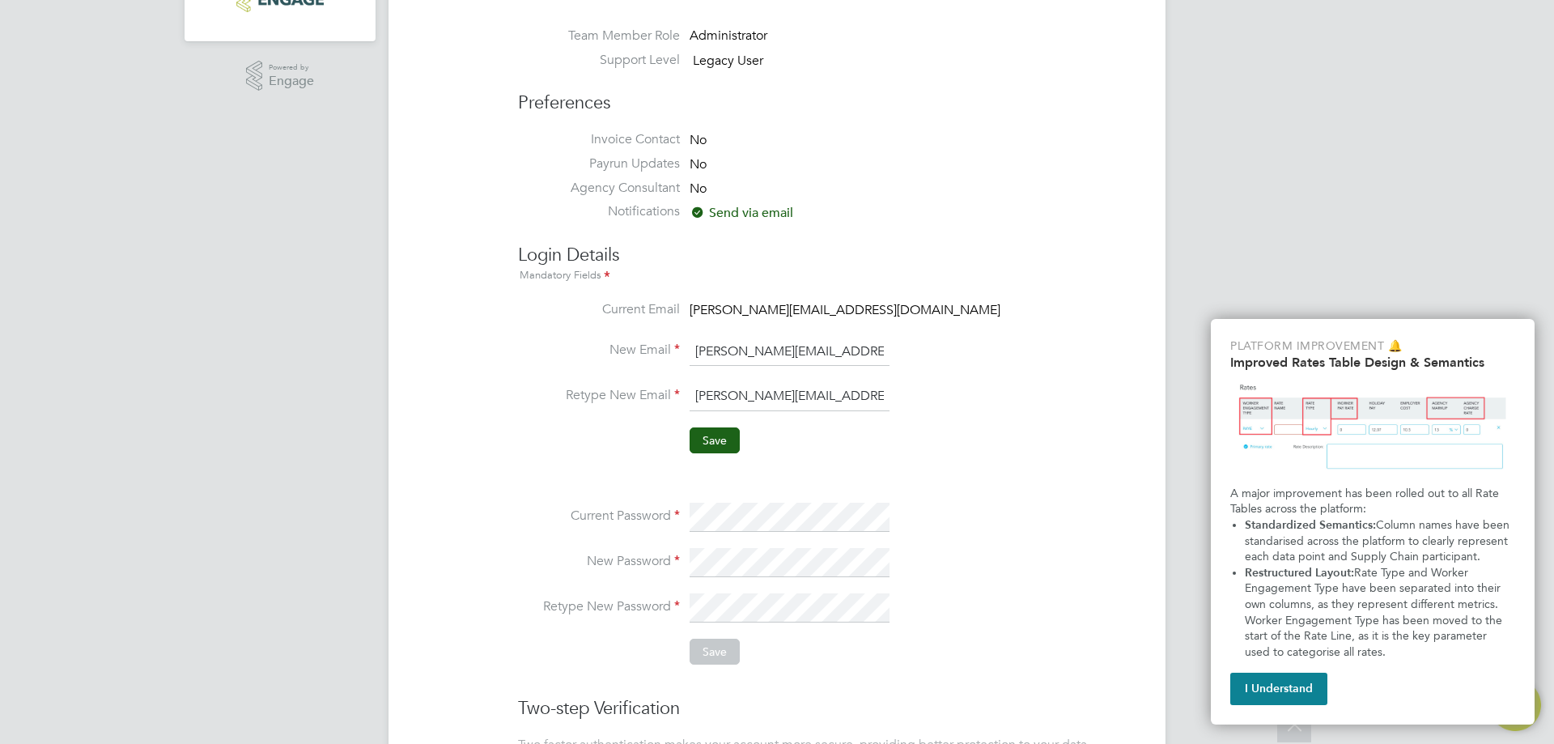
click at [723, 357] on input "louis@carbonrecruitment.co.uk" at bounding box center [790, 352] width 200 height 29
click at [723, 353] on input "louisdeactivated@carbonrecruitment.co.uk" at bounding box center [790, 352] width 200 height 29
type input "louisdeactivated@carbonrecruitment.co.uk"
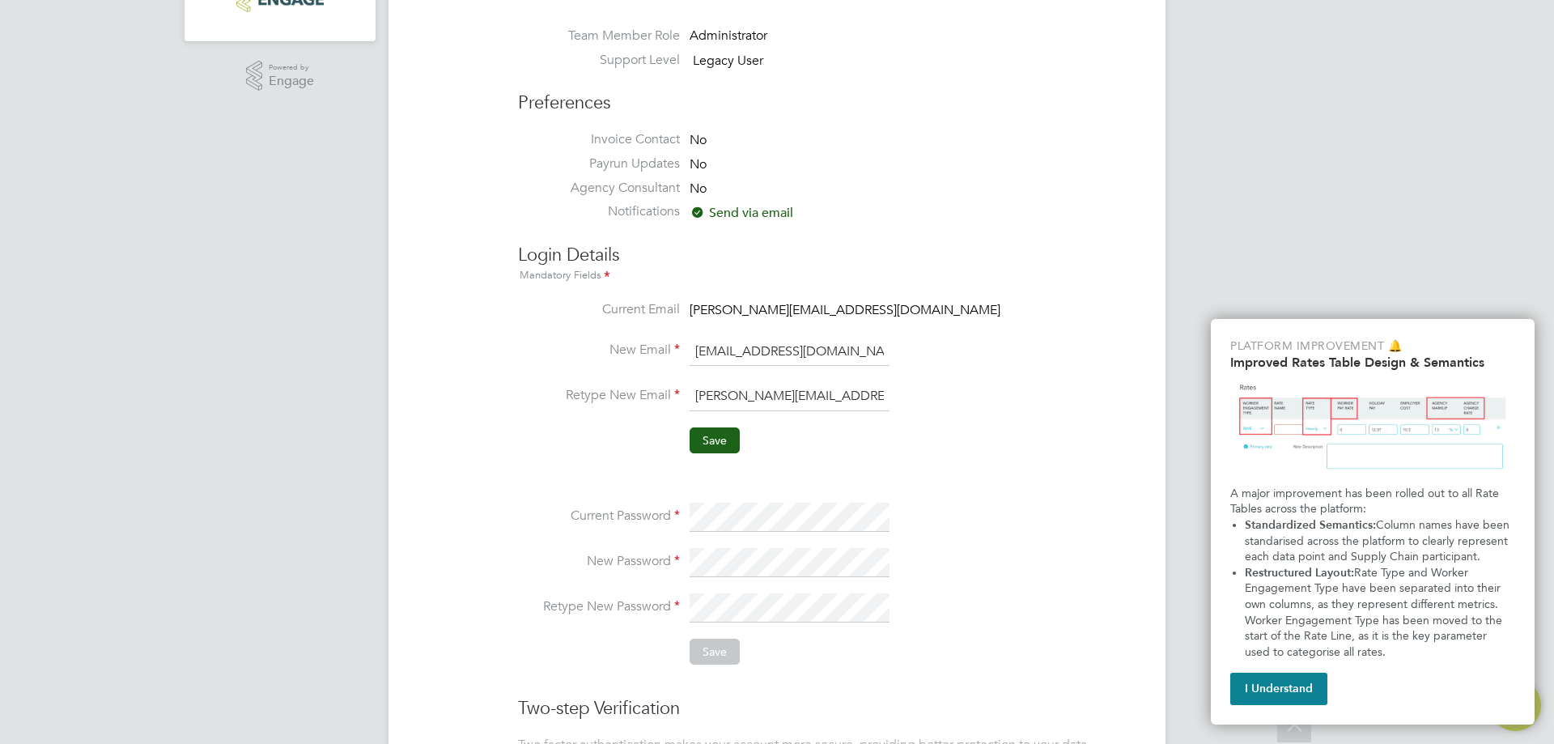
click at [619, 371] on li "New Email louisdeactivated@carbonrecruitment.co.uk" at bounding box center [825, 360] width 615 height 45
click at [742, 397] on input "louis@carbonrecruitment.co.uk" at bounding box center [790, 396] width 200 height 29
paste input "deactivated"
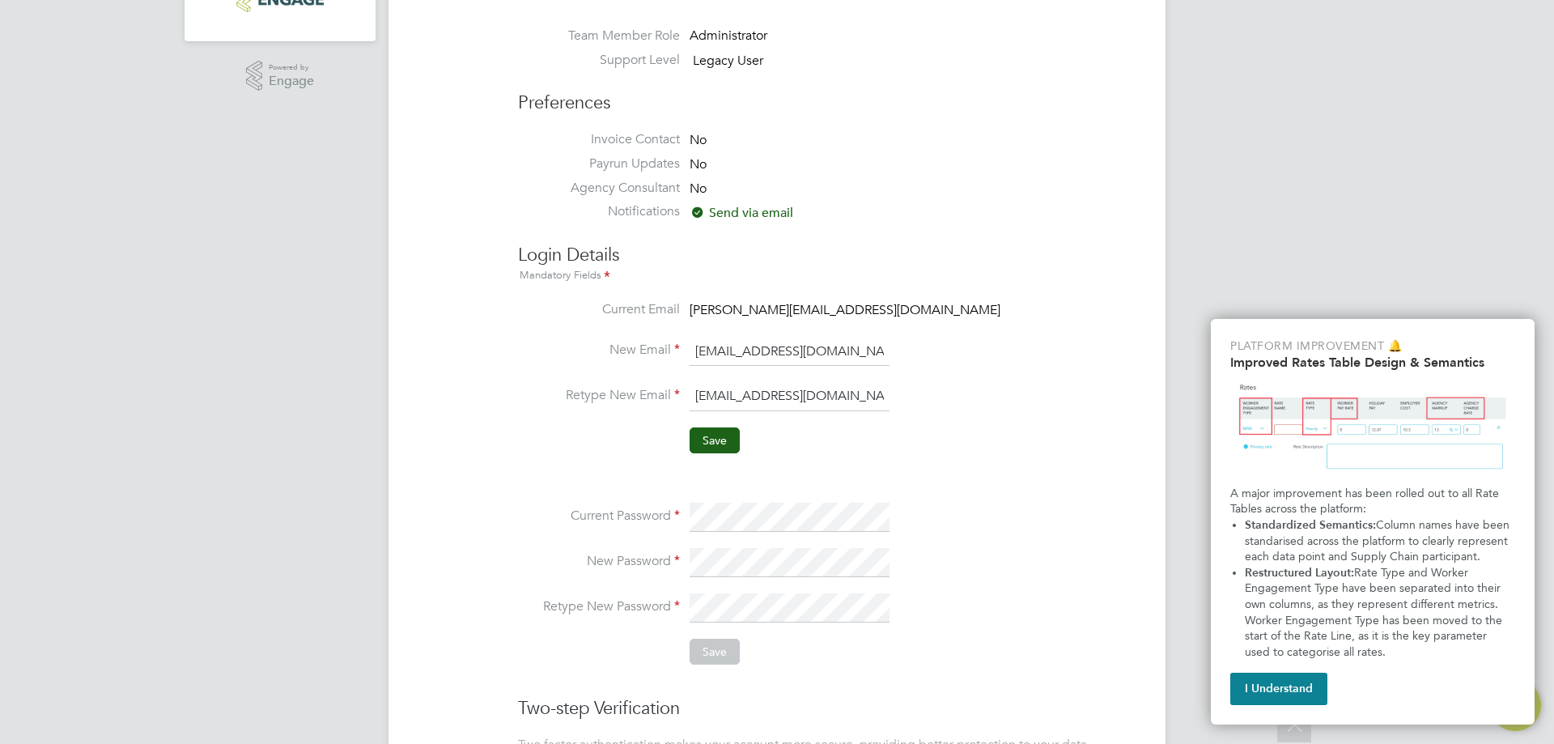
scroll to position [0, 57]
type input "louisdeactivated@carbonrecruitment.co.uk"
drag, startPoint x: 576, startPoint y: 361, endPoint x: 620, endPoint y: 384, distance: 49.6
click at [576, 361] on li "New Email louisdeactivated@carbonrecruitment.co.uk" at bounding box center [825, 360] width 615 height 45
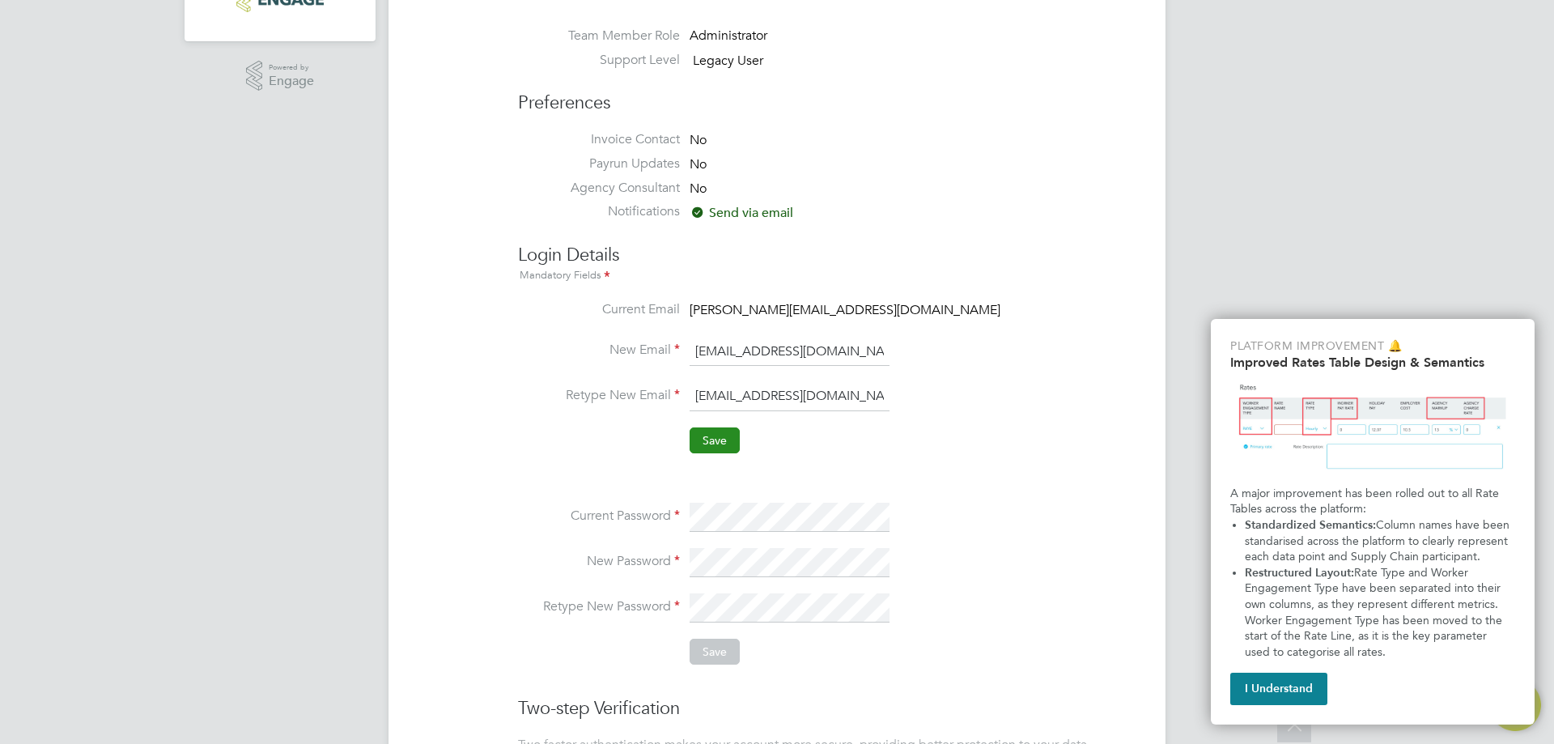
click at [701, 433] on button "Save" at bounding box center [715, 440] width 50 height 26
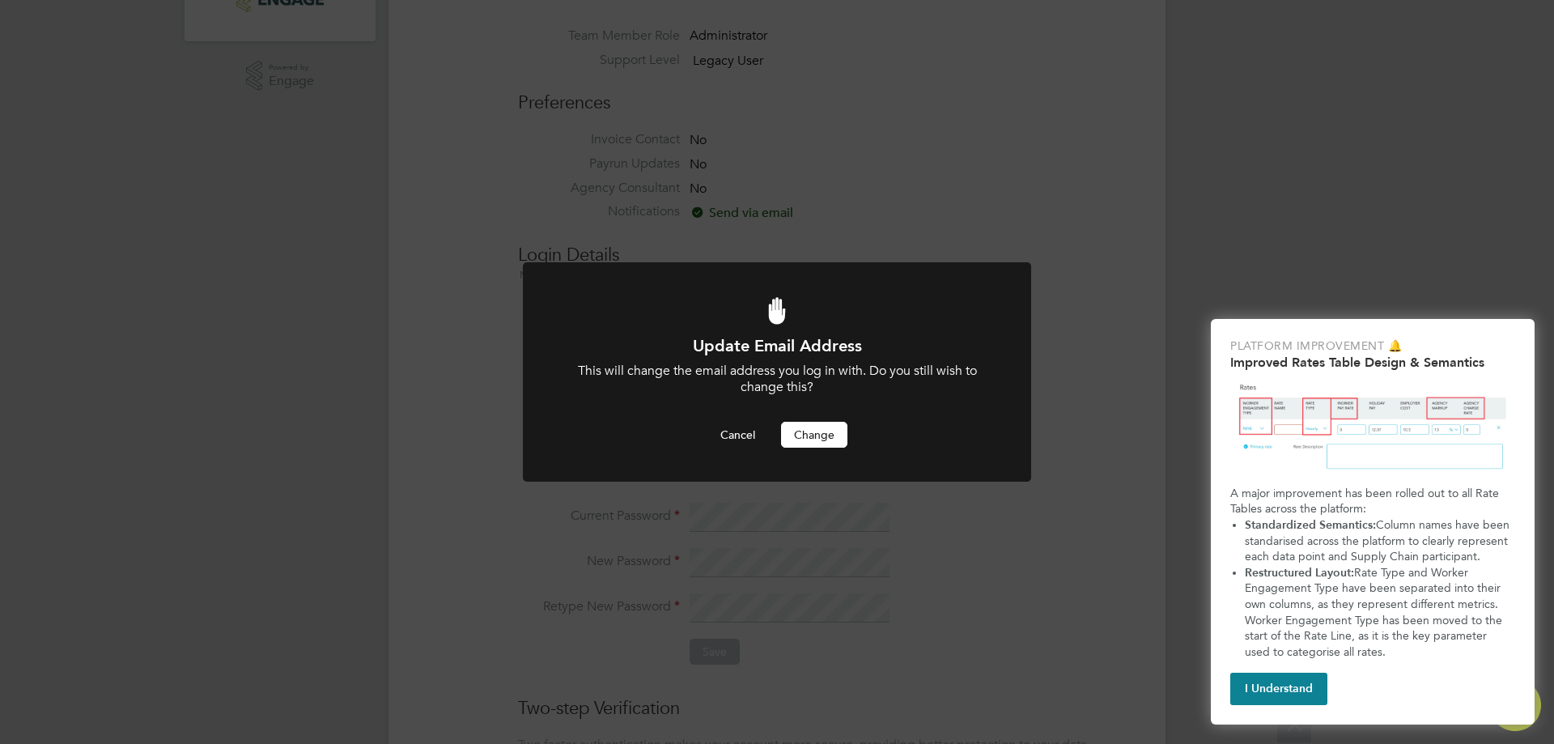
click at [826, 431] on button "Change" at bounding box center [814, 435] width 66 height 26
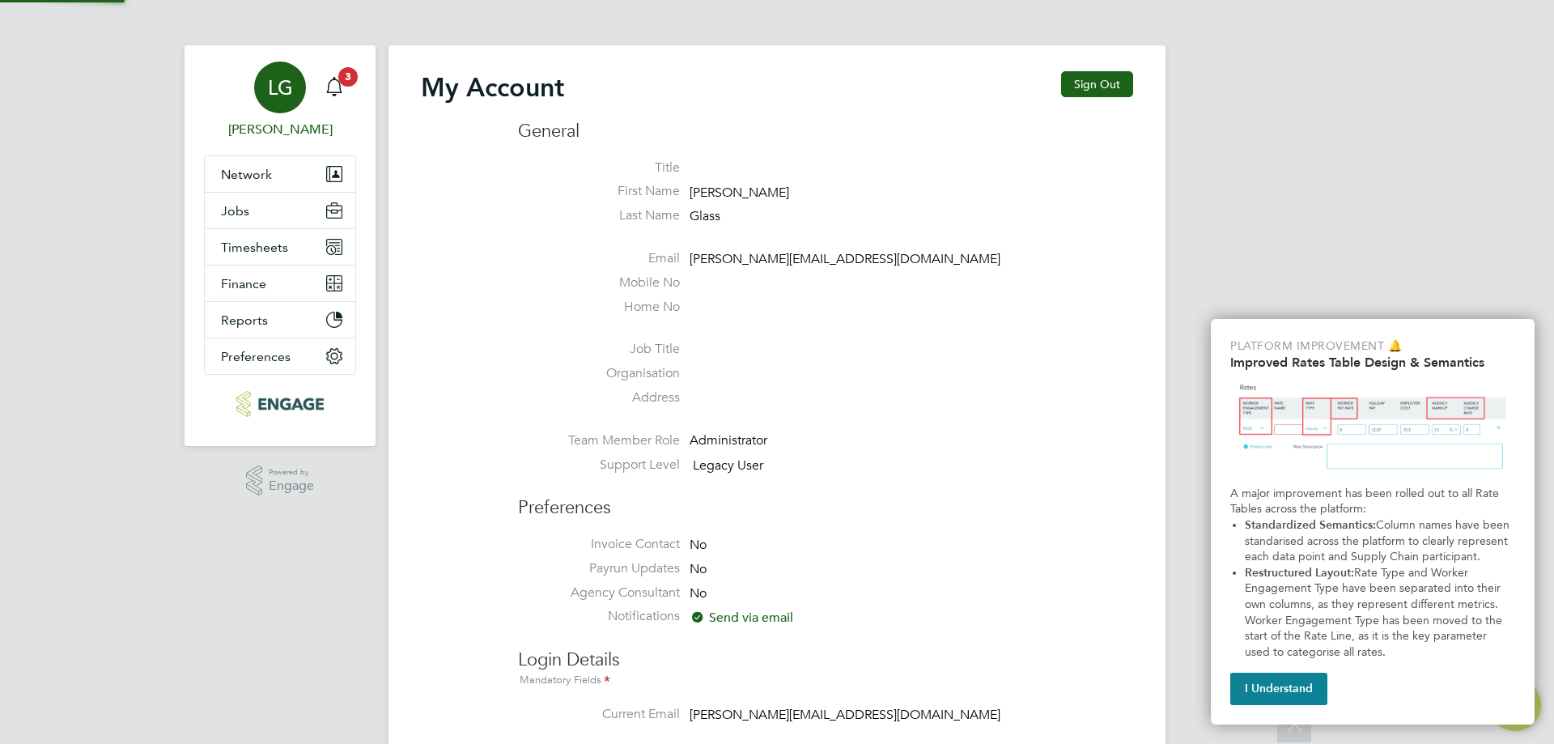
scroll to position [405, 0]
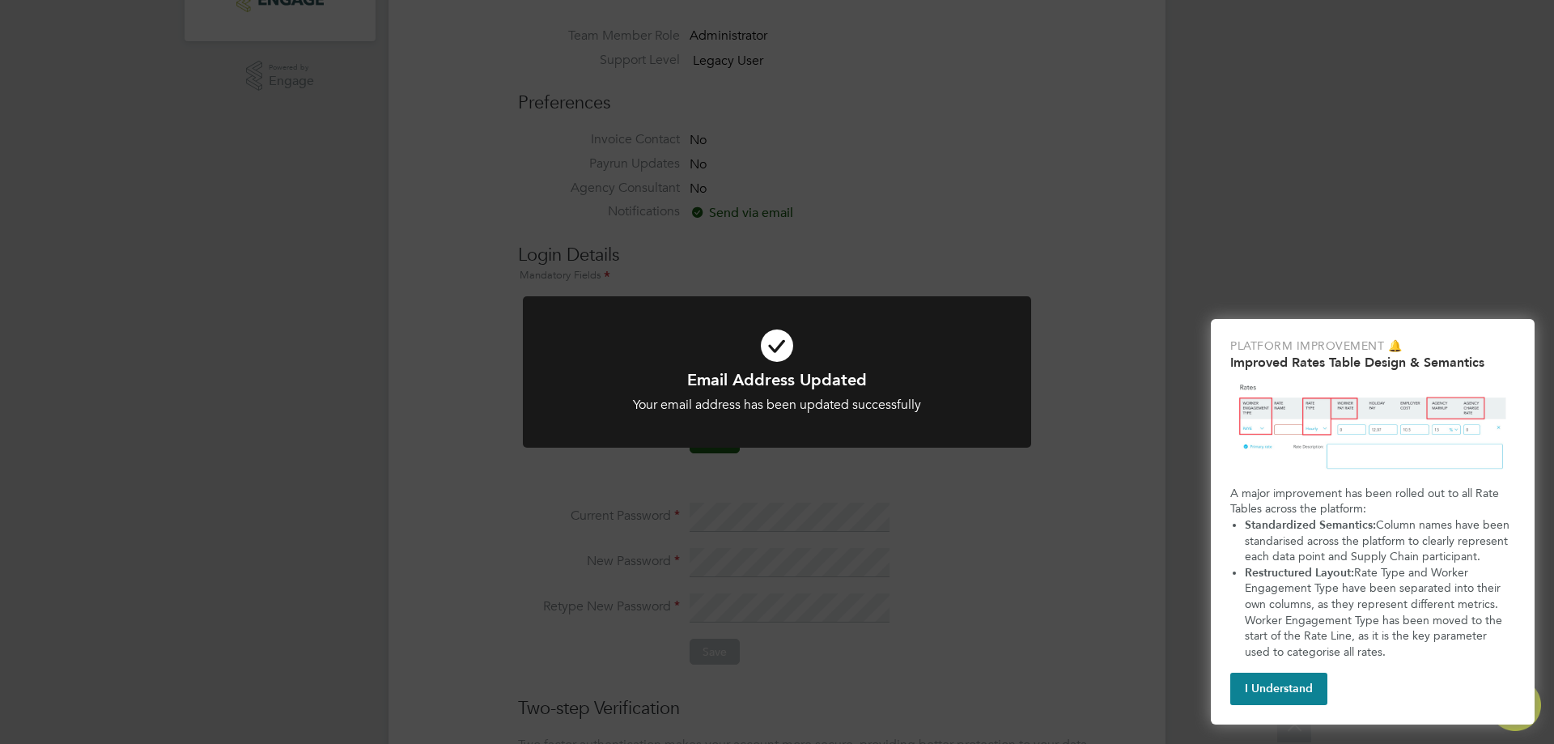
click at [1106, 456] on div "Email Address Updated Your email address has been updated successfully Cancel O…" at bounding box center [777, 372] width 1554 height 744
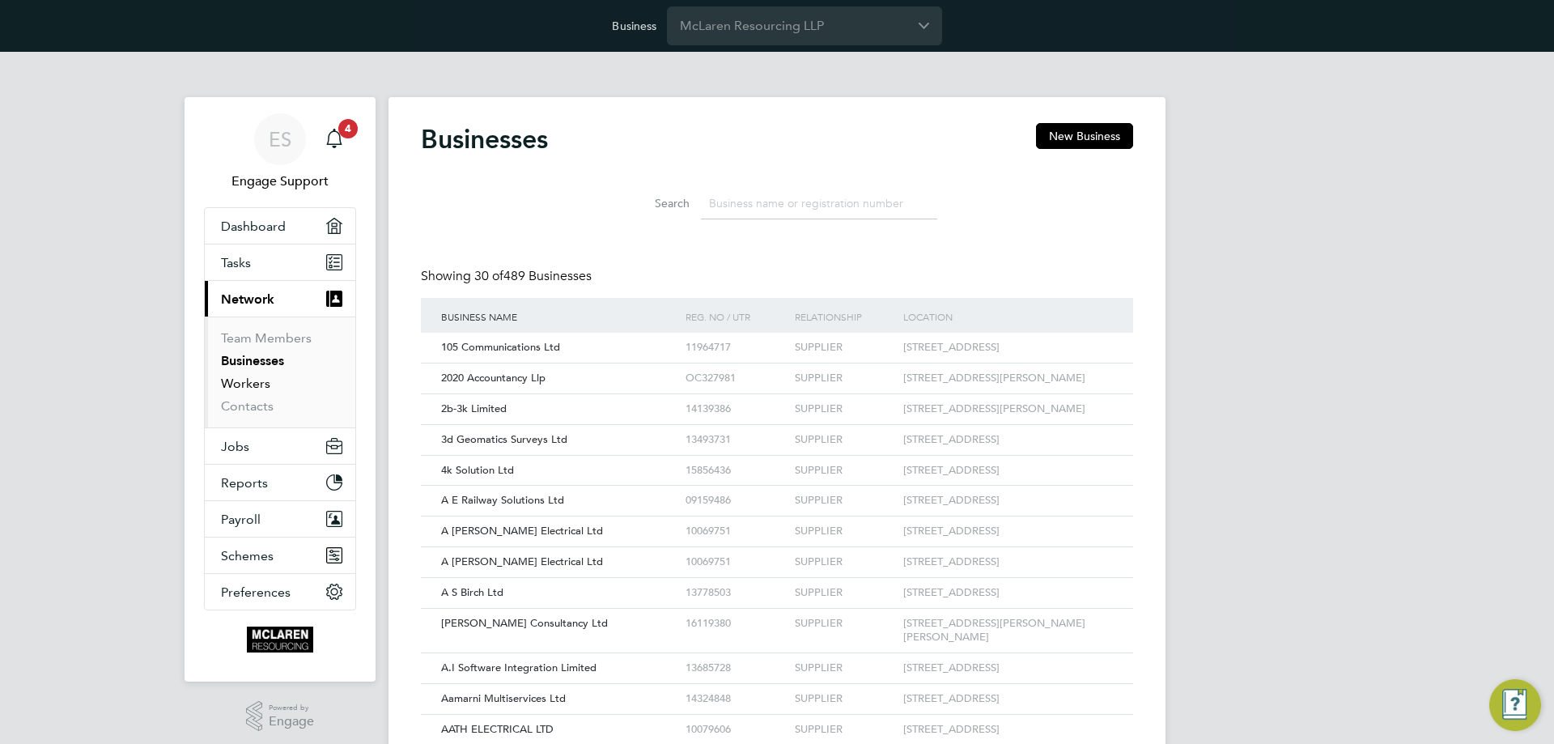
click at [259, 387] on link "Workers" at bounding box center [245, 383] width 49 height 15
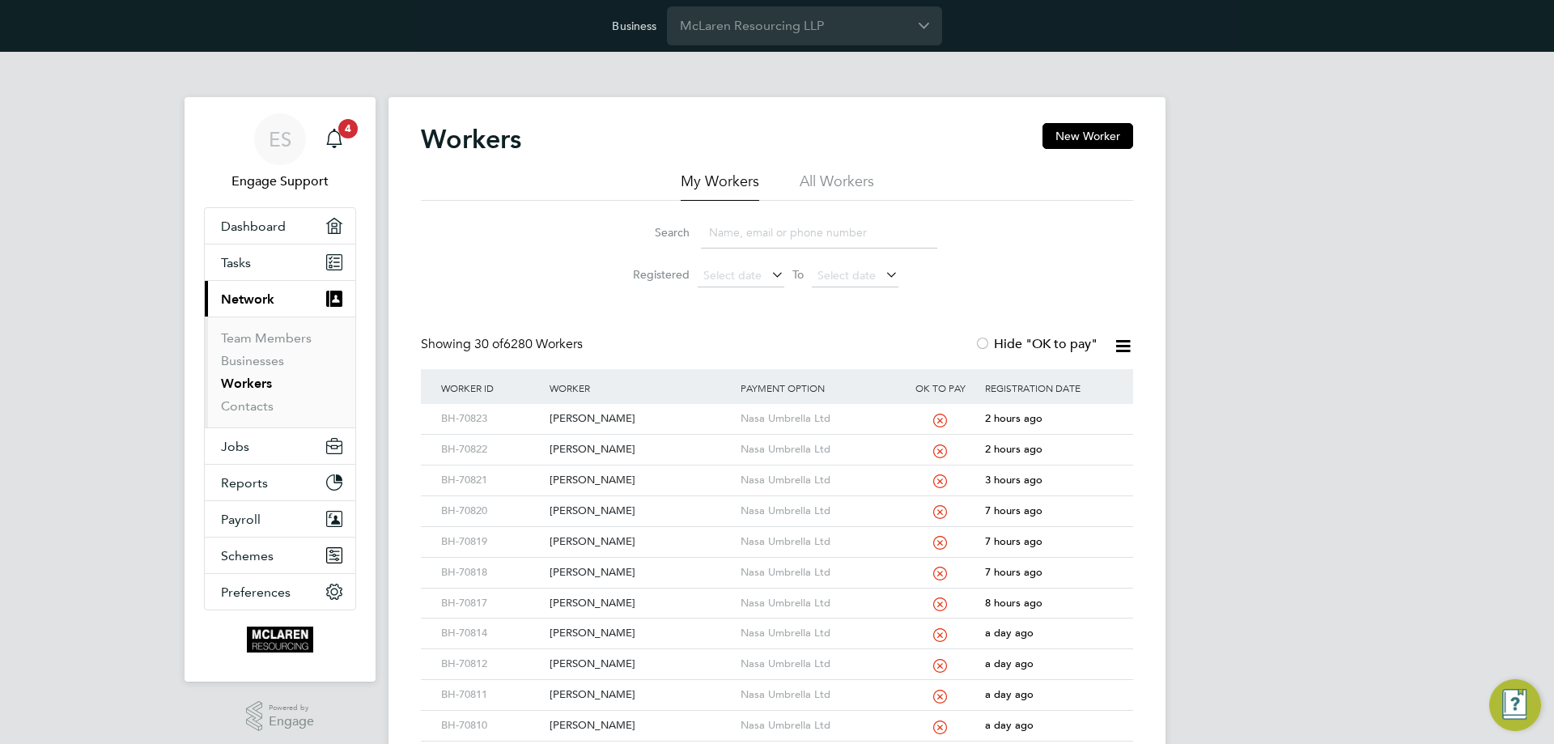
click at [826, 177] on li "All Workers" at bounding box center [837, 186] width 74 height 29
click at [703, 418] on div "[PERSON_NAME]" at bounding box center [641, 419] width 190 height 30
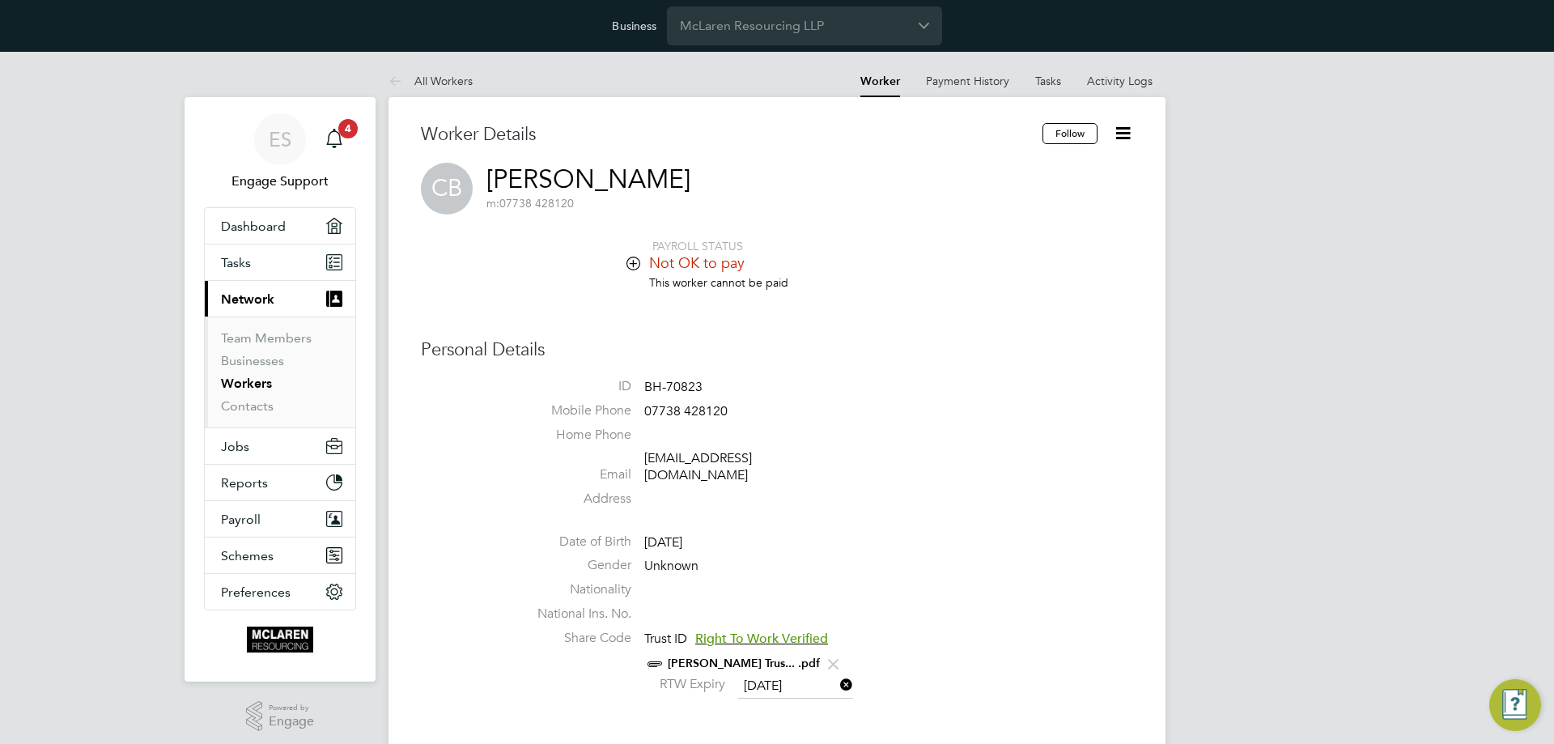
click at [1119, 130] on icon at bounding box center [1123, 133] width 20 height 20
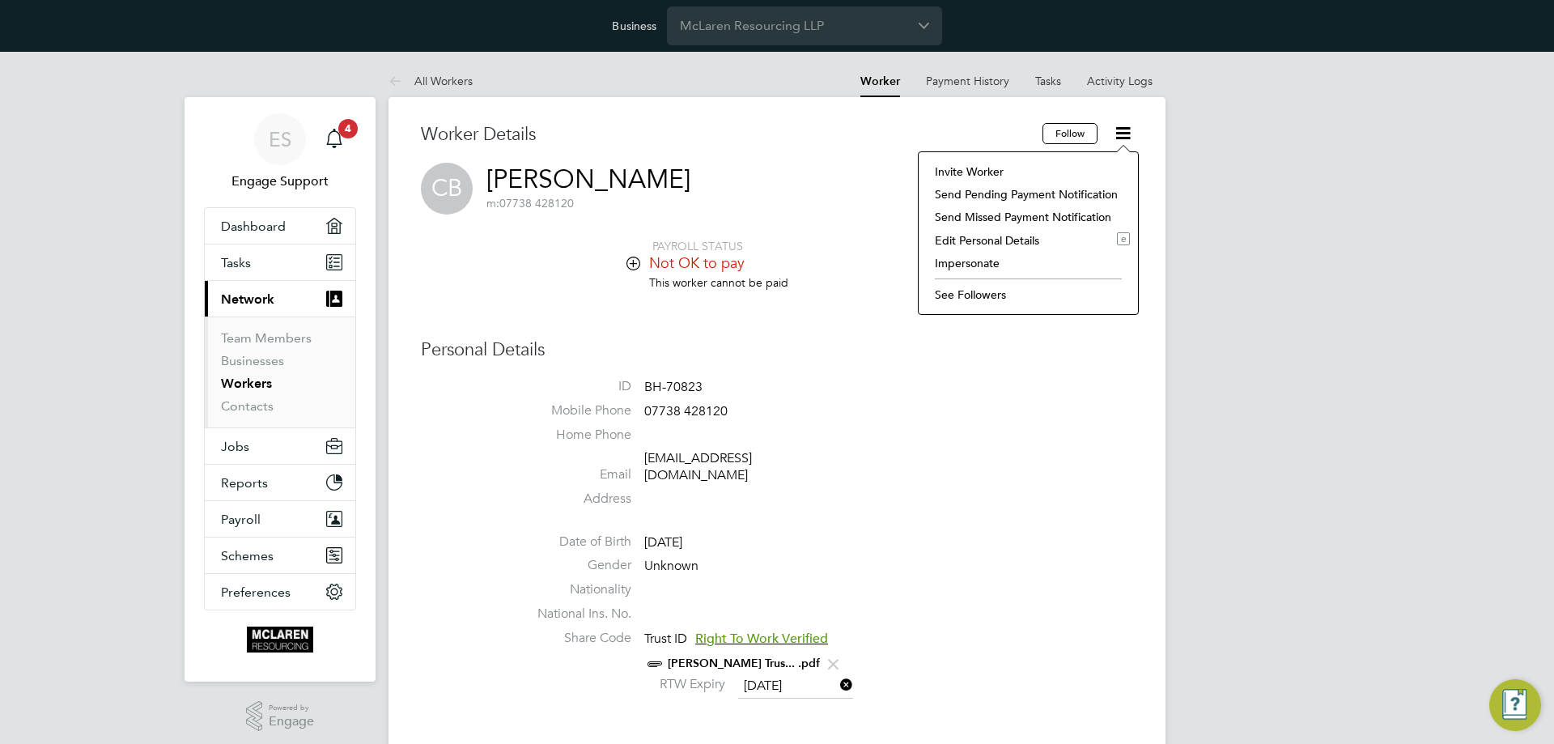
click at [996, 261] on li "Impersonate" at bounding box center [1028, 263] width 203 height 23
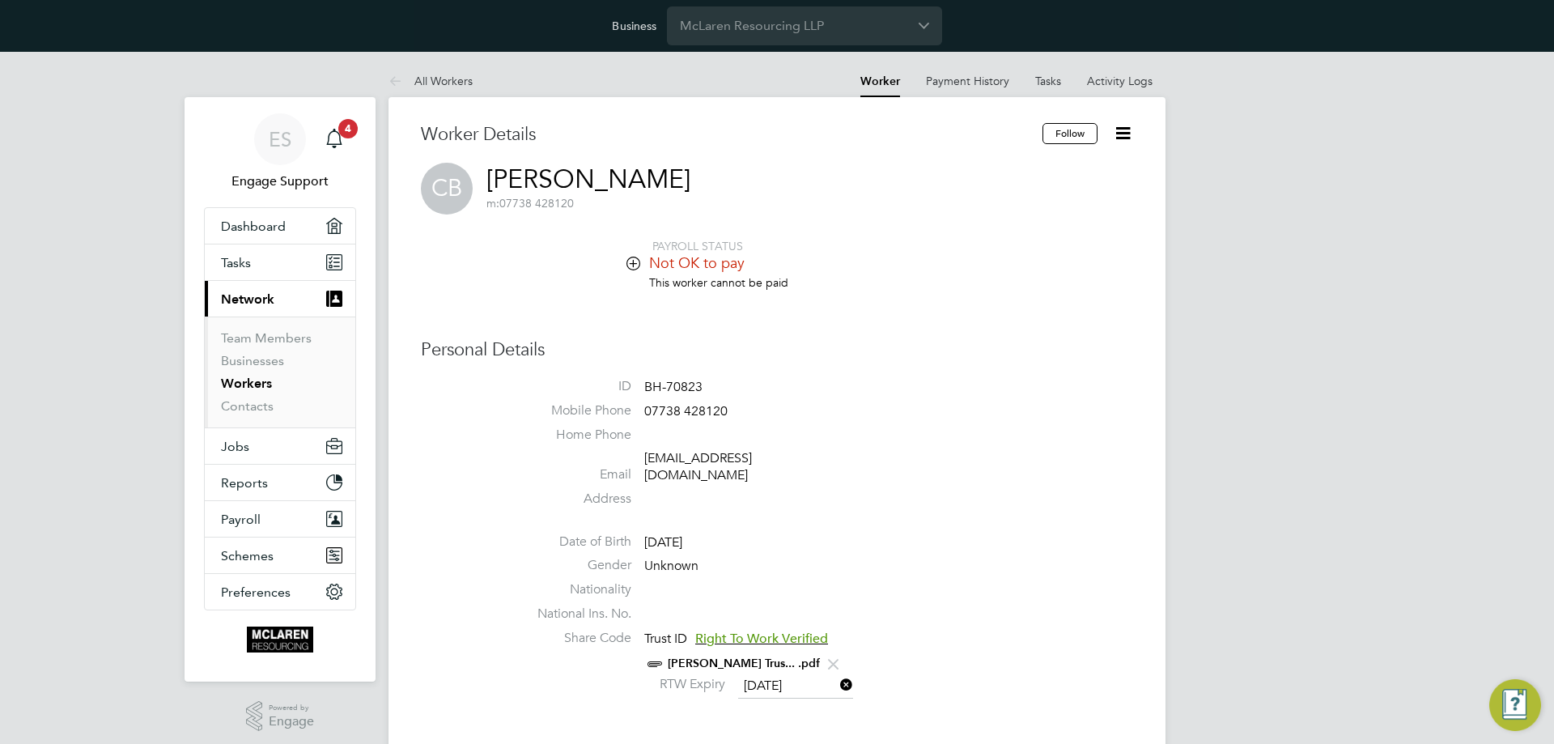
click at [1122, 135] on icon at bounding box center [1123, 133] width 20 height 20
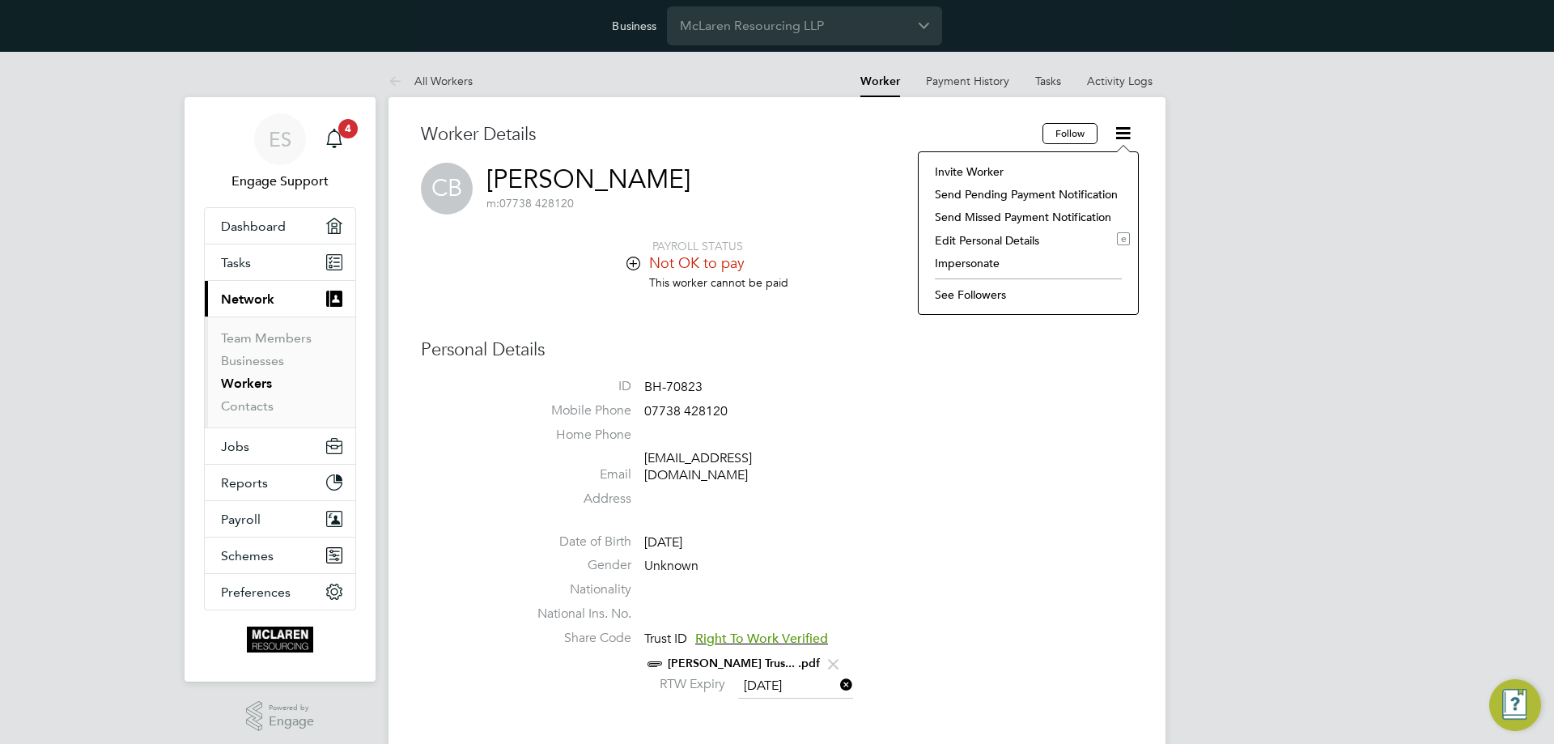
click at [1004, 239] on li "Edit Personal Details e" at bounding box center [1028, 240] width 203 height 23
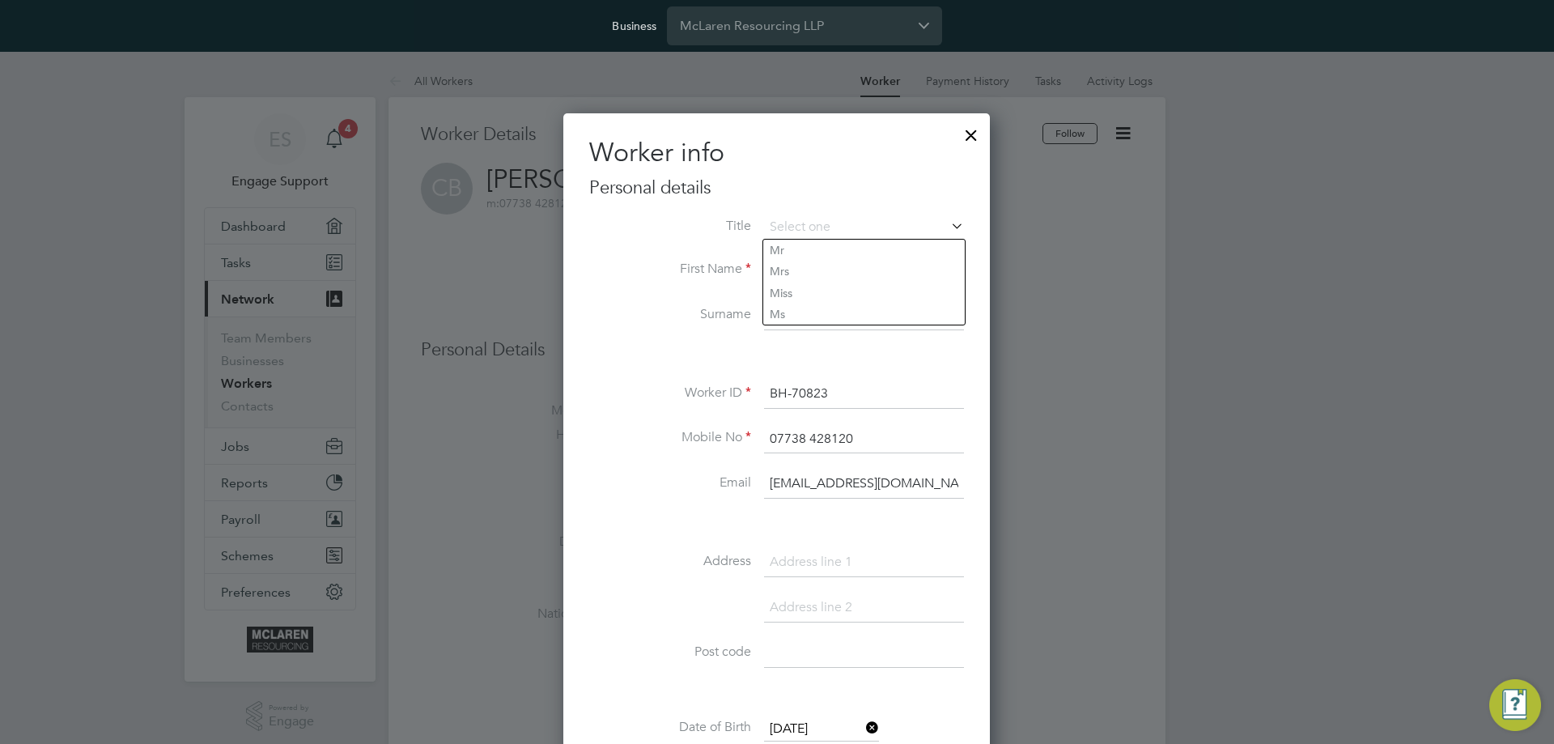
click at [968, 134] on div at bounding box center [971, 131] width 29 height 29
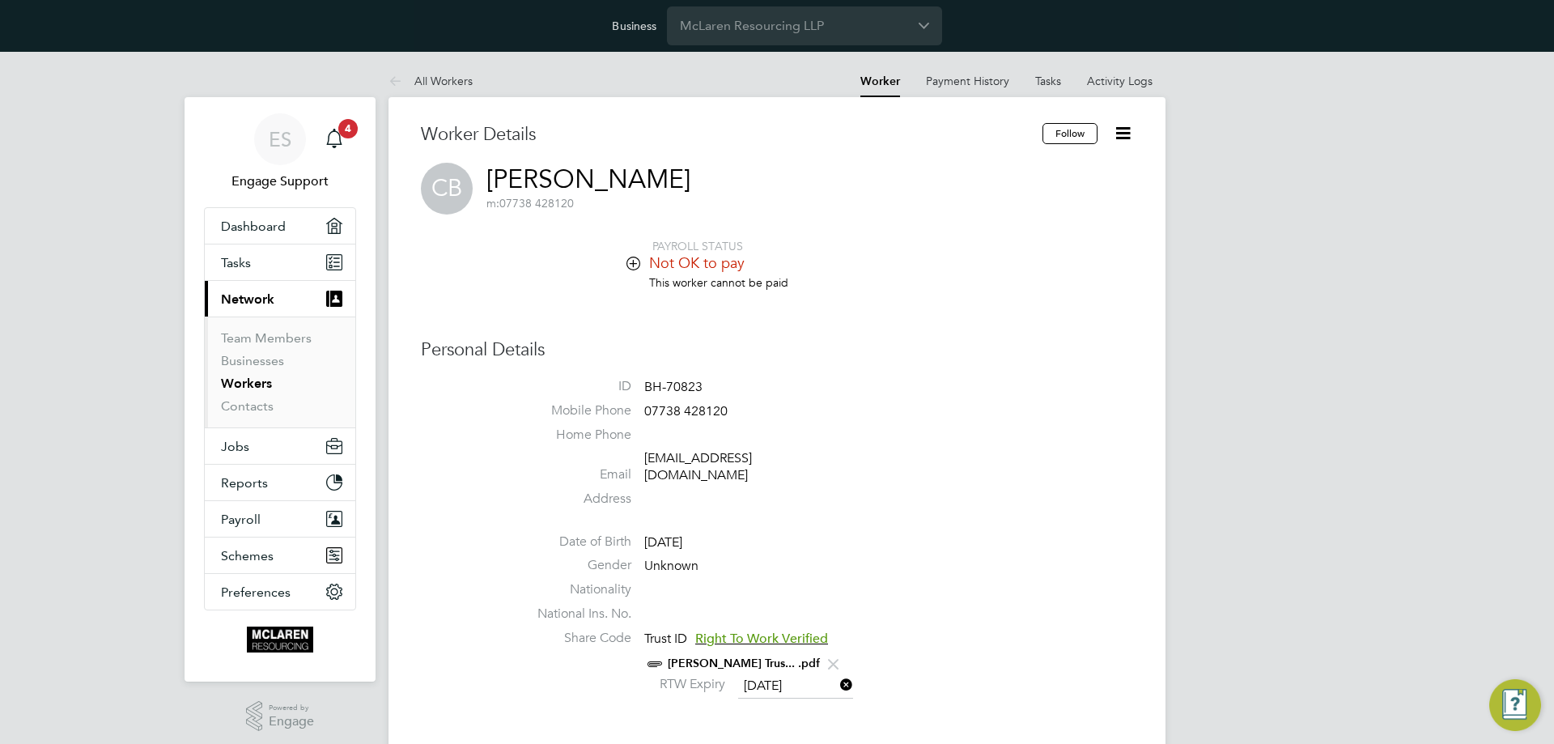
click at [416, 86] on link "All Workers" at bounding box center [430, 81] width 84 height 15
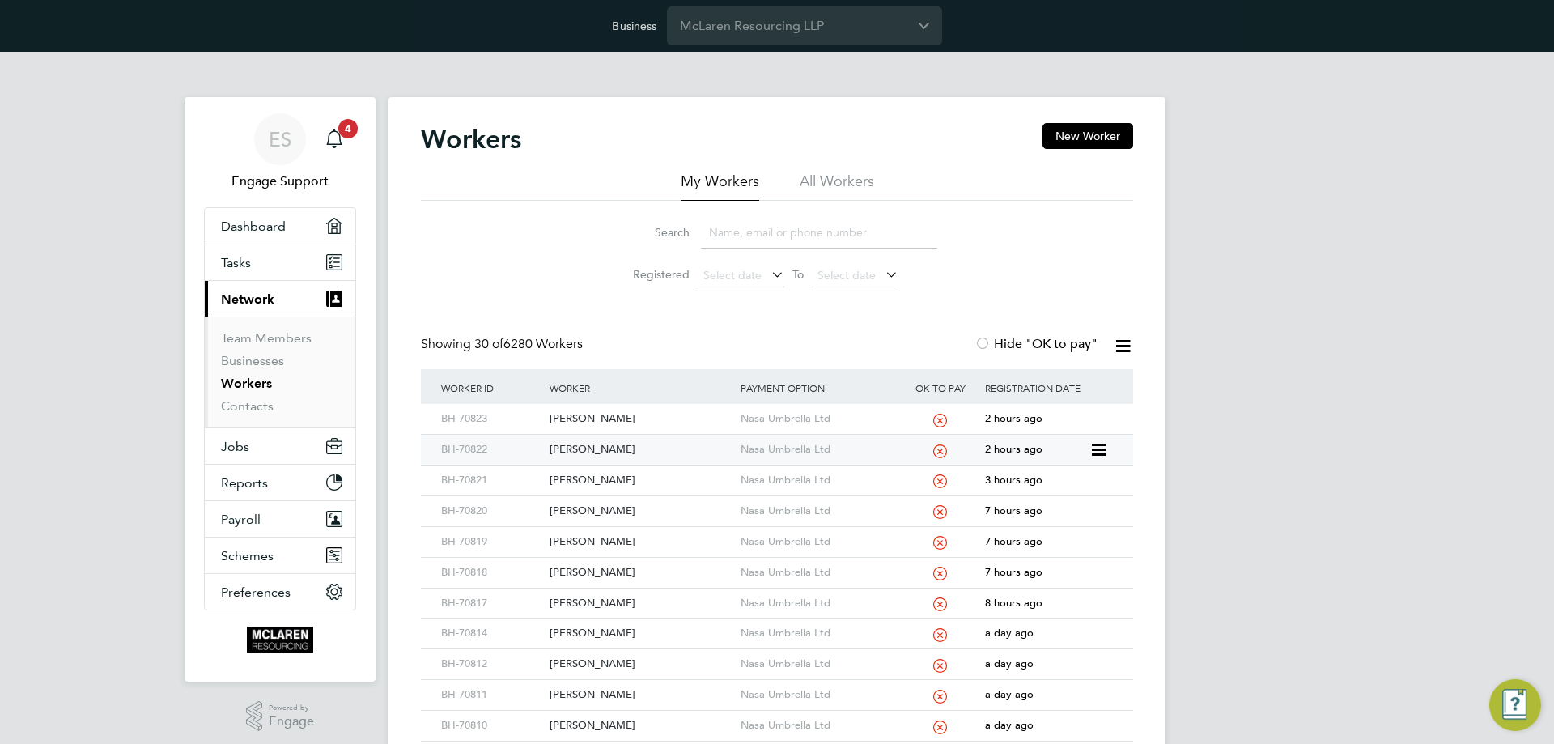
click at [813, 452] on div "Nasa Umbrella Ltd" at bounding box center [818, 450] width 163 height 30
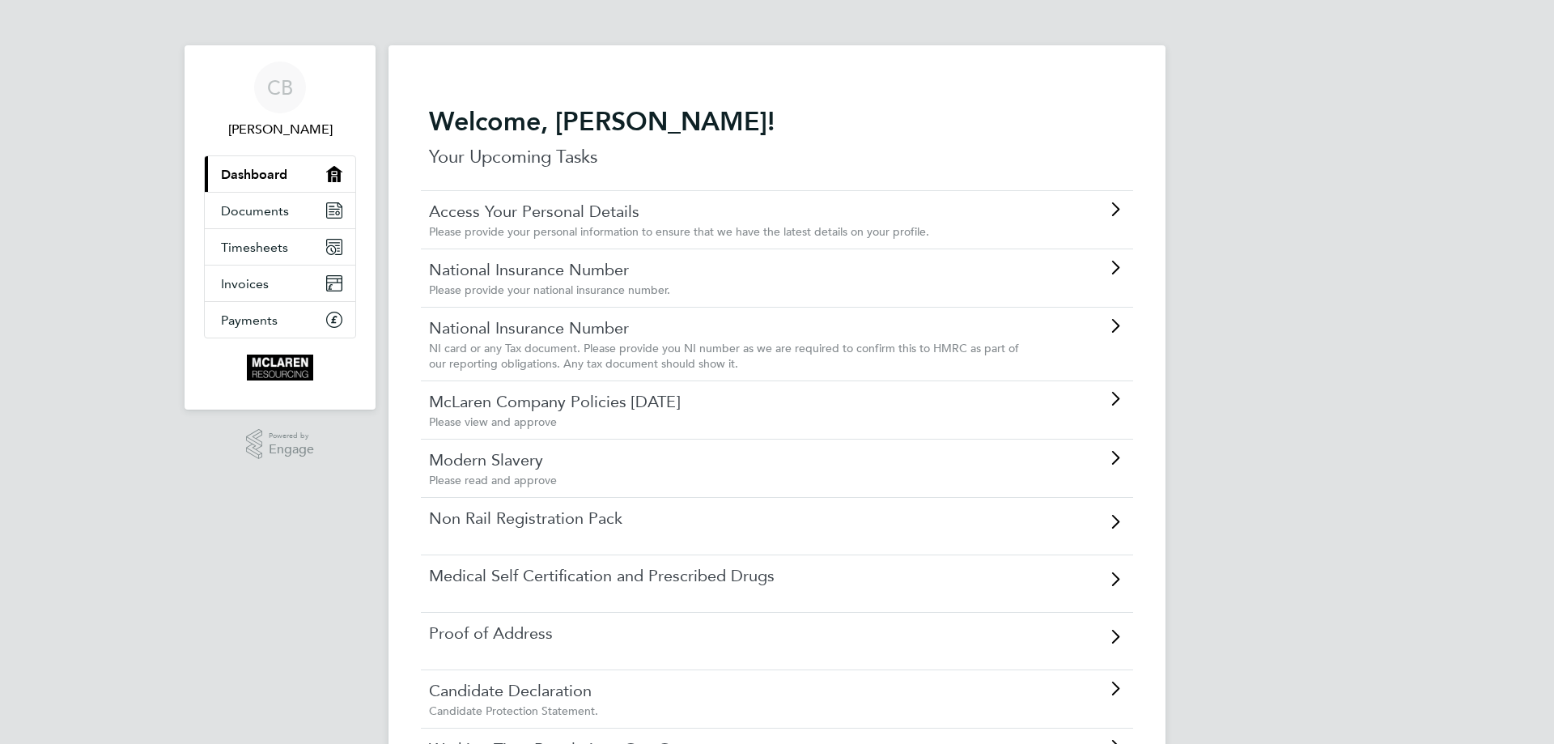
scroll to position [81, 0]
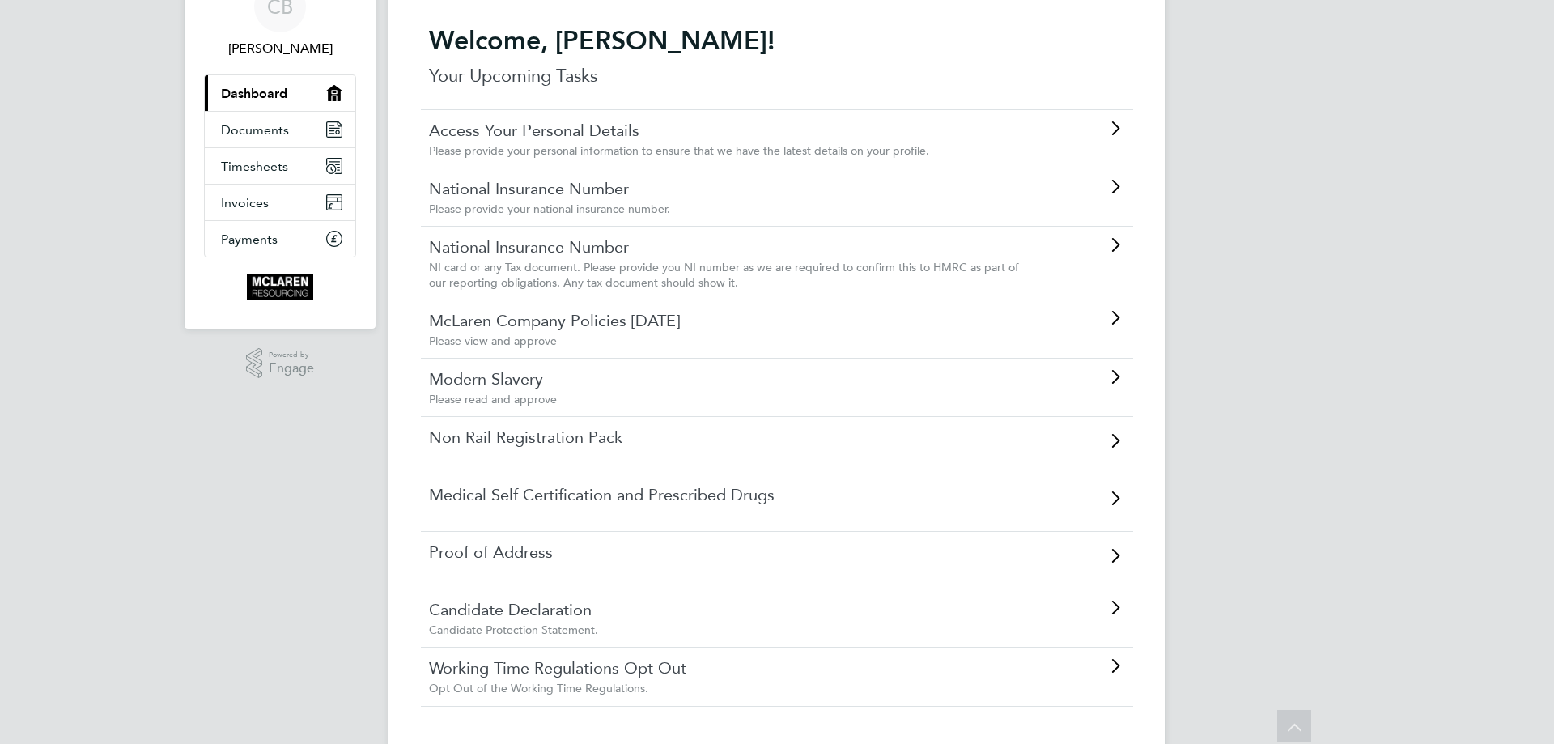
click at [582, 444] on link "Non Rail Registration Pack" at bounding box center [731, 437] width 605 height 21
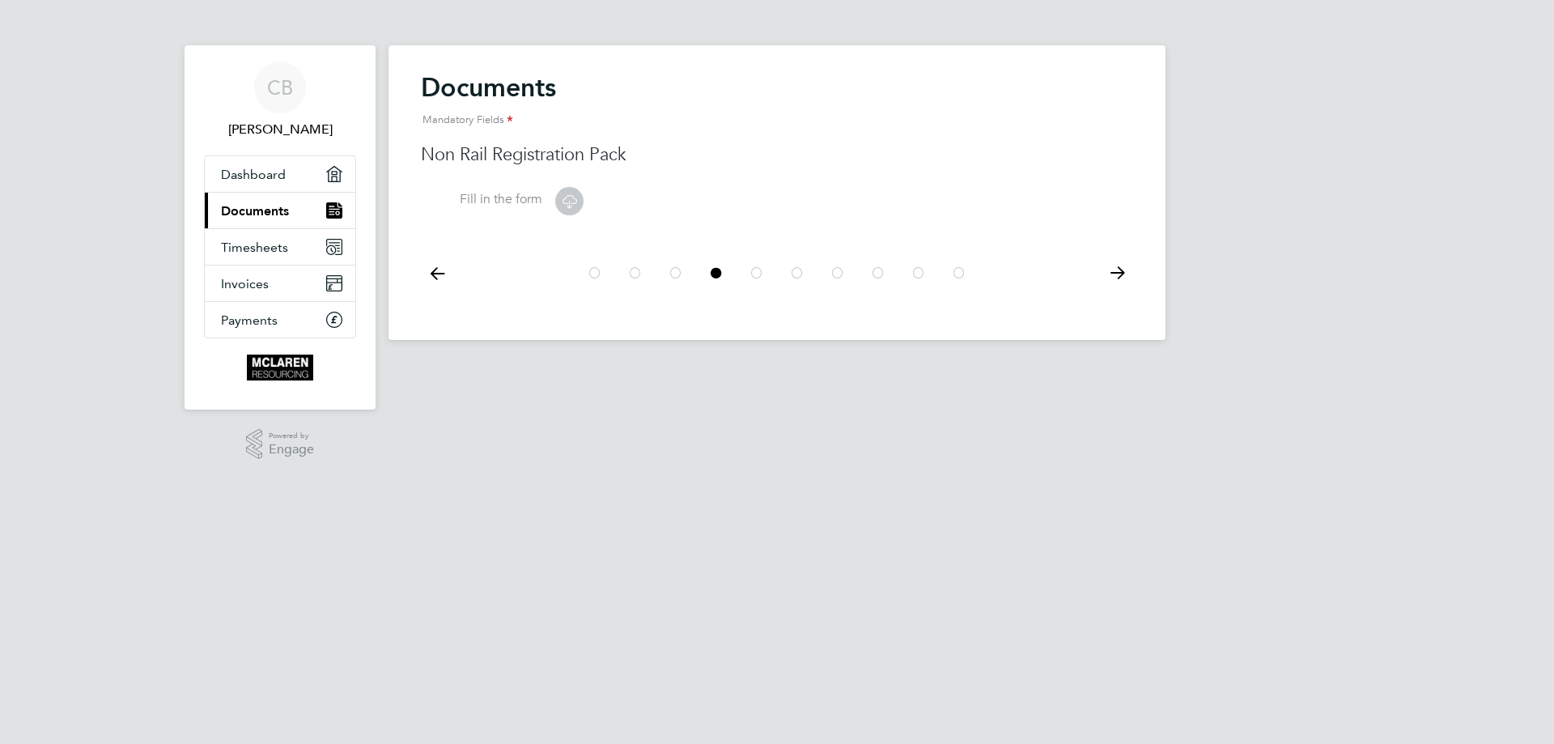
click at [569, 201] on icon at bounding box center [569, 201] width 20 height 20
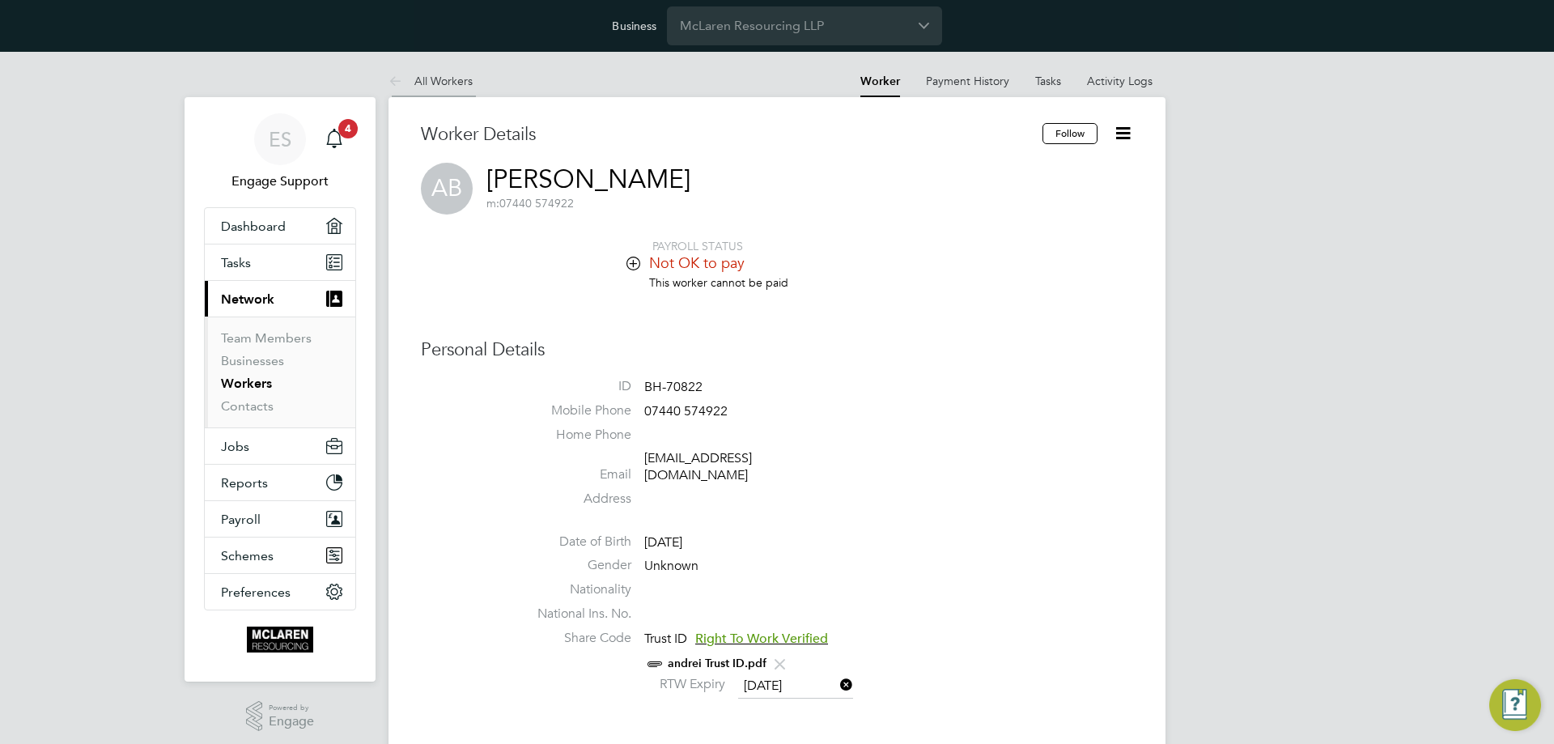
click at [435, 73] on li "All Workers" at bounding box center [430, 81] width 84 height 32
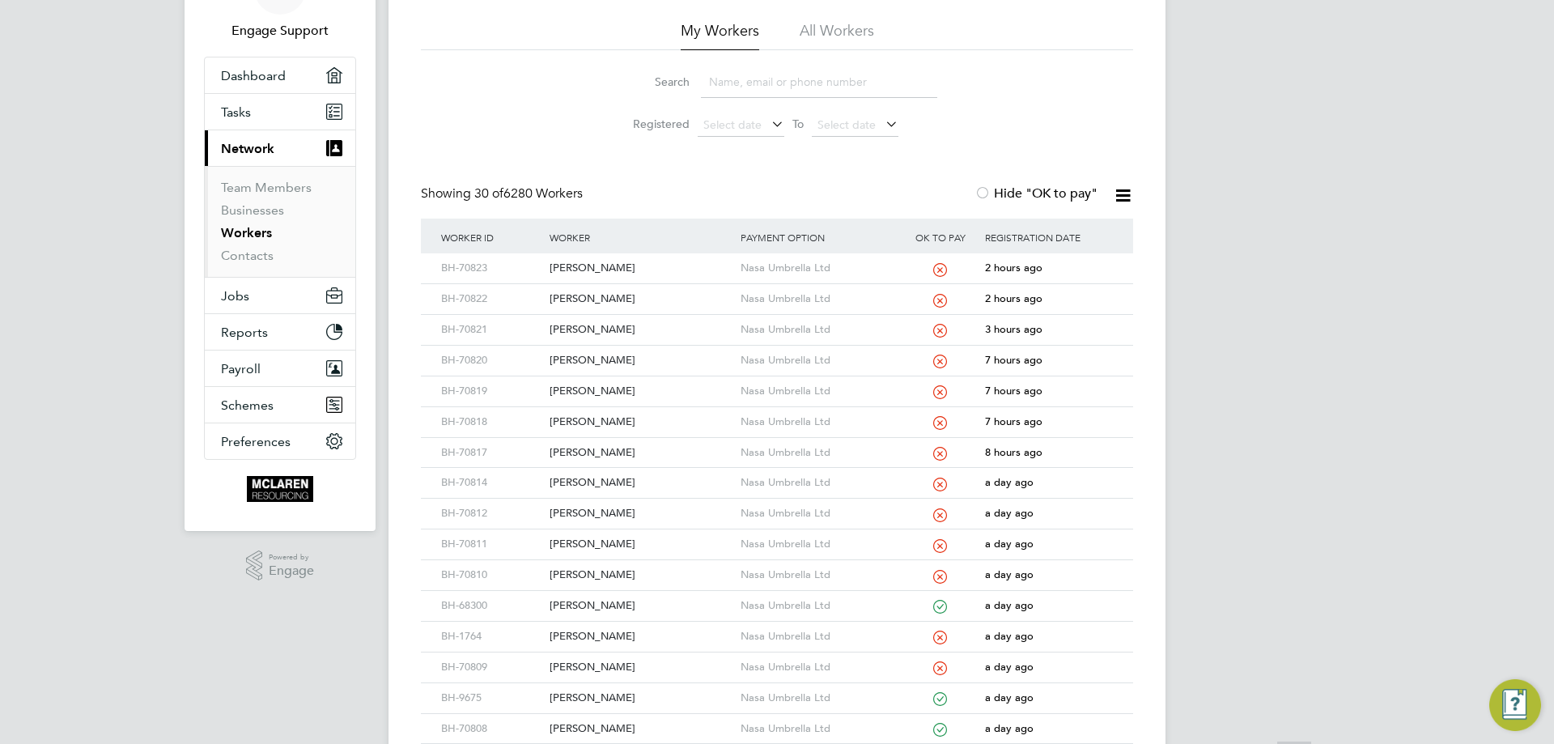
scroll to position [405, 0]
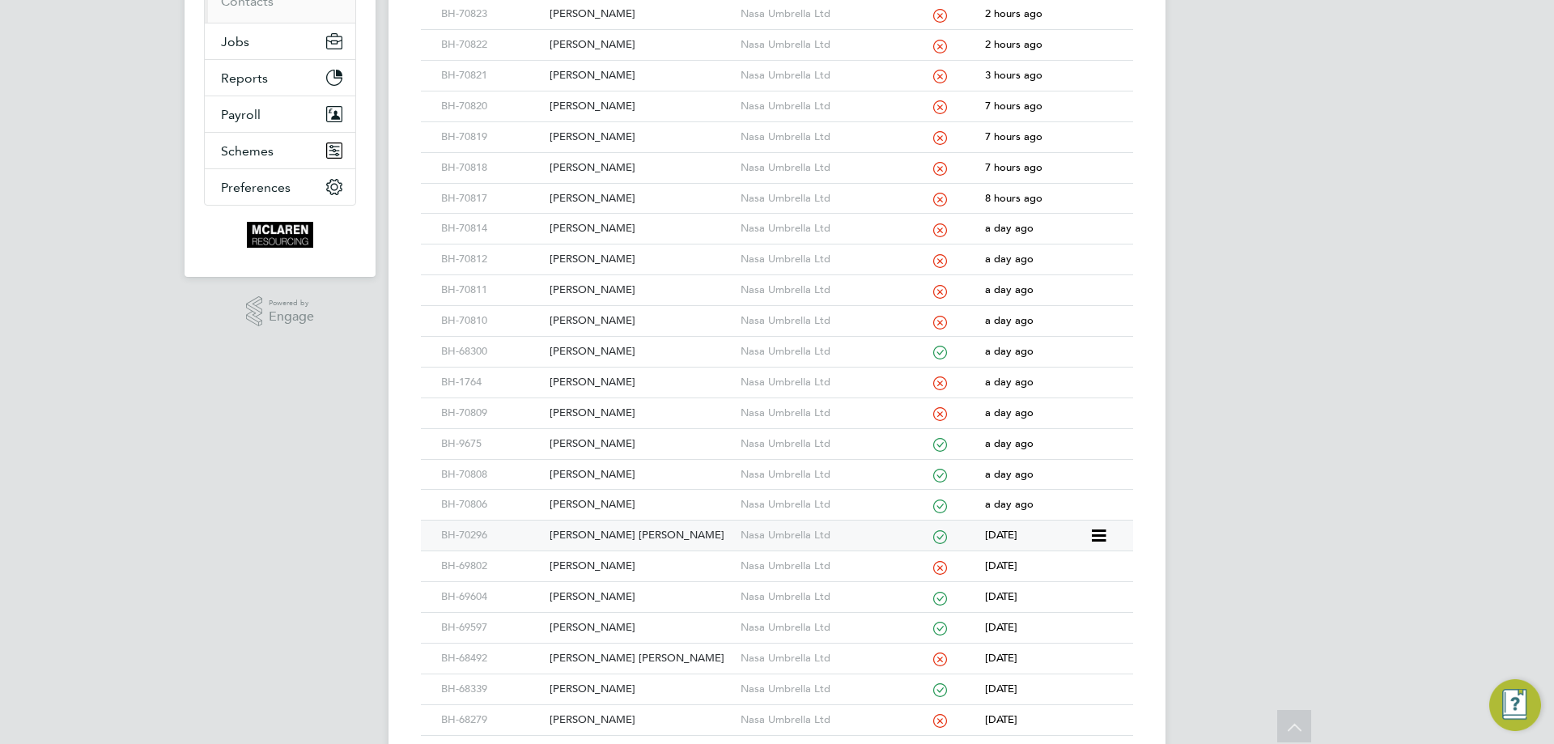
click at [784, 536] on div "Nasa Umbrella Ltd" at bounding box center [818, 535] width 163 height 30
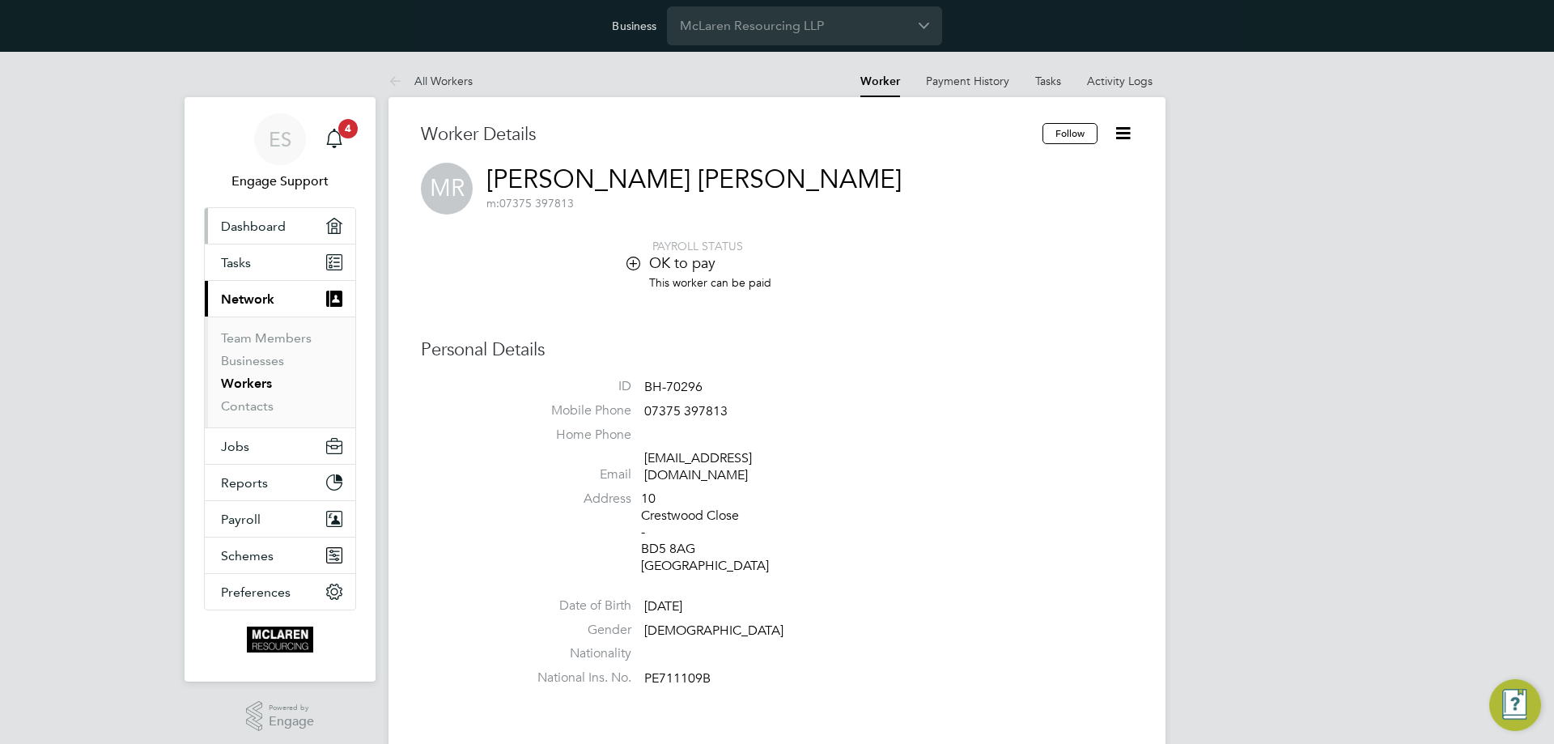
drag, startPoint x: 108, startPoint y: 353, endPoint x: 253, endPoint y: 238, distance: 184.9
click at [793, 29] on input "McLaren Resourcing LLP" at bounding box center [804, 25] width 275 height 38
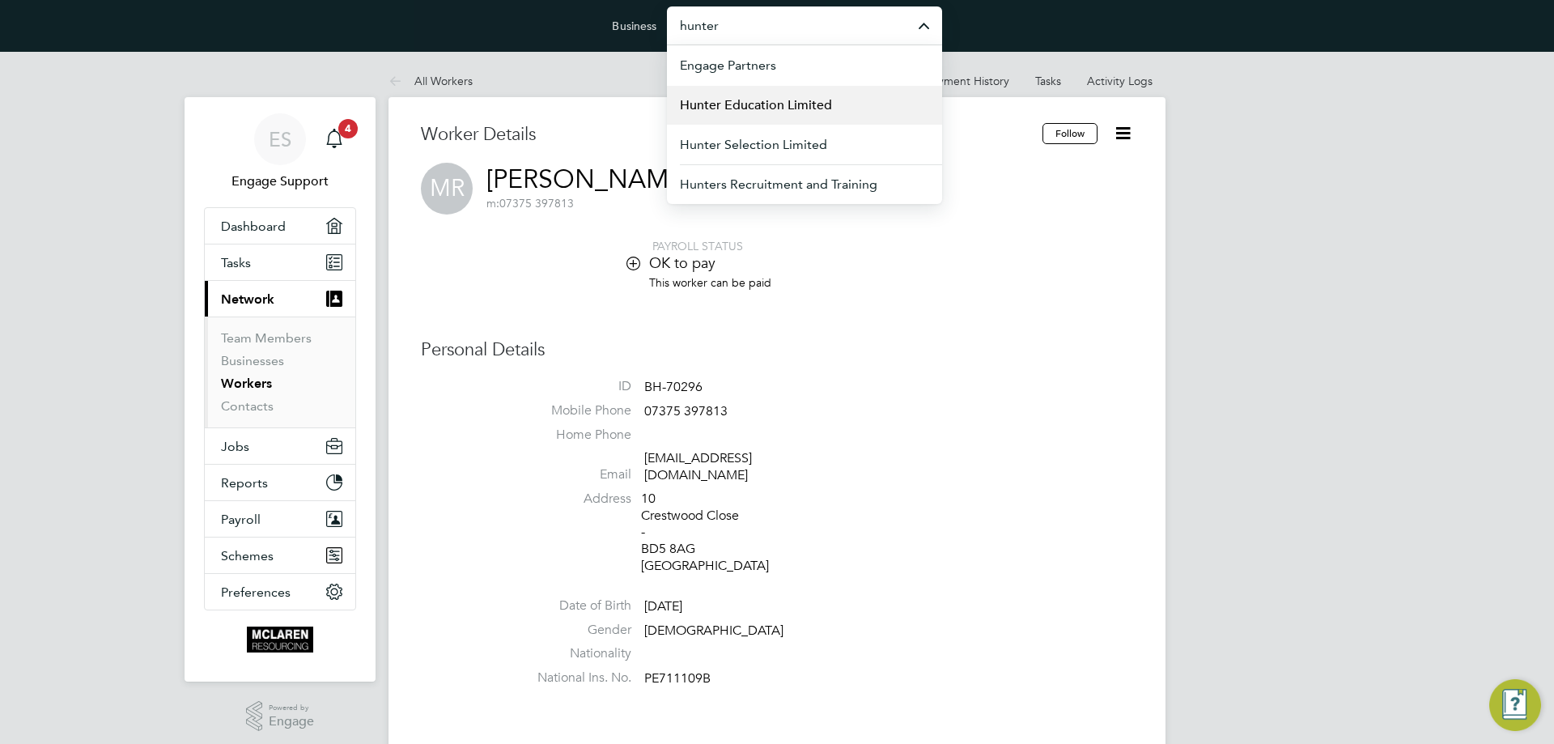
click at [783, 104] on span "Hunter Education Limited" at bounding box center [756, 105] width 152 height 19
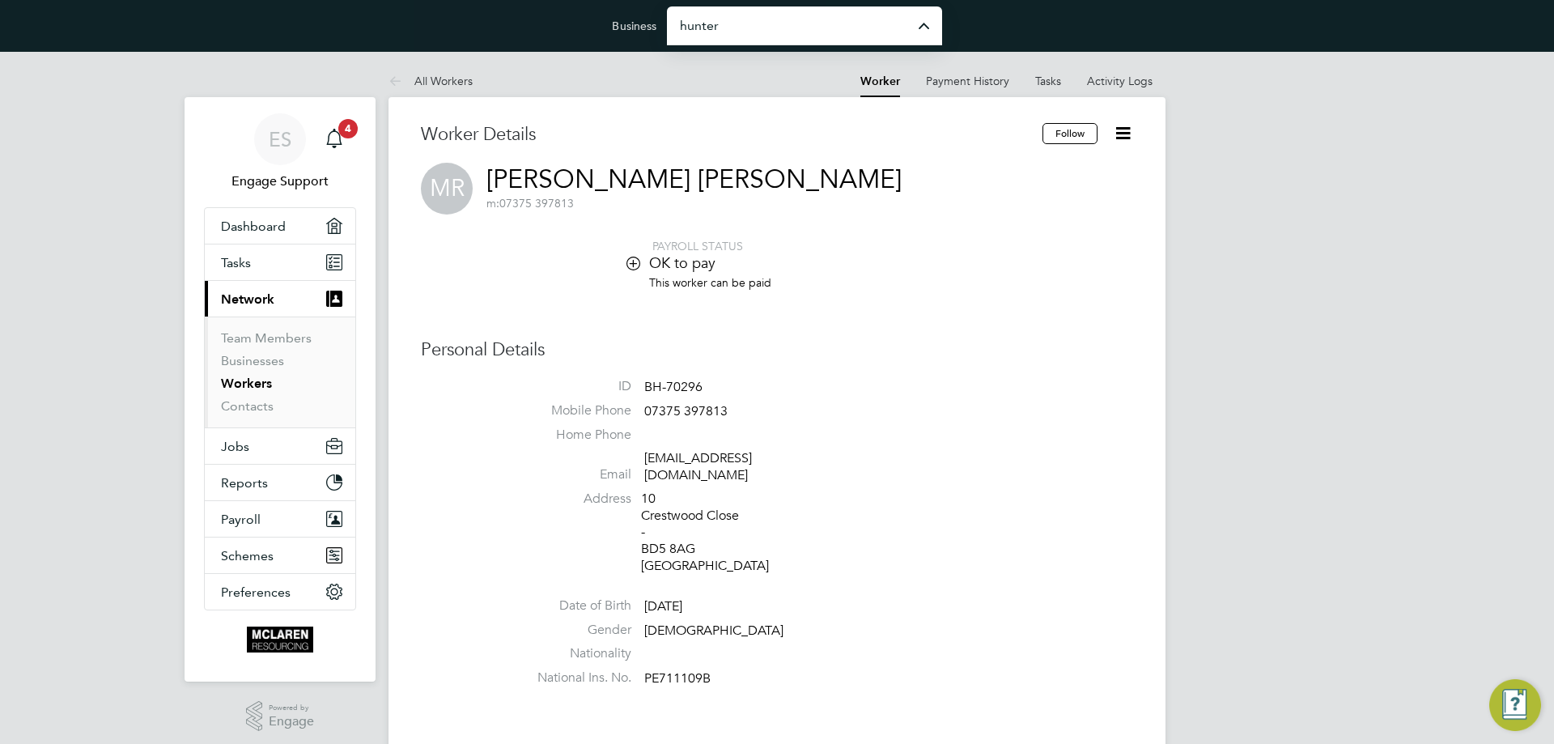
type input "Hunter Education Limited"
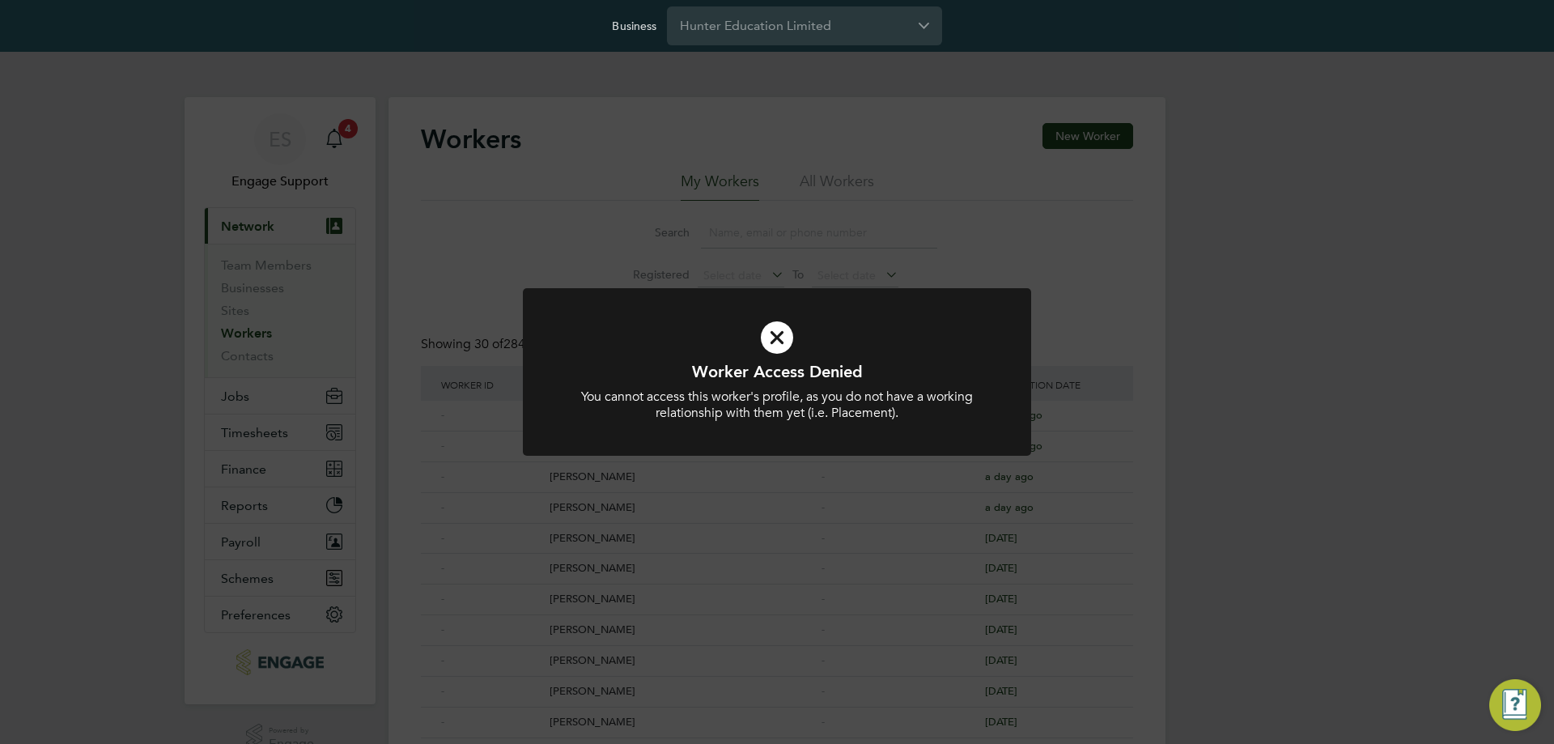
drag, startPoint x: 202, startPoint y: 396, endPoint x: 273, endPoint y: 400, distance: 71.3
click at [203, 397] on div "Worker Access Denied You cannot access this worker's profile, as you do not hav…" at bounding box center [777, 372] width 1554 height 744
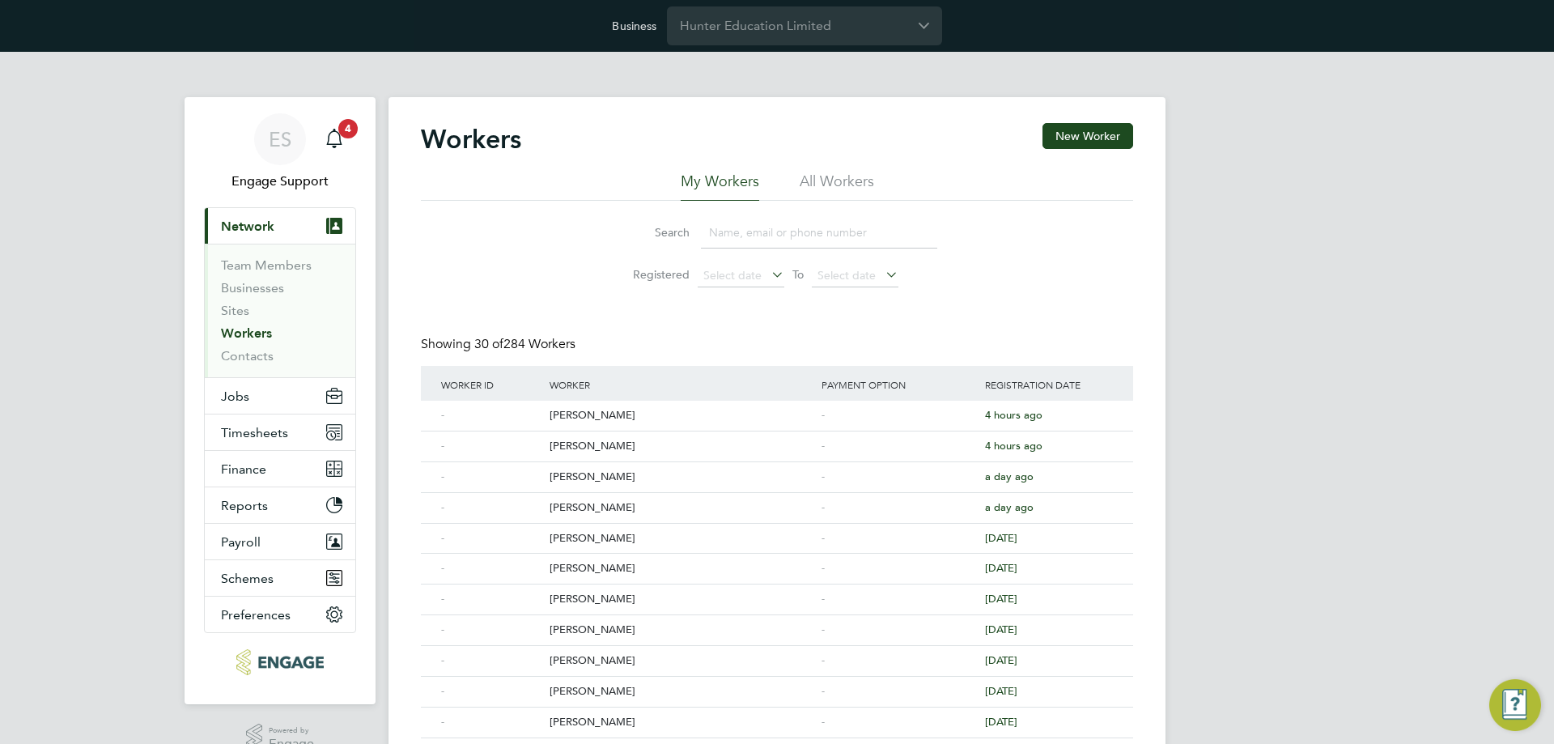
click at [275, 396] on div "ES Engage Support Notifications 4 Applications: Current page: Network Team Memb…" at bounding box center [777, 739] width 1554 height 1375
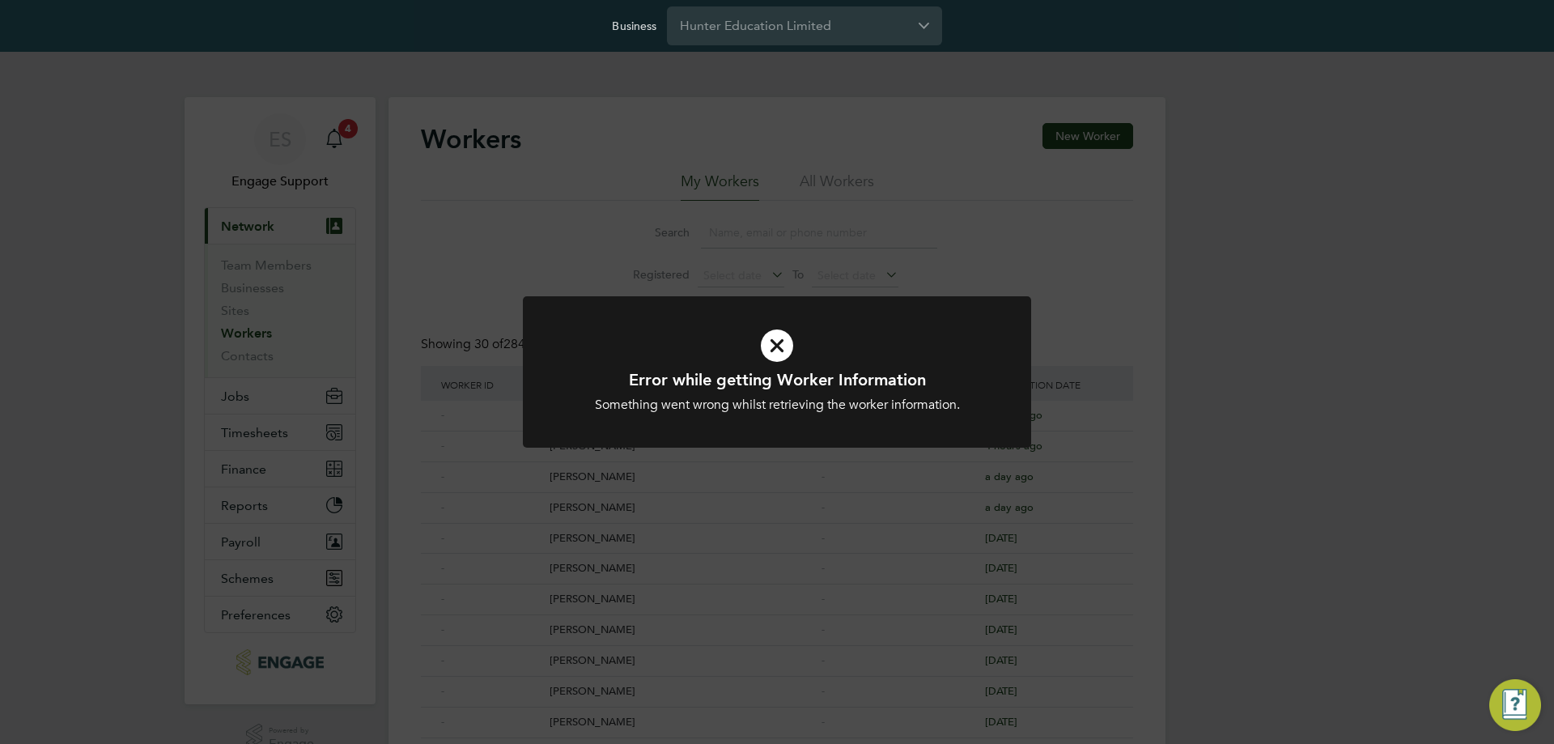
click at [270, 396] on div "Error while getting Worker Information Something went wrong whilst retrieving t…" at bounding box center [777, 372] width 1554 height 744
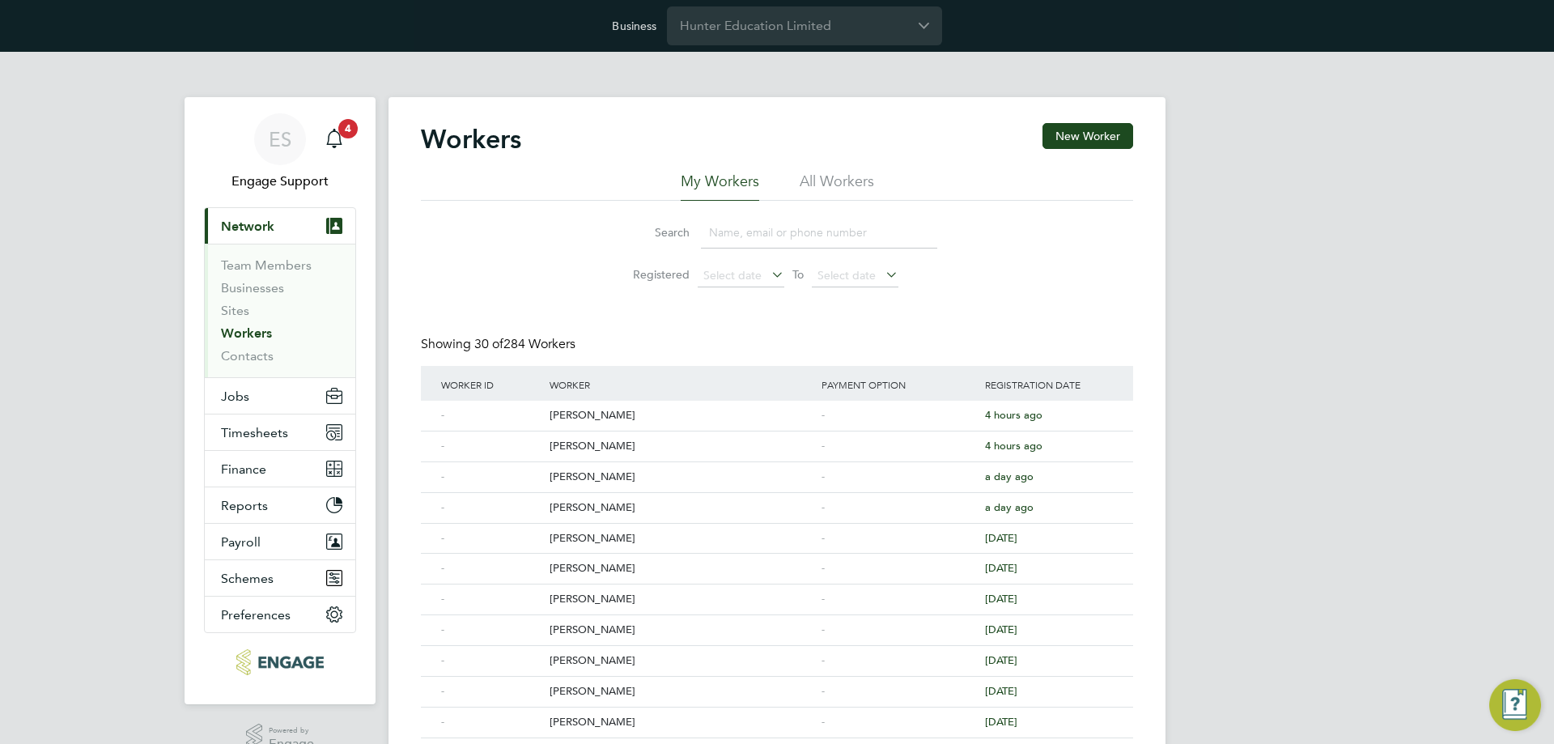
click at [251, 396] on div "Error while getting Worker Information Something went wrong whilst retrieving t…" at bounding box center [777, 372] width 1554 height 744
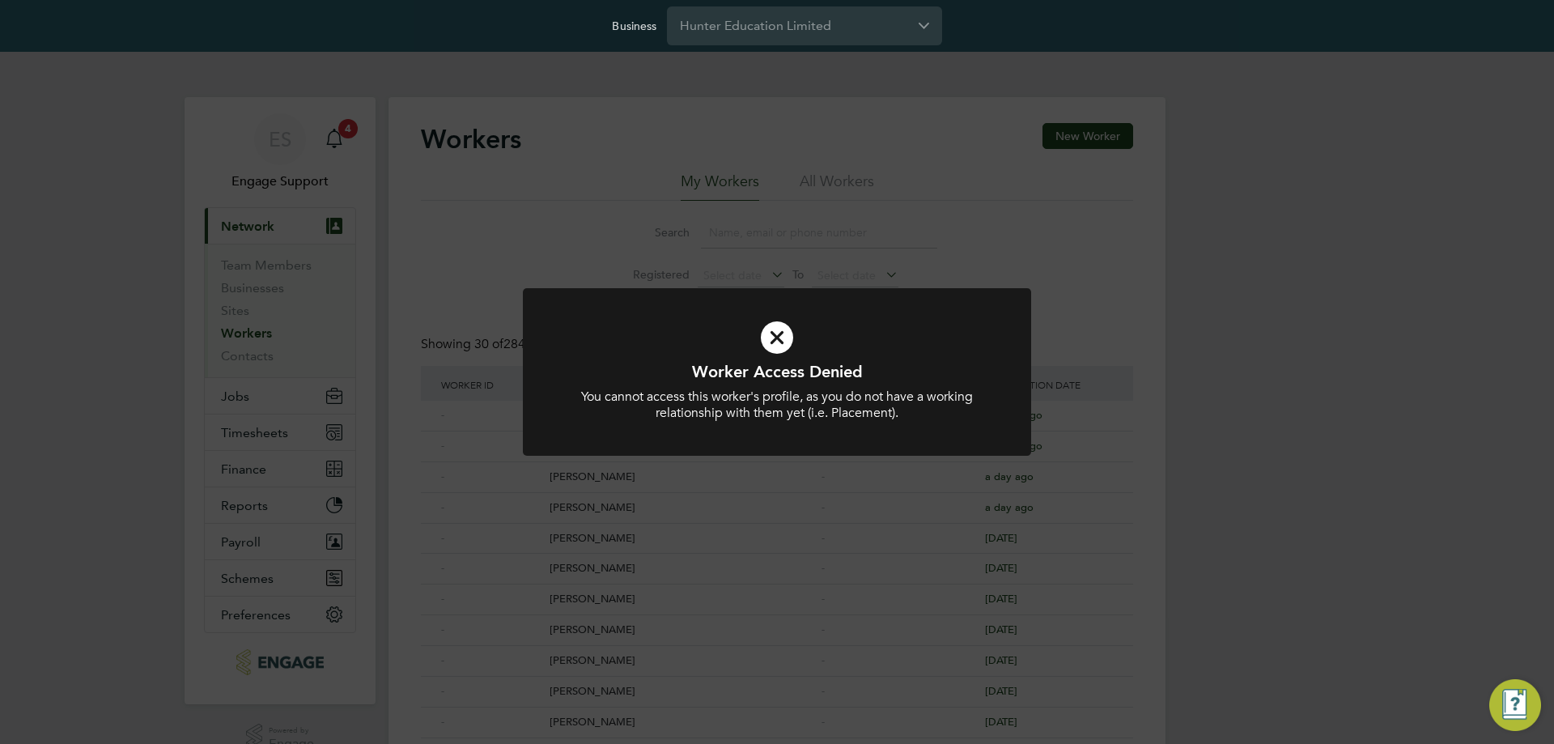
click at [248, 396] on div "Worker Access Denied You cannot access this worker's profile, as you do not hav…" at bounding box center [777, 372] width 1554 height 744
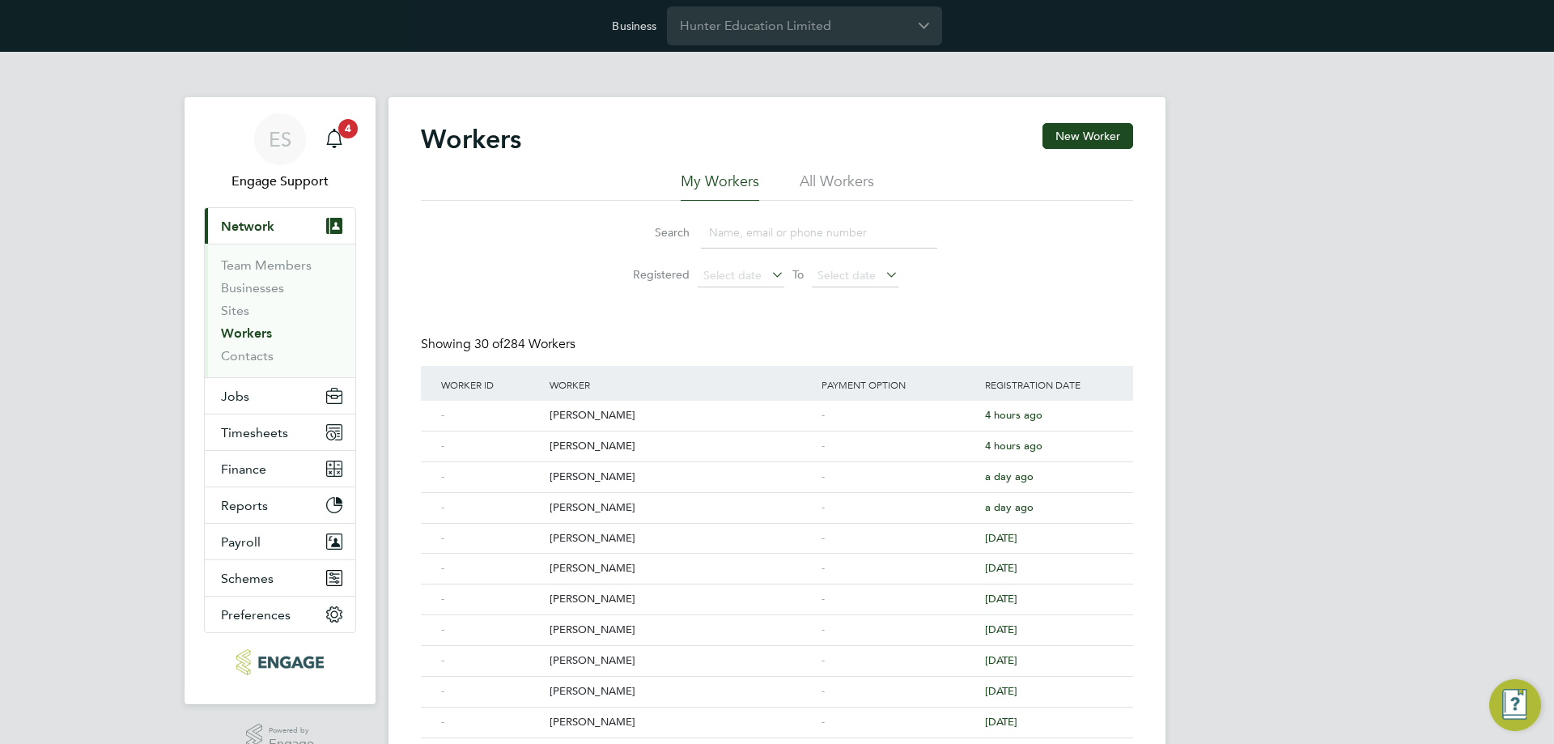
click at [245, 396] on div "Worker Access Denied You cannot access this worker's profile, as you do not hav…" at bounding box center [777, 372] width 1554 height 744
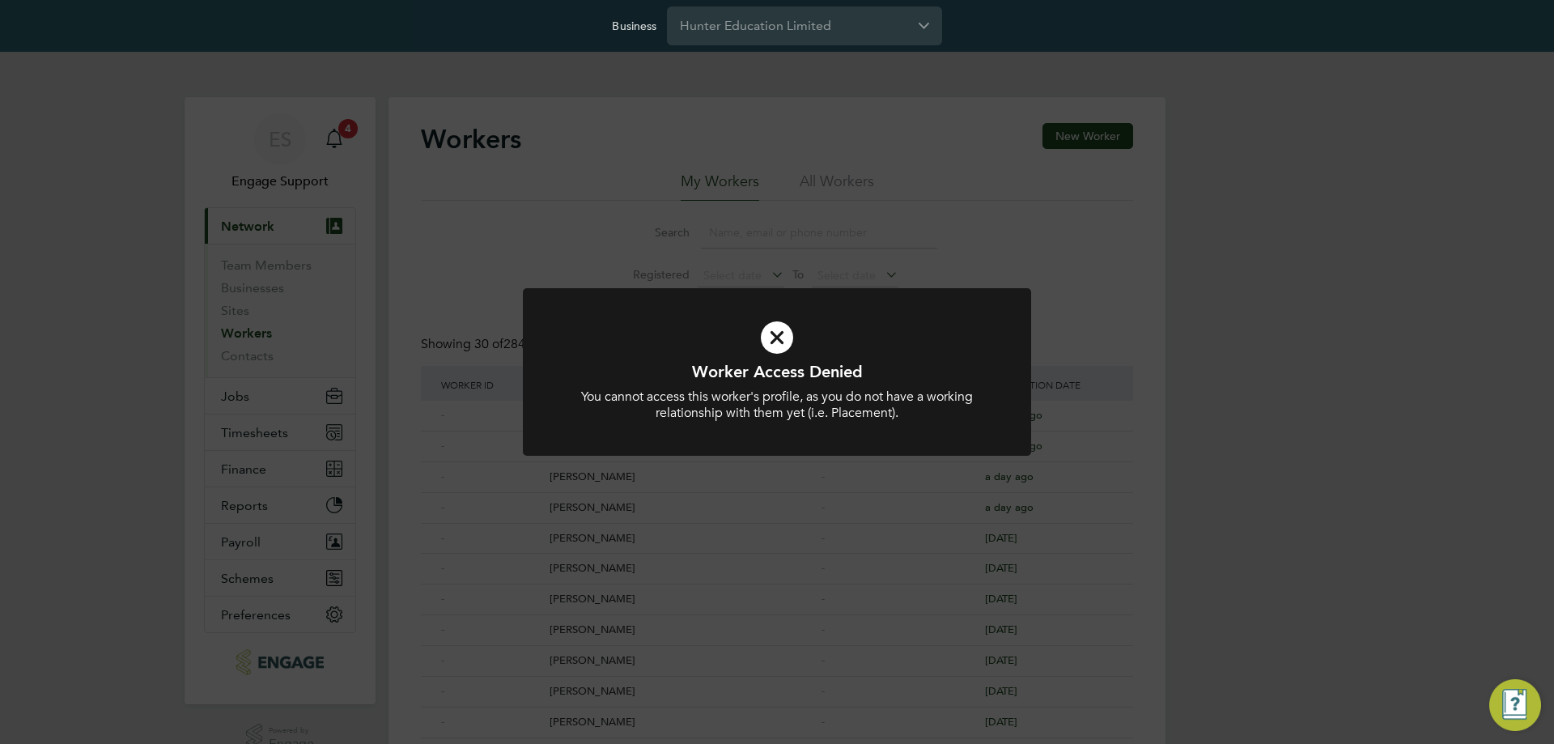
click at [245, 396] on div "Worker Access Denied You cannot access this worker's profile, as you do not hav…" at bounding box center [777, 372] width 1554 height 744
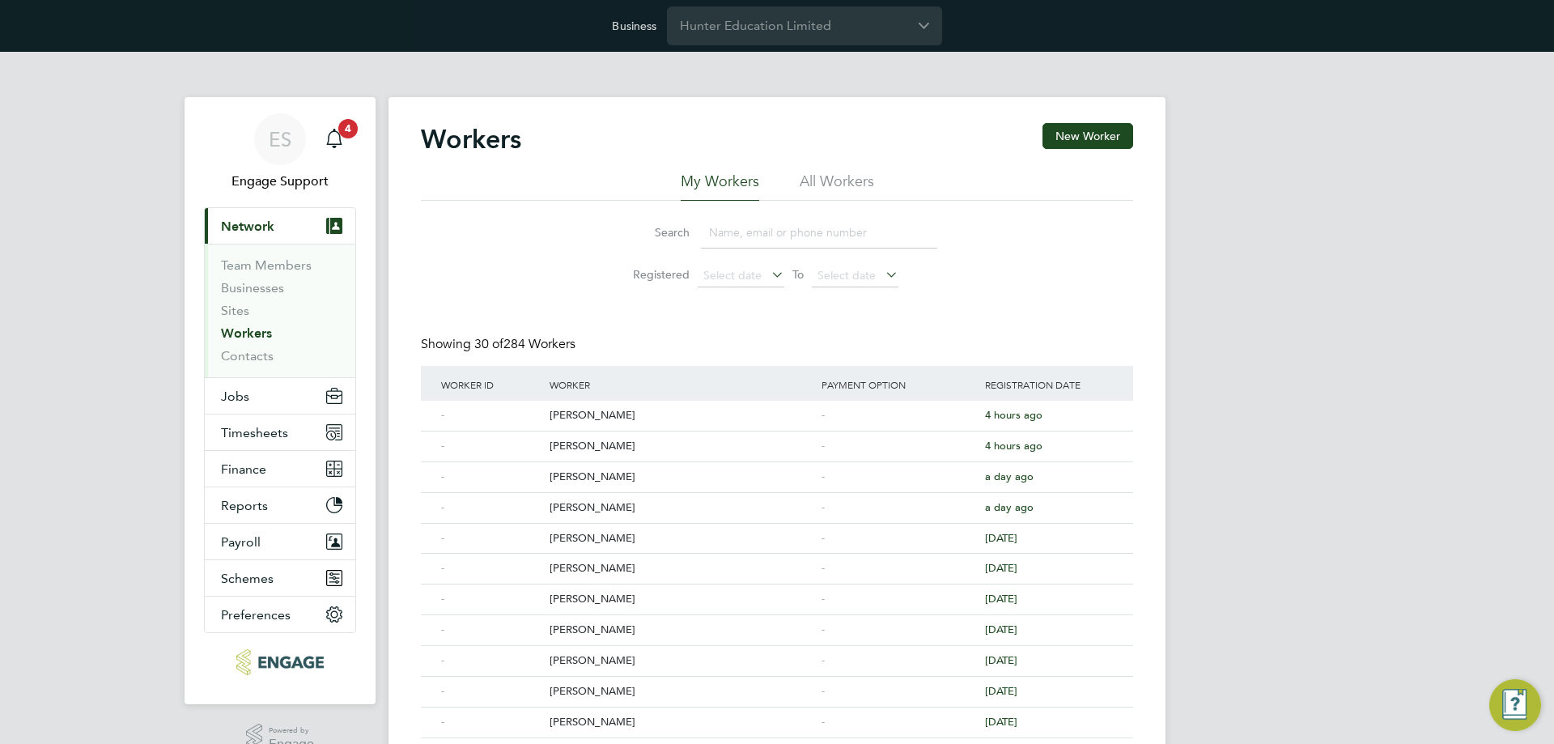
click at [245, 397] on div "ES Engage Support Notifications 4 Applications: Current page: Network Team Memb…" at bounding box center [777, 739] width 1554 height 1375
click at [245, 397] on span "Jobs" at bounding box center [235, 395] width 28 height 15
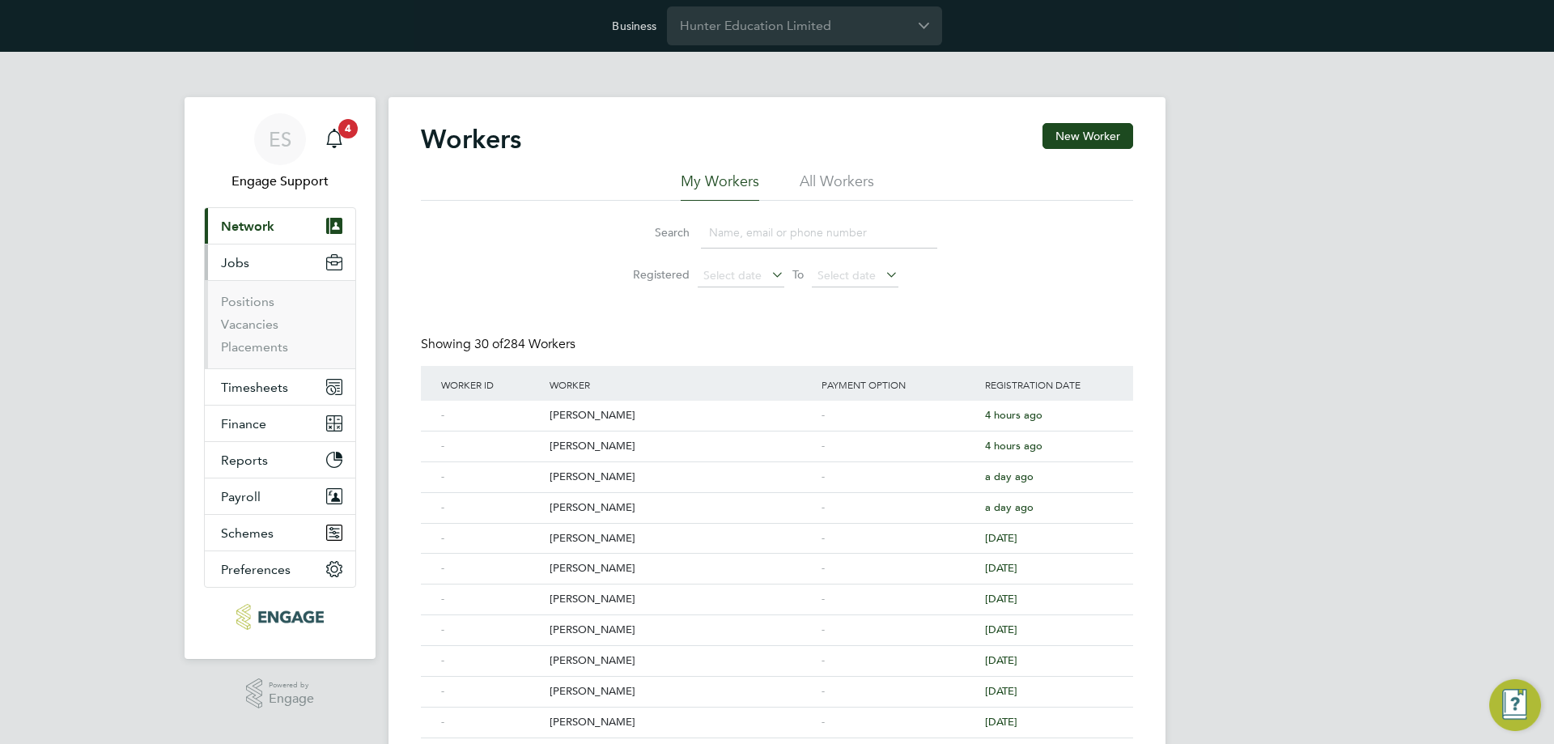
click at [265, 338] on li "Vacancies" at bounding box center [281, 327] width 121 height 23
click at [265, 342] on link "Placements" at bounding box center [254, 346] width 67 height 15
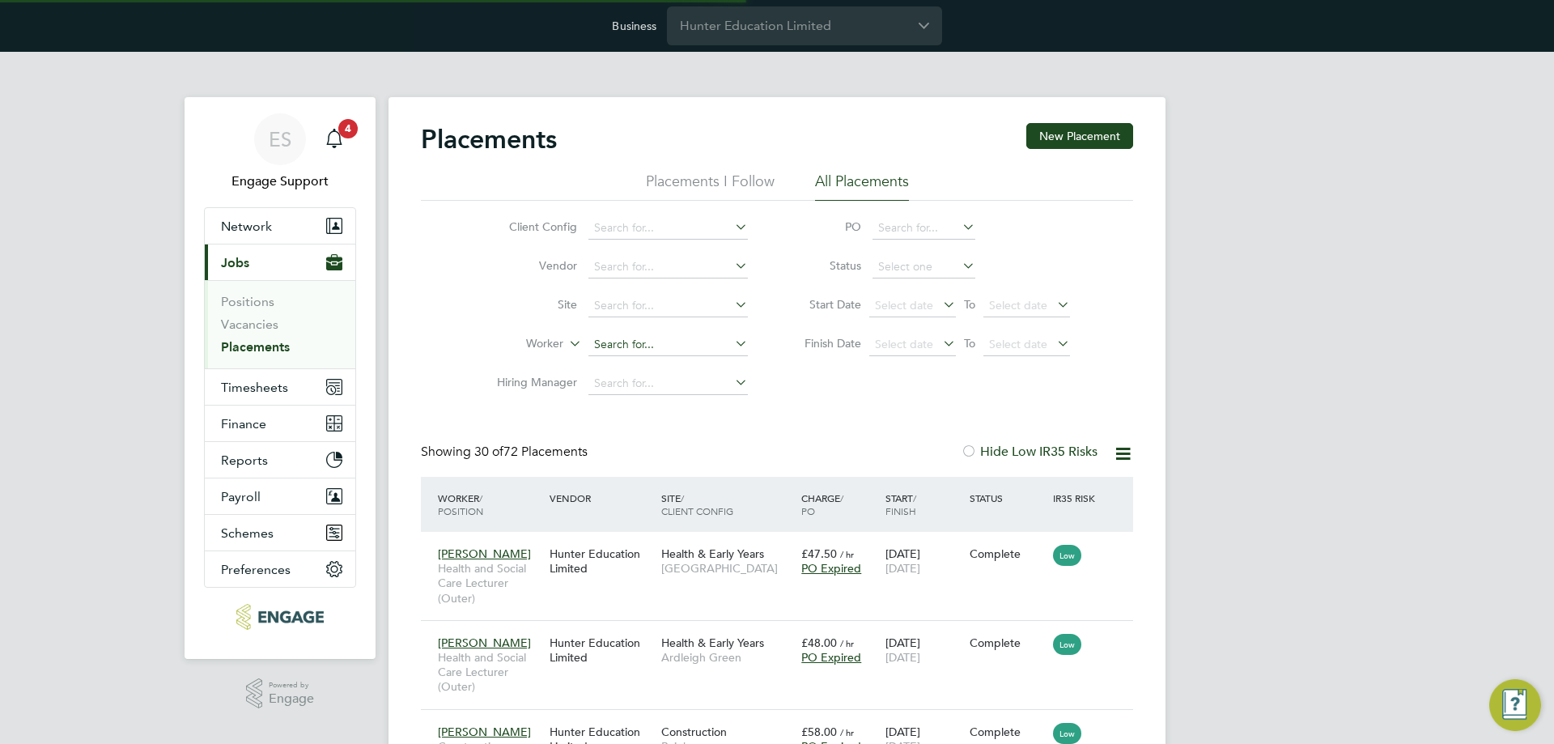
click at [647, 341] on input at bounding box center [667, 344] width 159 height 23
type input "m"
click at [635, 370] on li "Mohamed Aa bith" at bounding box center [668, 366] width 161 height 22
type input "Mohamed Aabith"
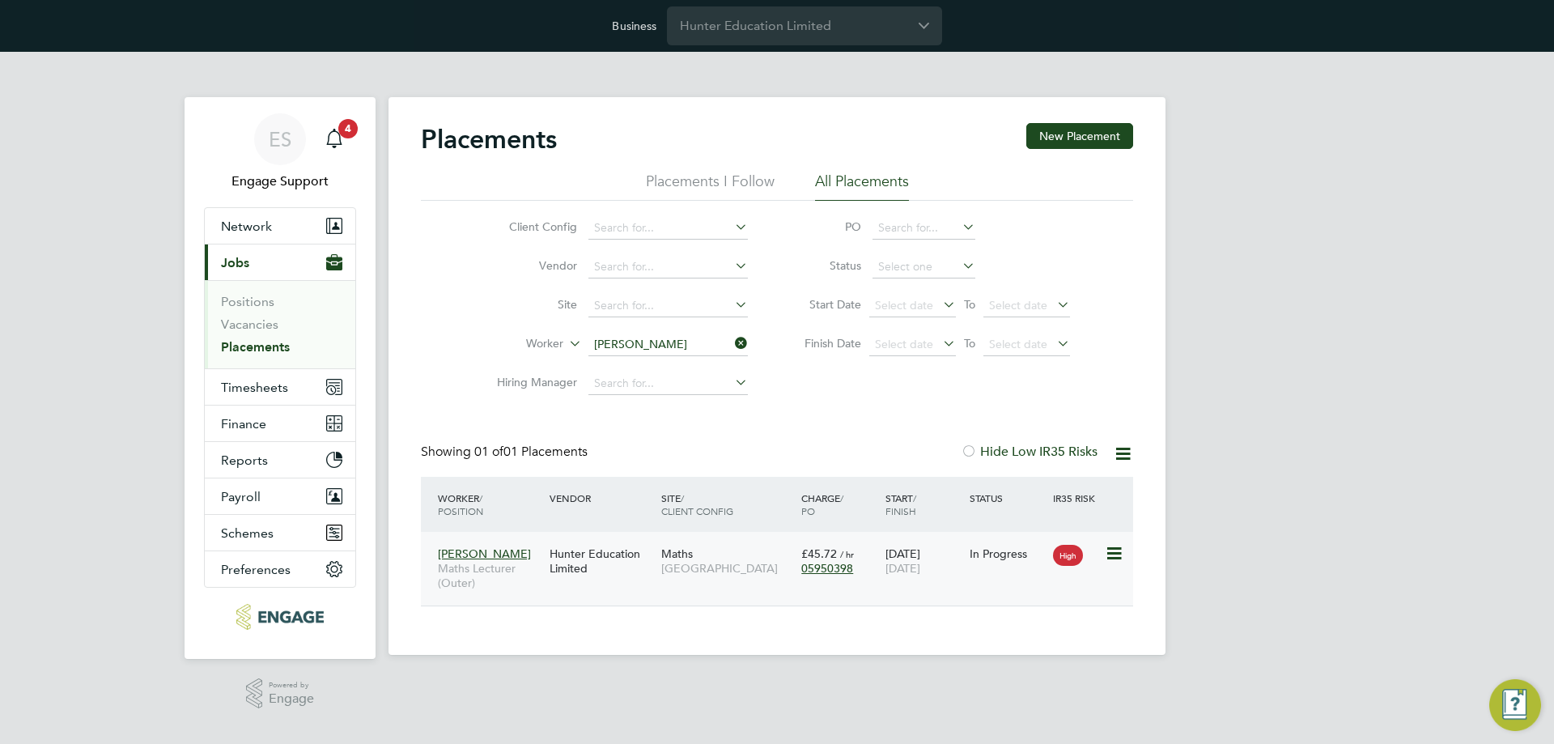
click at [702, 582] on div "Maths Epping Forest Campus" at bounding box center [727, 560] width 140 height 45
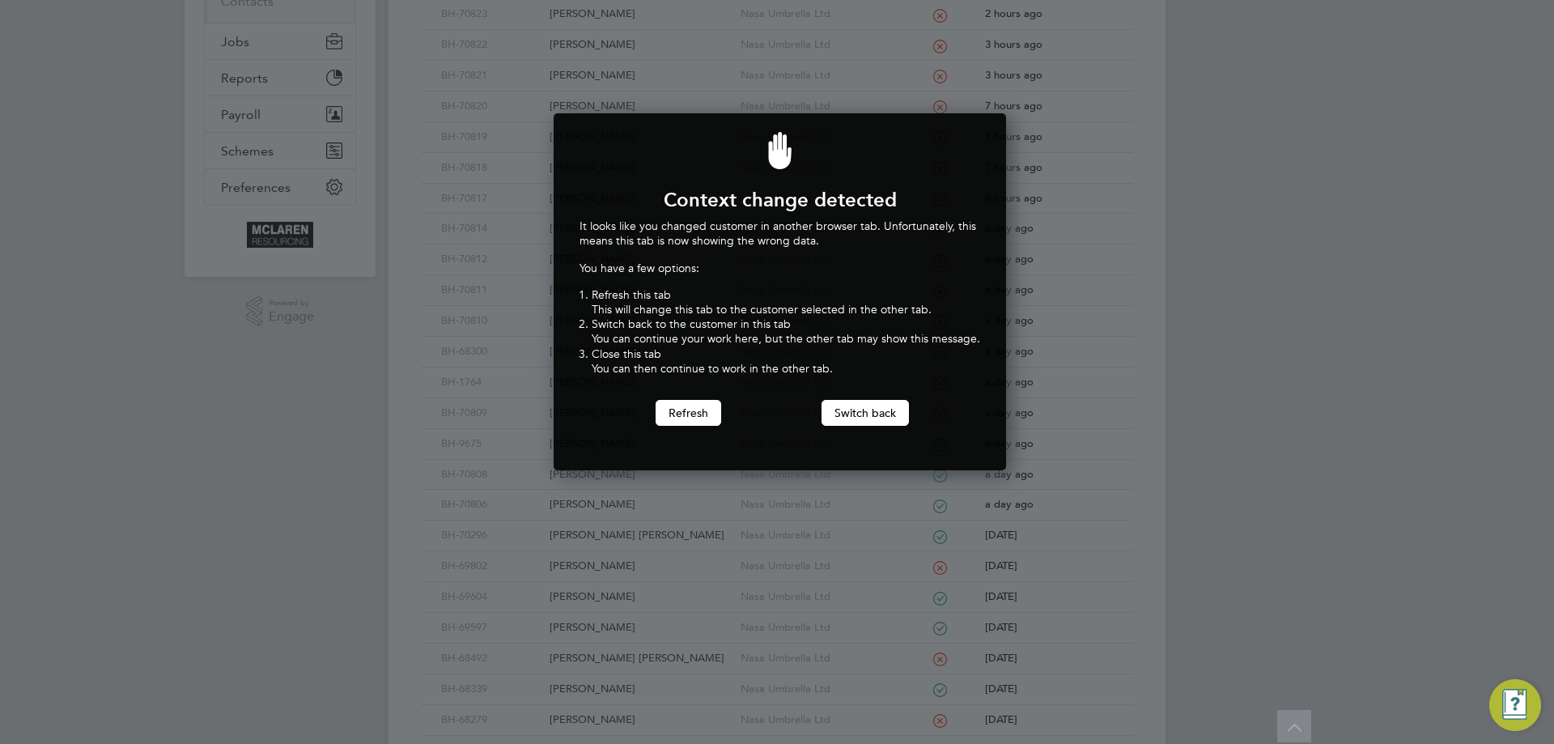
scroll to position [358, 447]
click at [851, 405] on button "Switch back" at bounding box center [865, 413] width 87 height 26
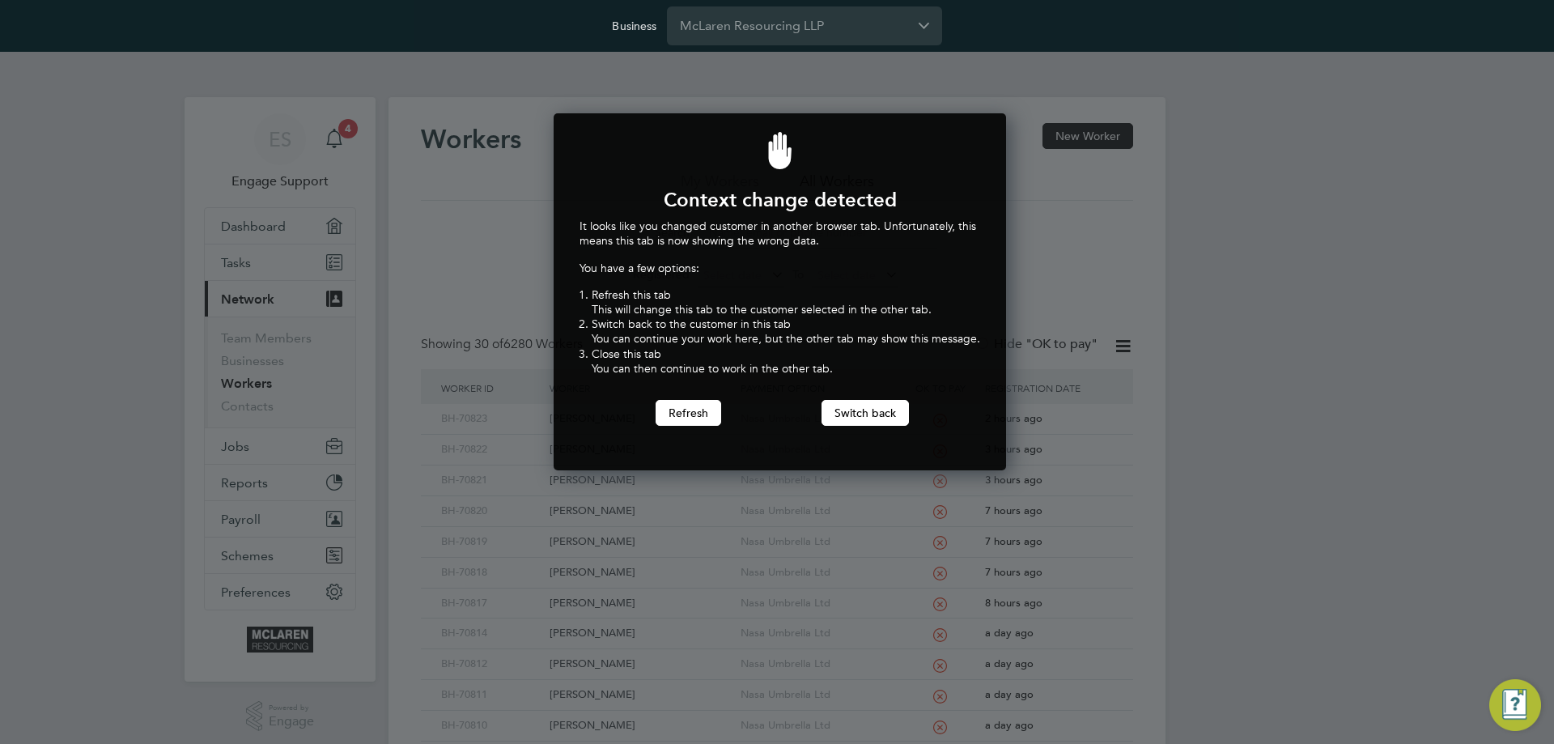
scroll to position [358, 447]
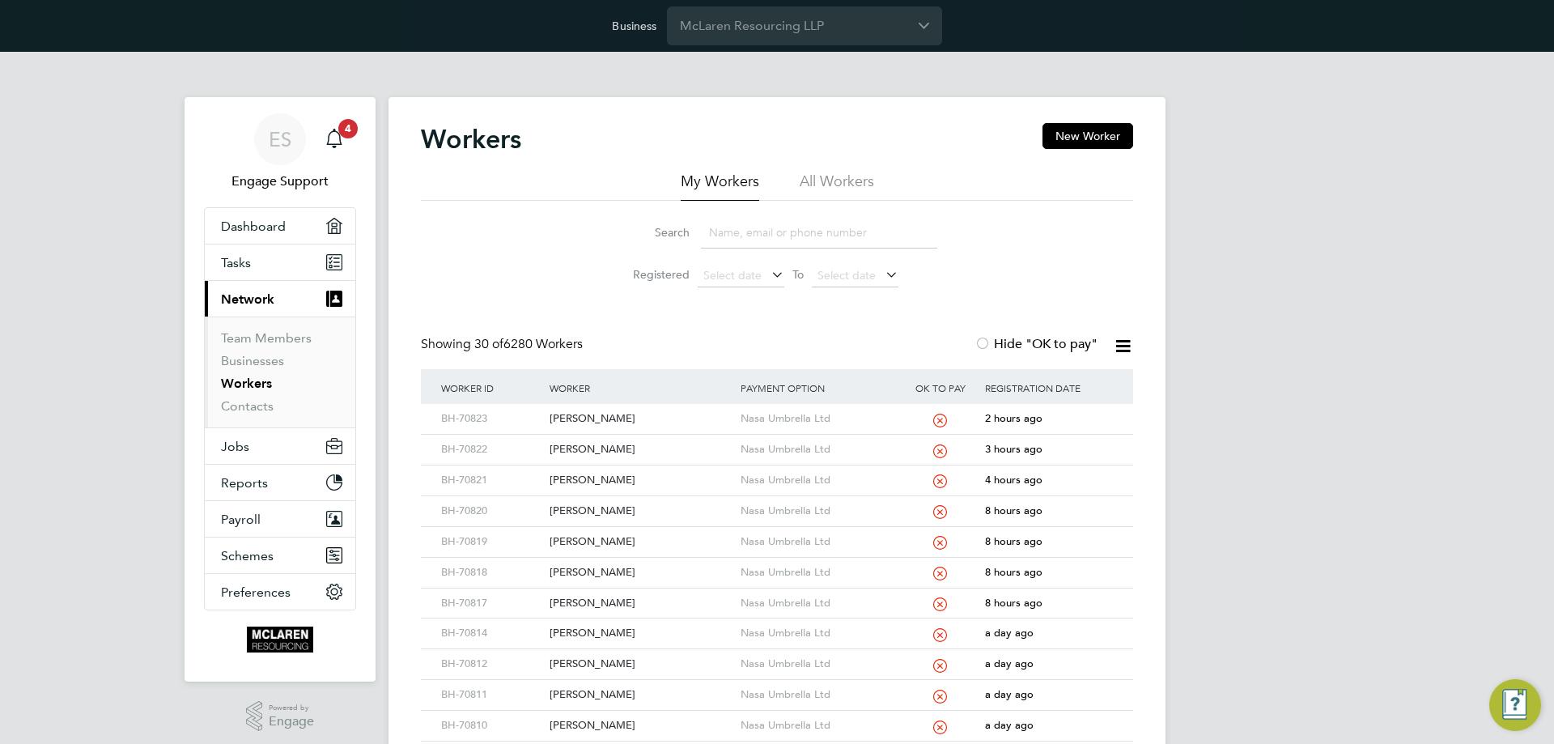
click at [844, 187] on li "All Workers" at bounding box center [837, 186] width 74 height 29
click at [779, 448] on div "Nasa Umbrella Ltd" at bounding box center [818, 450] width 163 height 30
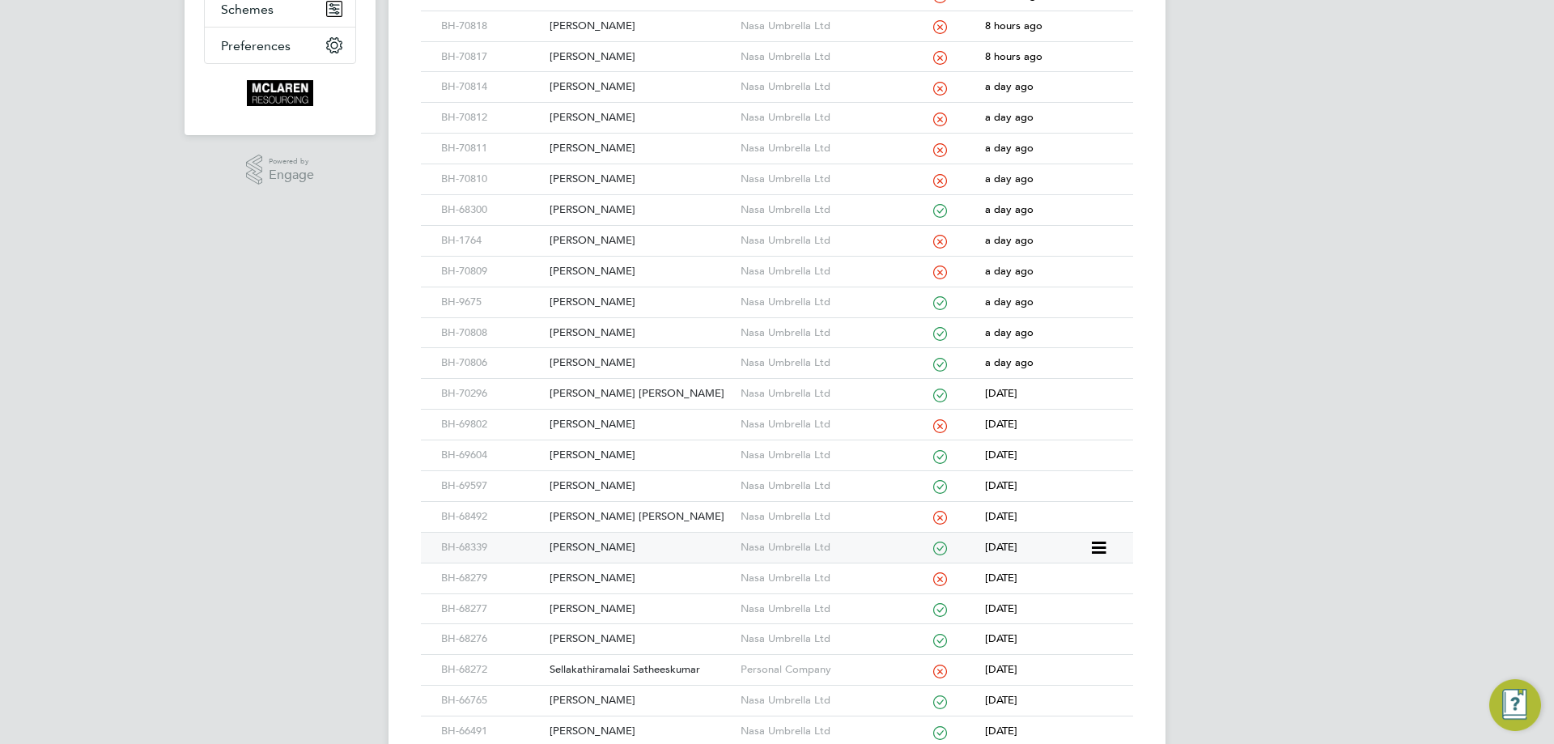
scroll to position [567, 0]
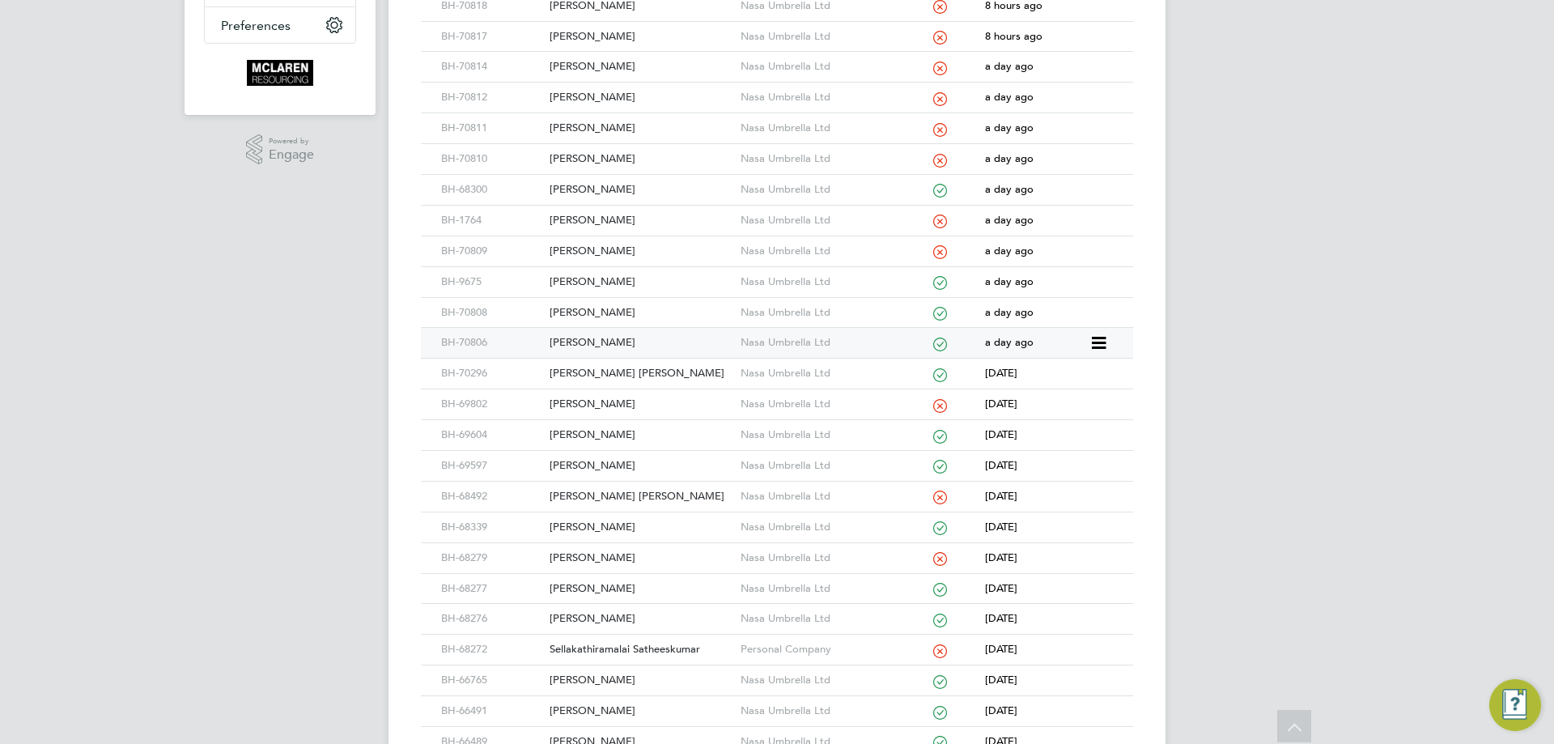
drag, startPoint x: 600, startPoint y: 344, endPoint x: 600, endPoint y: 318, distance: 25.9
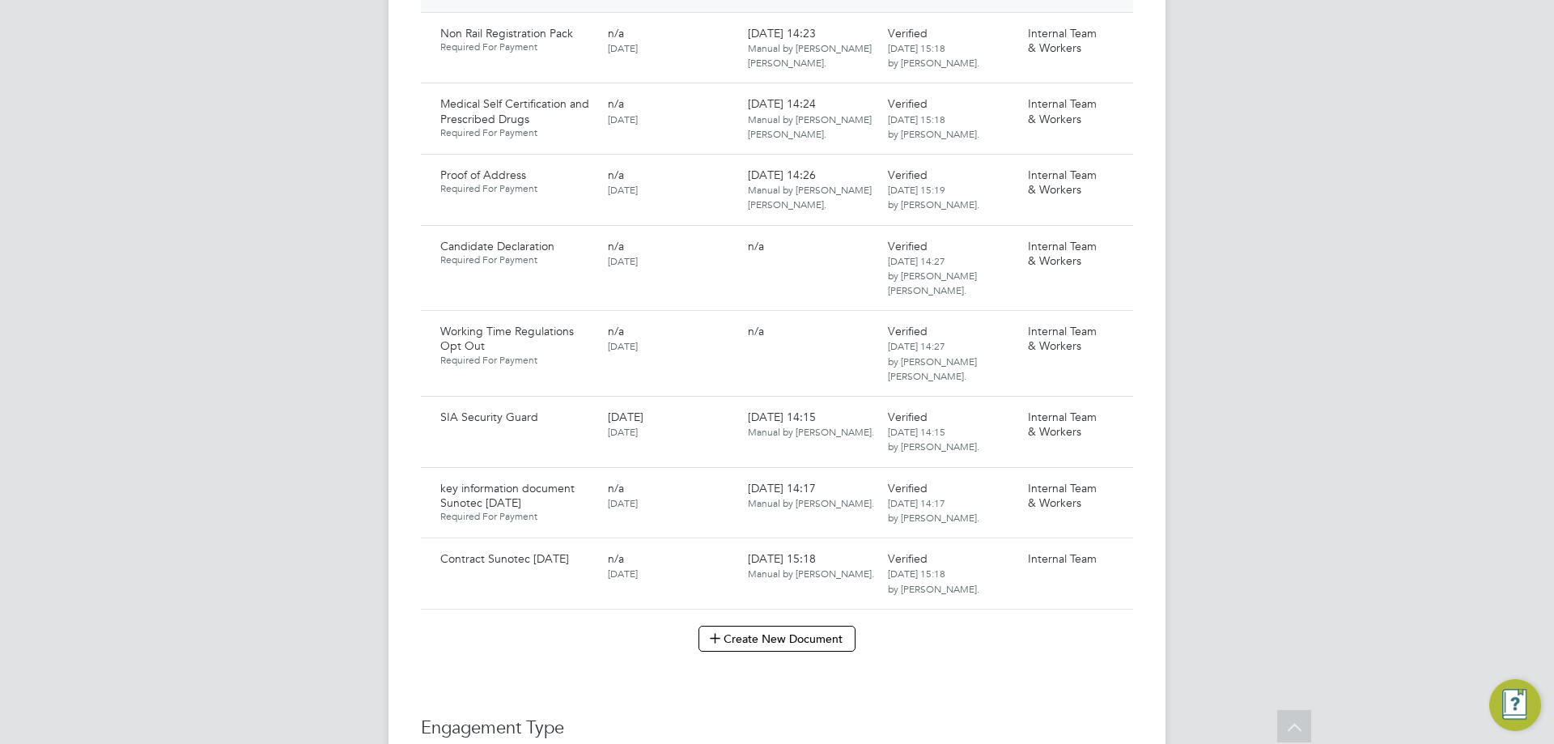
scroll to position [1538, 0]
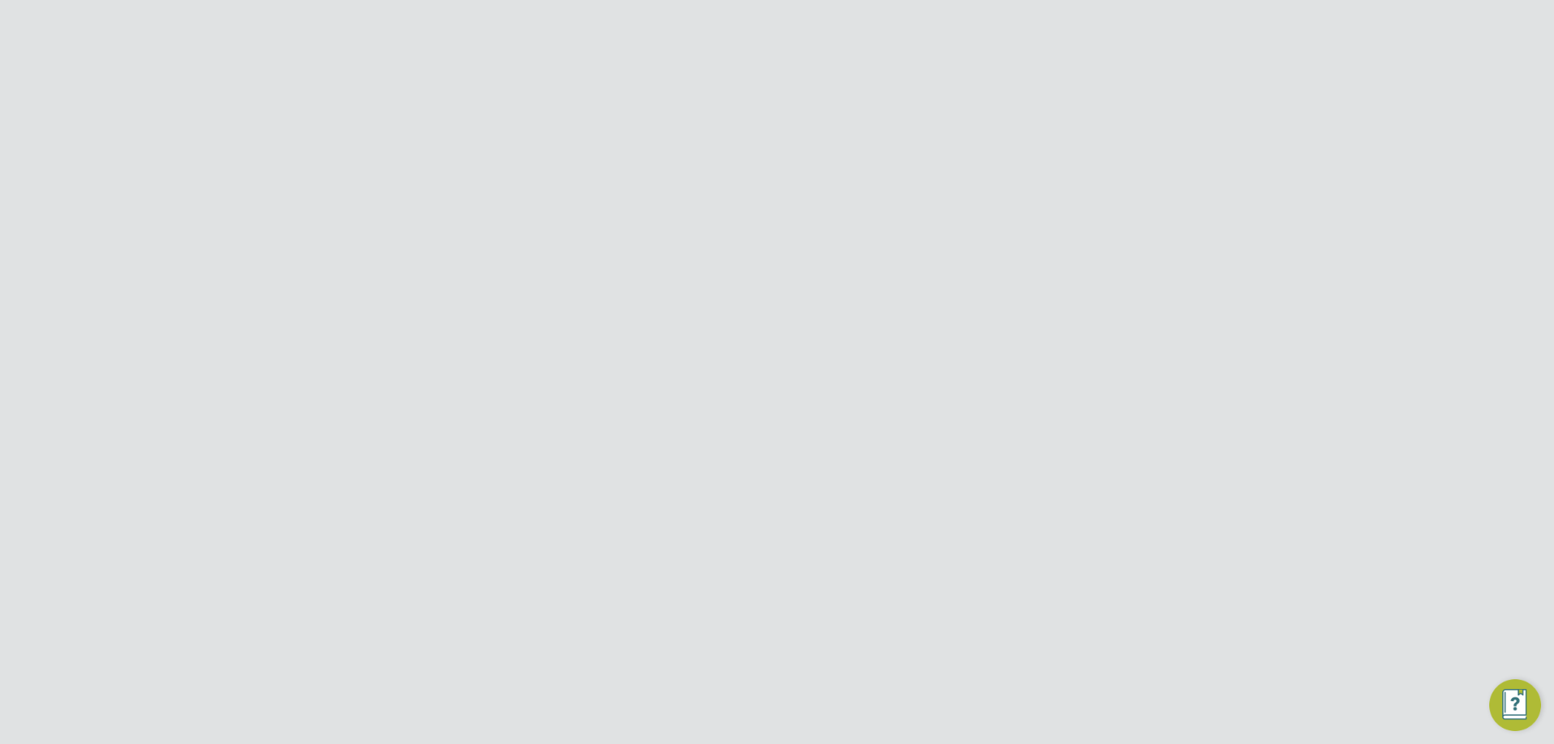
scroll to position [890, 0]
click at [1119, 477] on icon at bounding box center [1113, 486] width 16 height 19
click at [1063, 531] on li "Download Document" at bounding box center [1042, 531] width 162 height 23
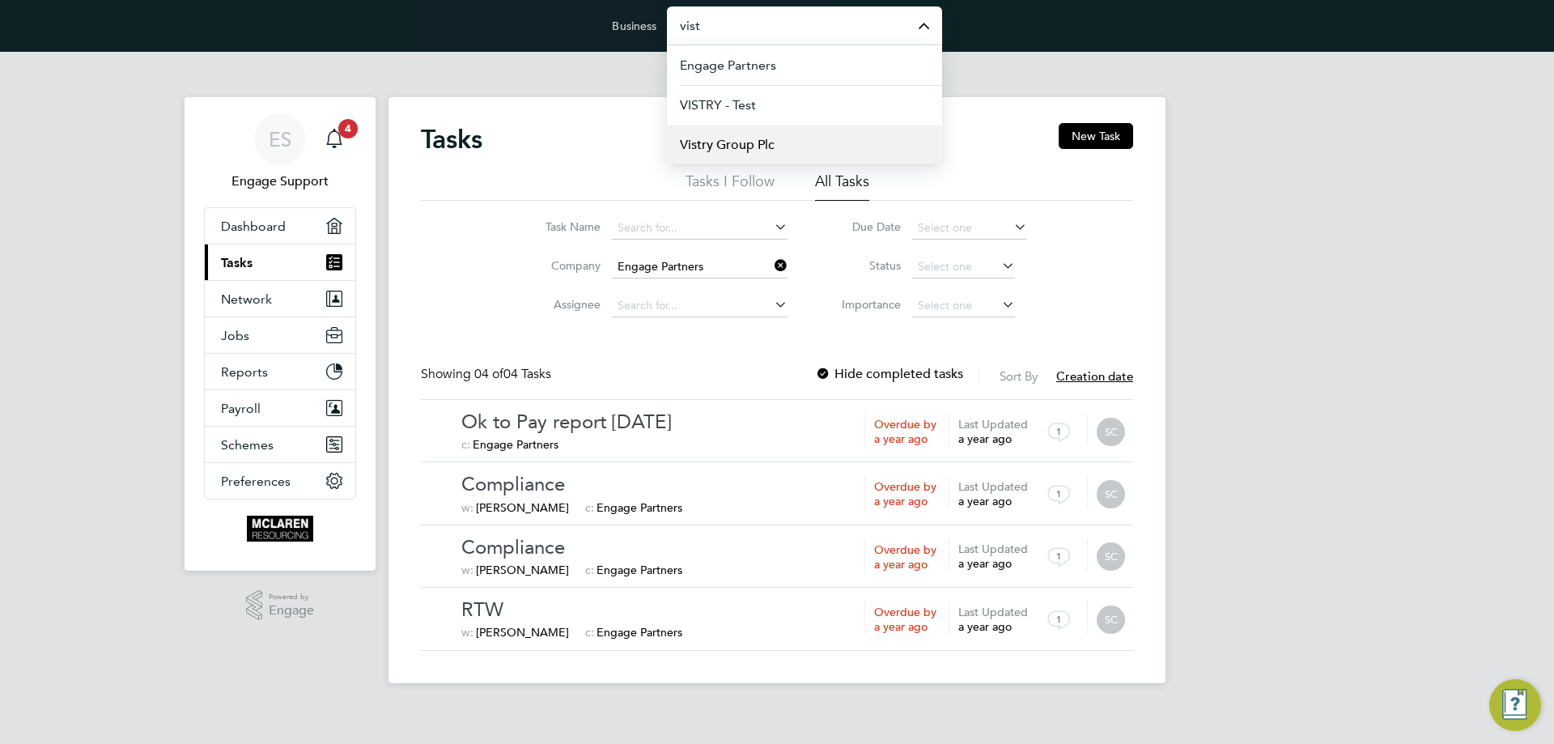
click at [749, 135] on span "Vistry Group Plc" at bounding box center [727, 144] width 95 height 19
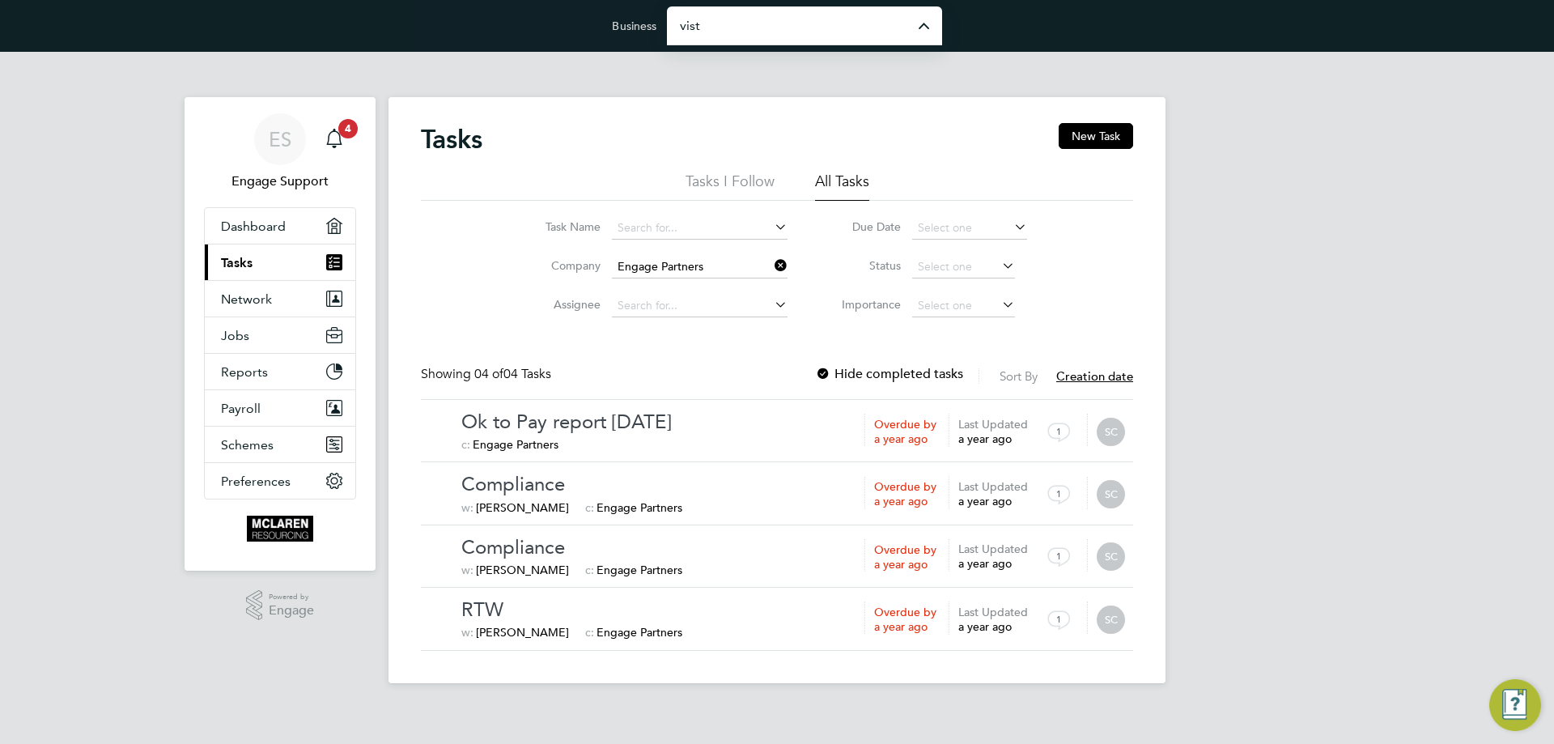
type input "Vistry Group Plc"
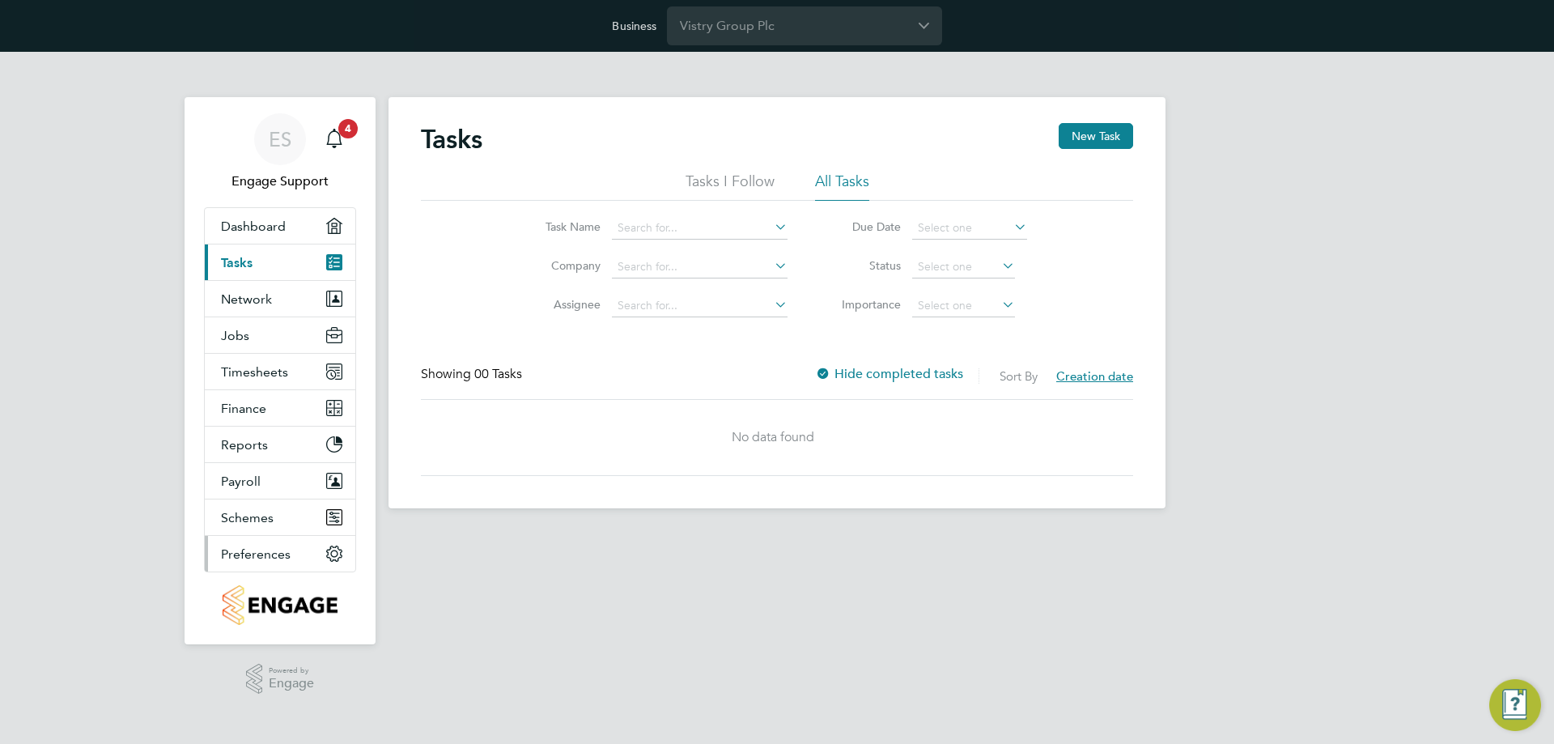
click at [279, 562] on button "Preferences" at bounding box center [280, 554] width 151 height 36
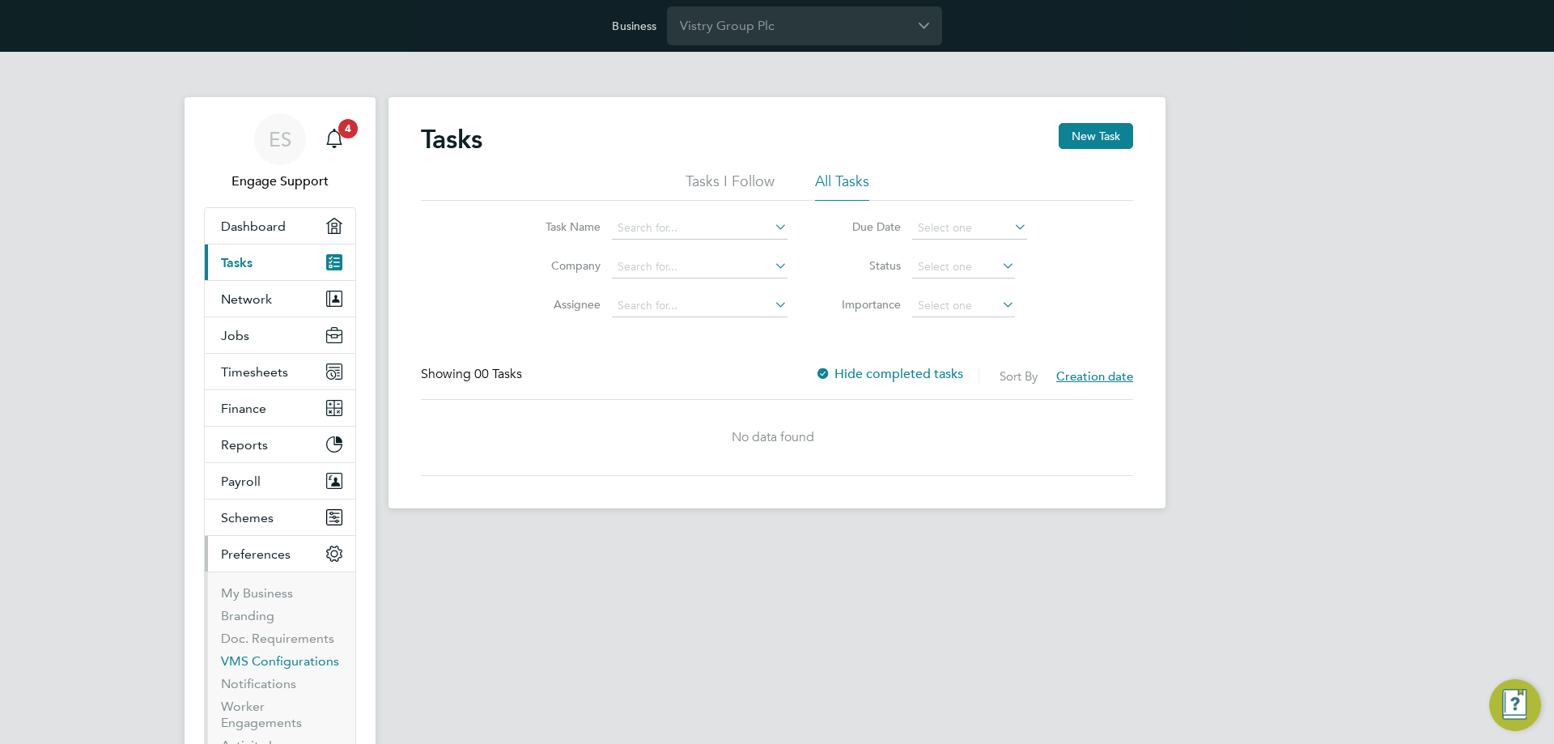
click at [279, 663] on link "VMS Configurations" at bounding box center [280, 660] width 118 height 15
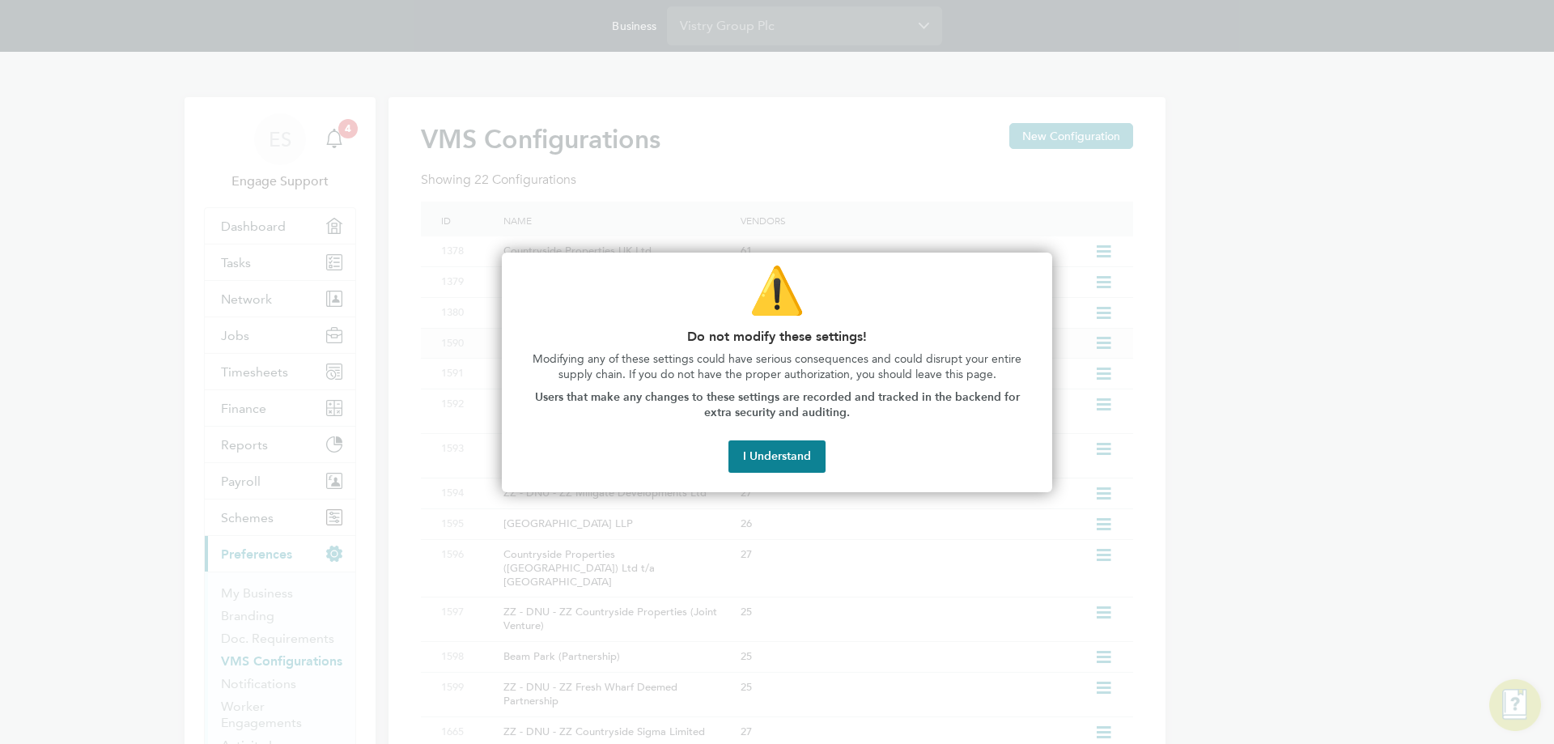
drag, startPoint x: 749, startPoint y: 457, endPoint x: 949, endPoint y: 353, distance: 224.8
click at [754, 456] on button "I Understand" at bounding box center [776, 456] width 97 height 32
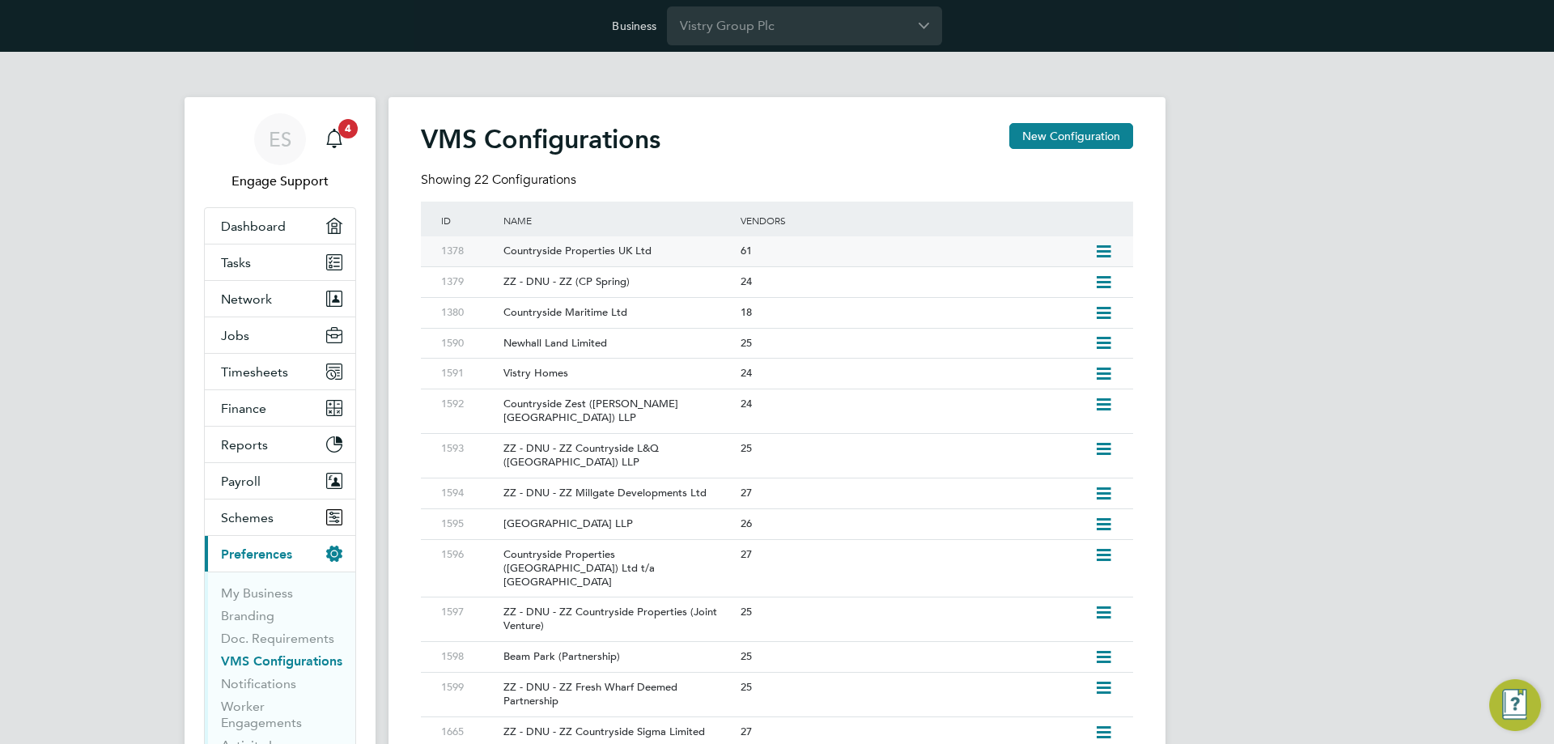
click at [1103, 245] on icon at bounding box center [1103, 251] width 20 height 13
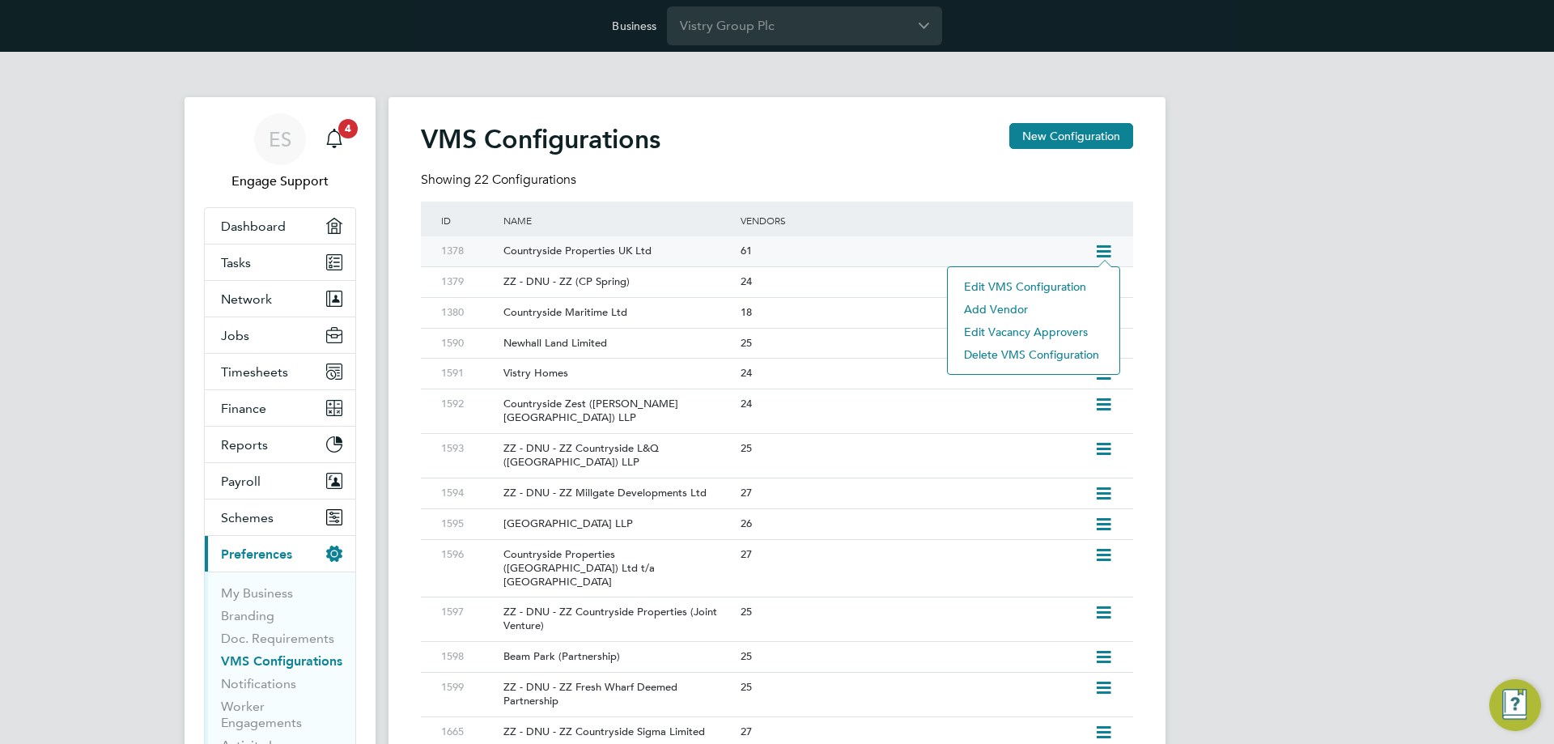
click at [1063, 282] on li "Edit VMS Configuration" at bounding box center [1033, 286] width 155 height 23
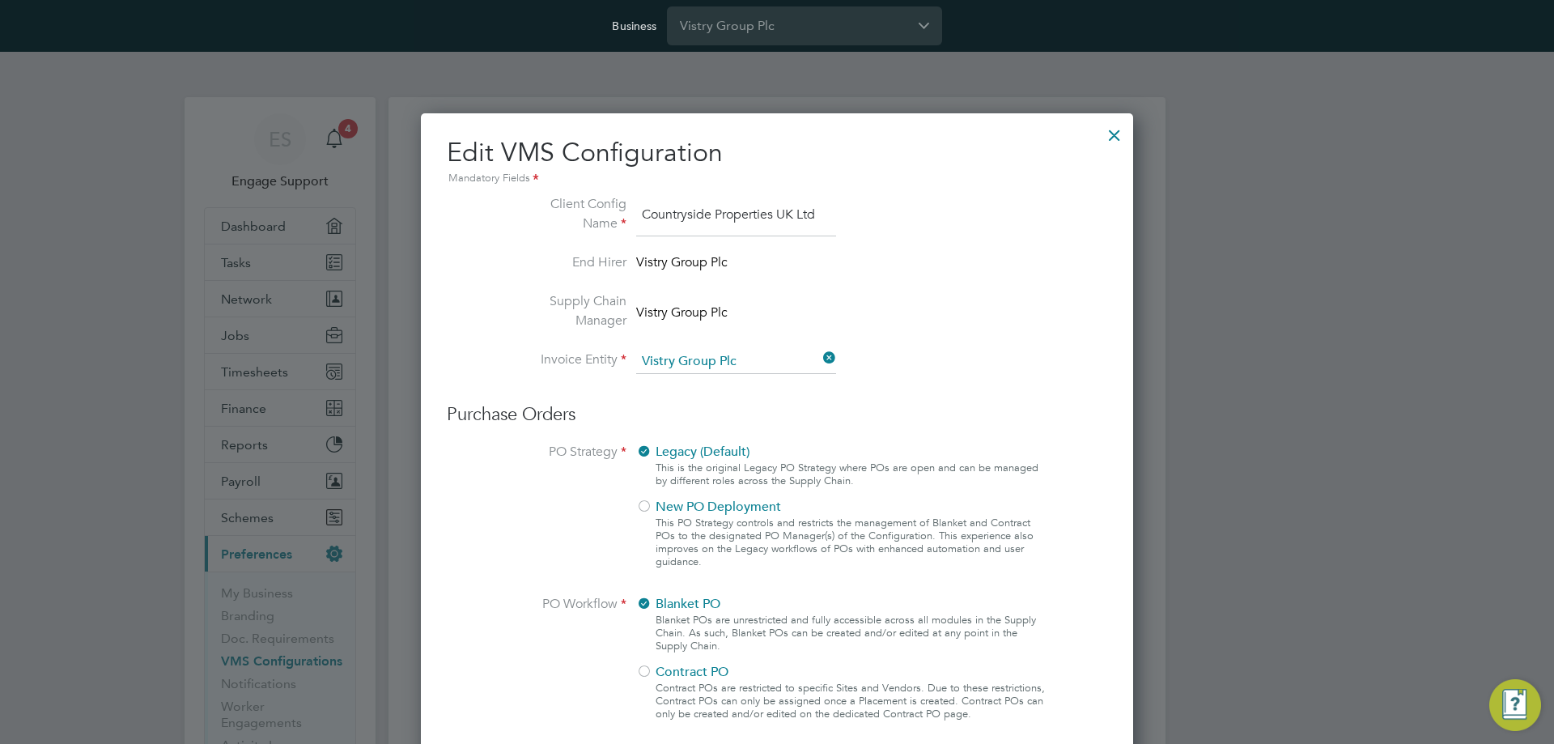
click at [1109, 146] on div at bounding box center [1114, 131] width 29 height 29
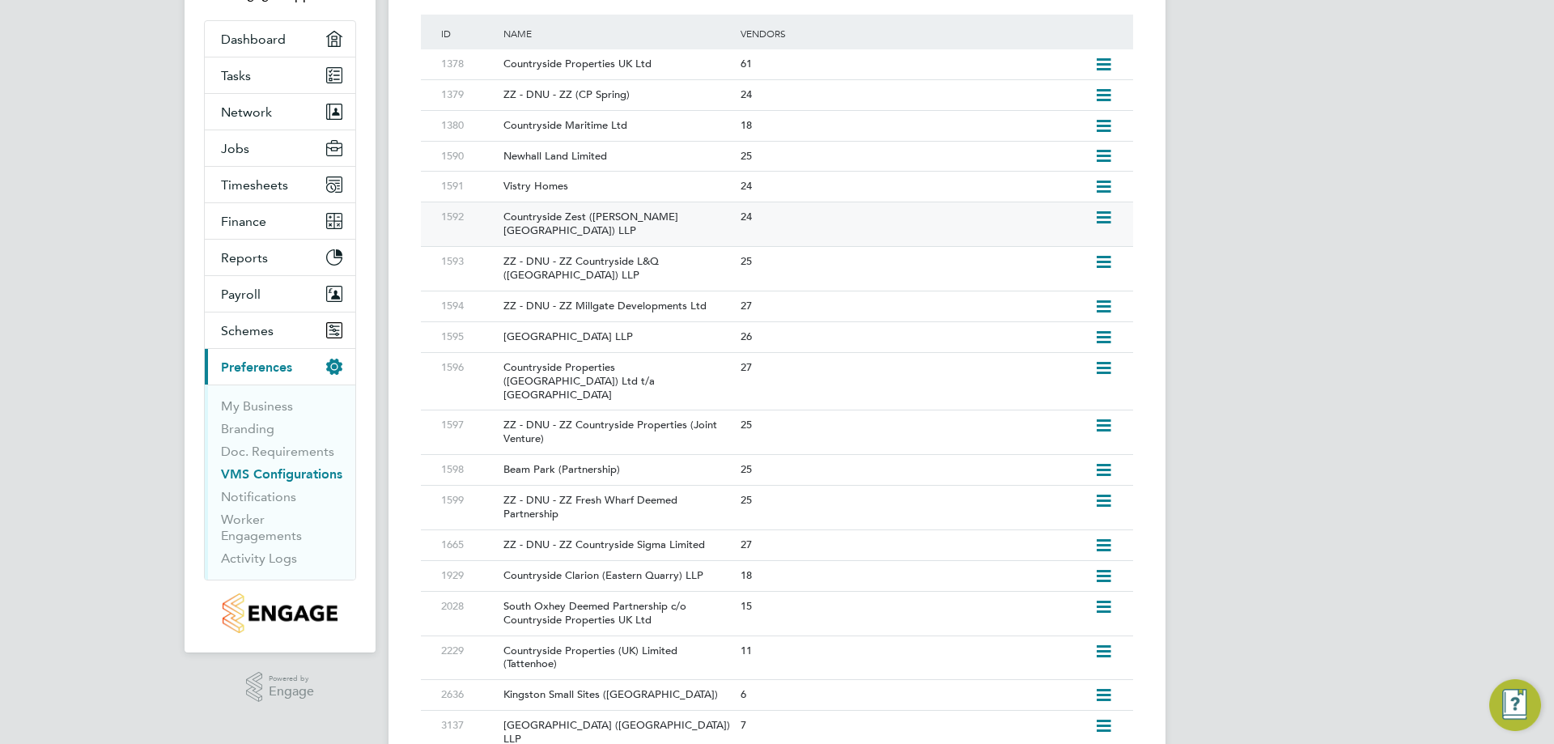
scroll to position [294, 0]
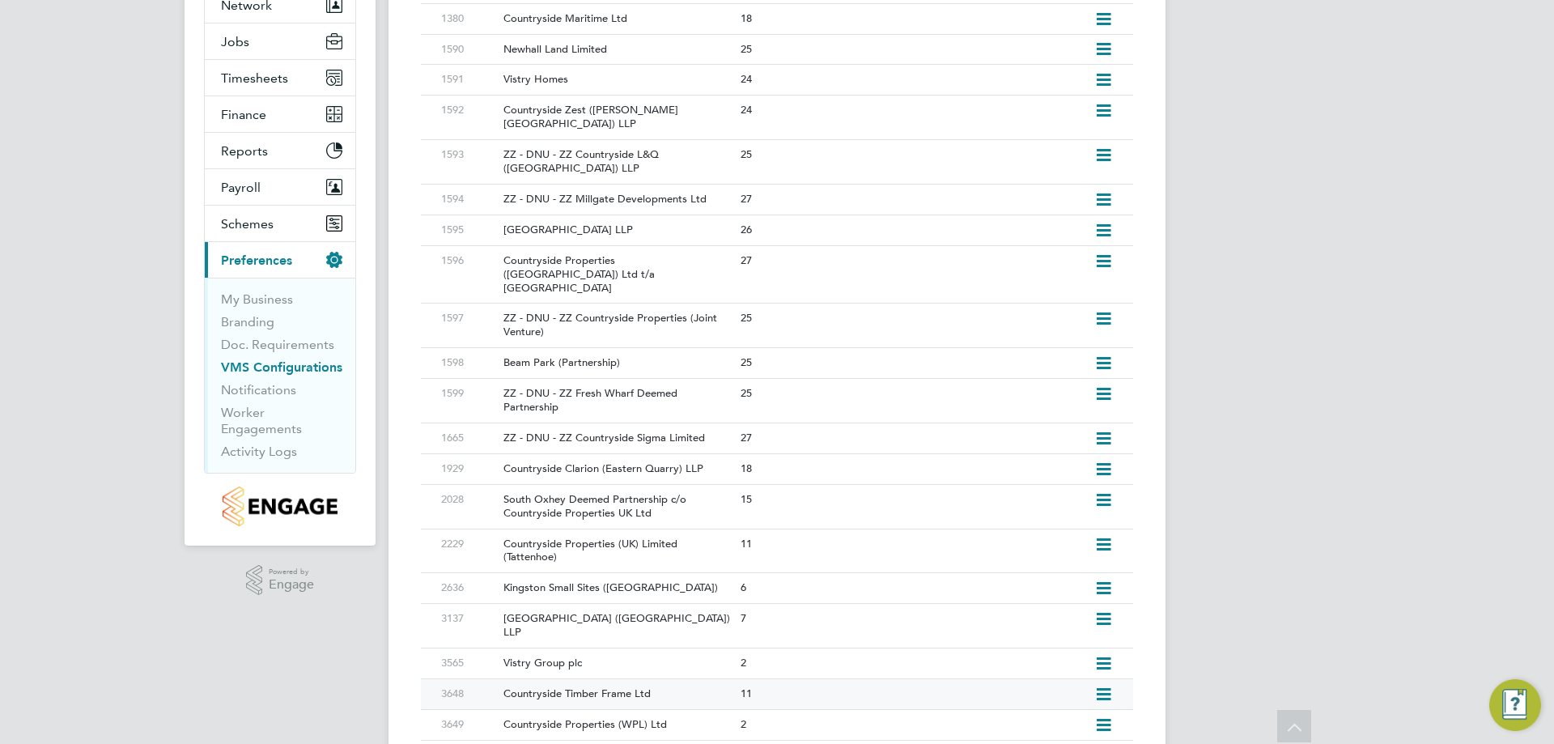
click at [1103, 688] on icon at bounding box center [1103, 694] width 20 height 13
click at [1040, 667] on li "Edit VMS Configuration" at bounding box center [1033, 674] width 155 height 23
type input "Countryside Timber Frame Ltd"
type input "Vistry Group Plc"
type input "Any Text"
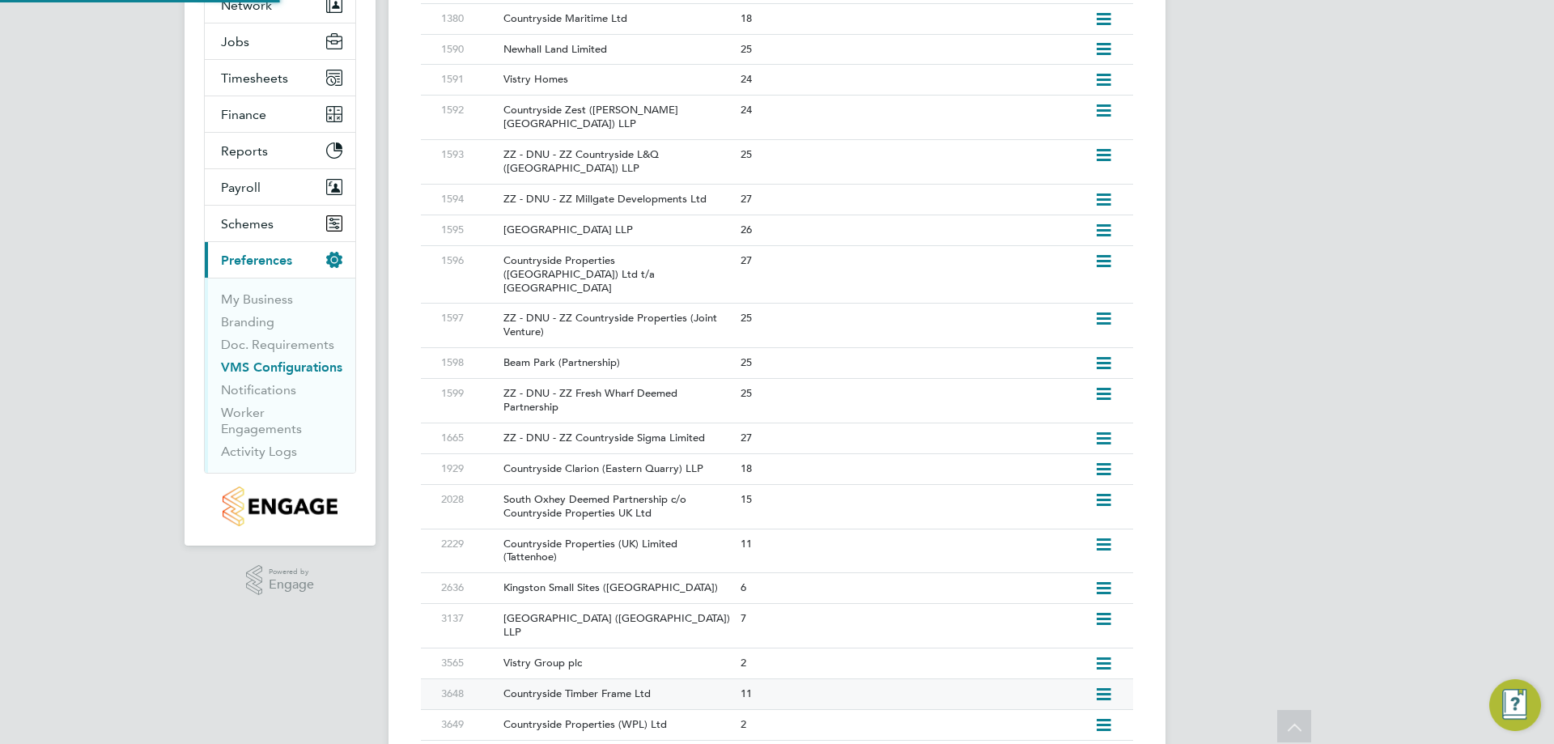
type input "Manually"
type input "No Limits"
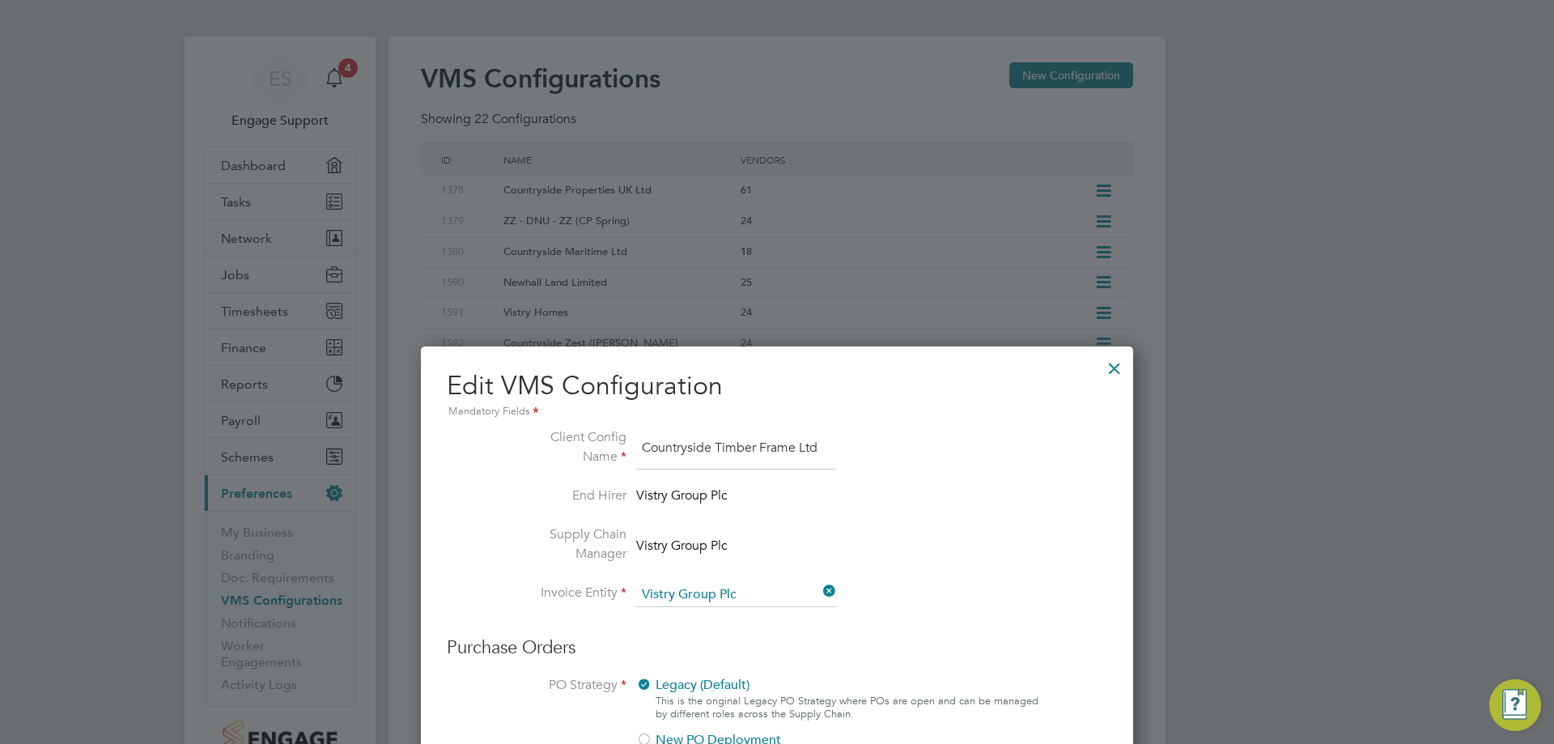
scroll to position [0, 0]
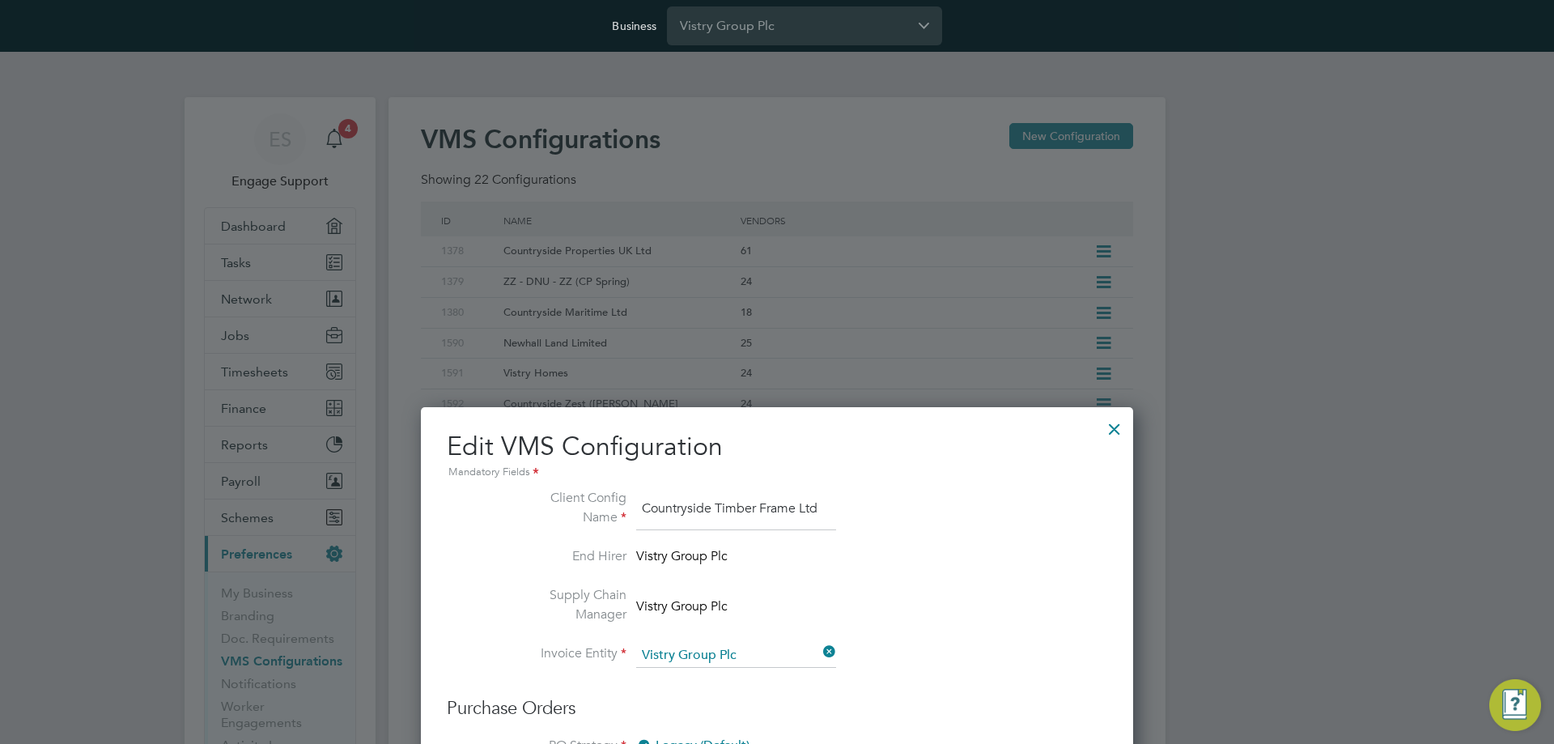
click at [1115, 432] on div at bounding box center [1114, 424] width 29 height 29
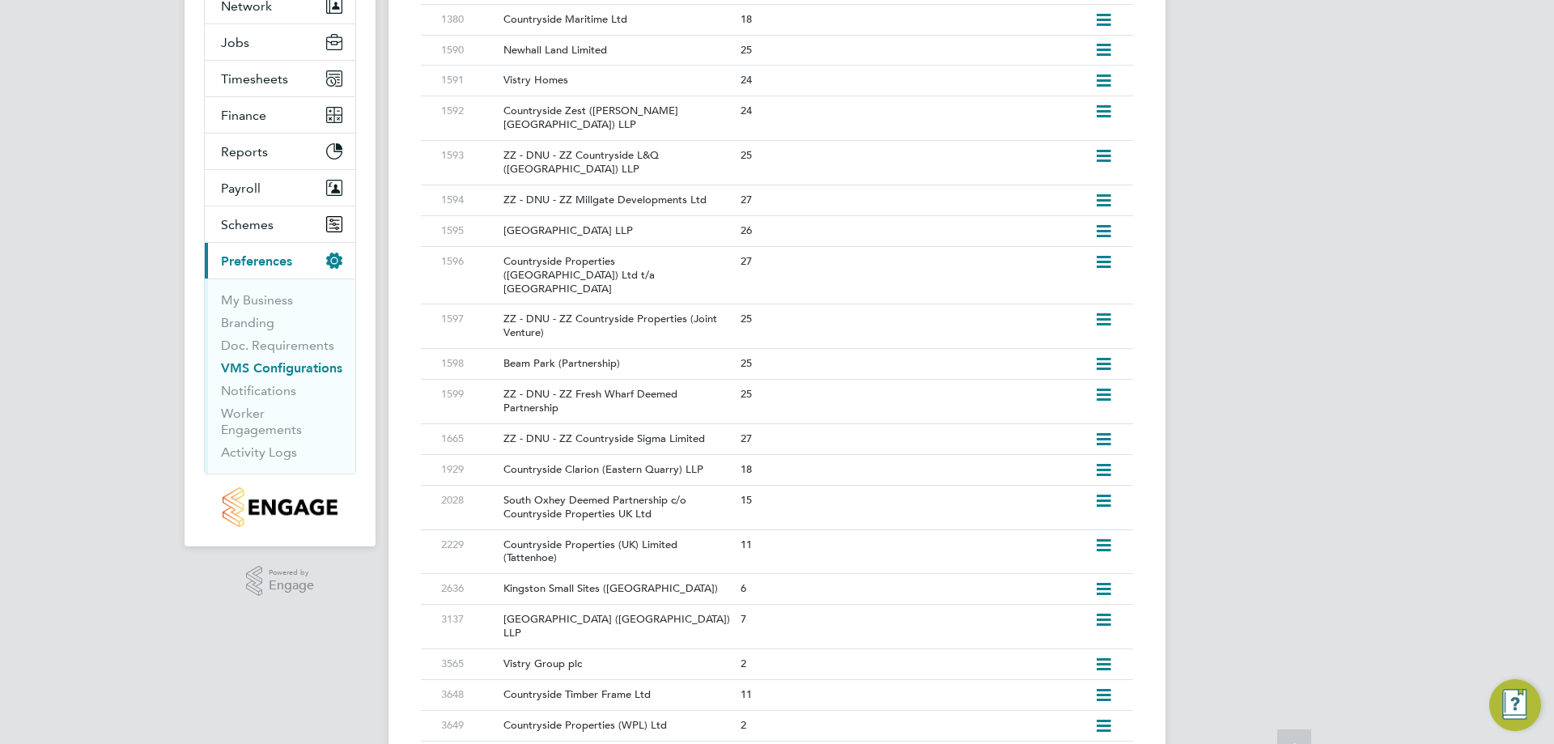
scroll to position [294, 0]
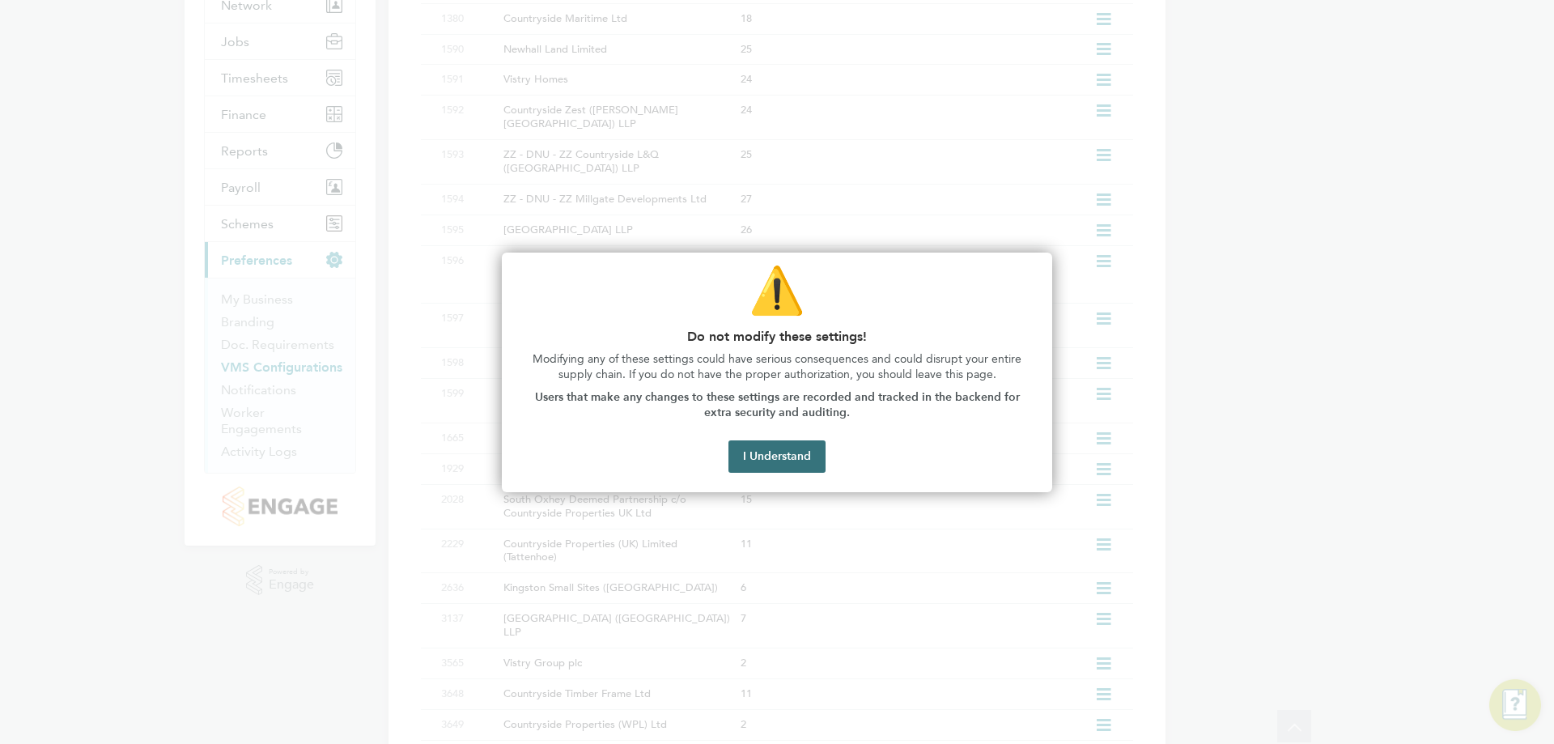
click at [756, 449] on button "I Understand" at bounding box center [776, 456] width 97 height 32
